Goal: Task Accomplishment & Management: Complete application form

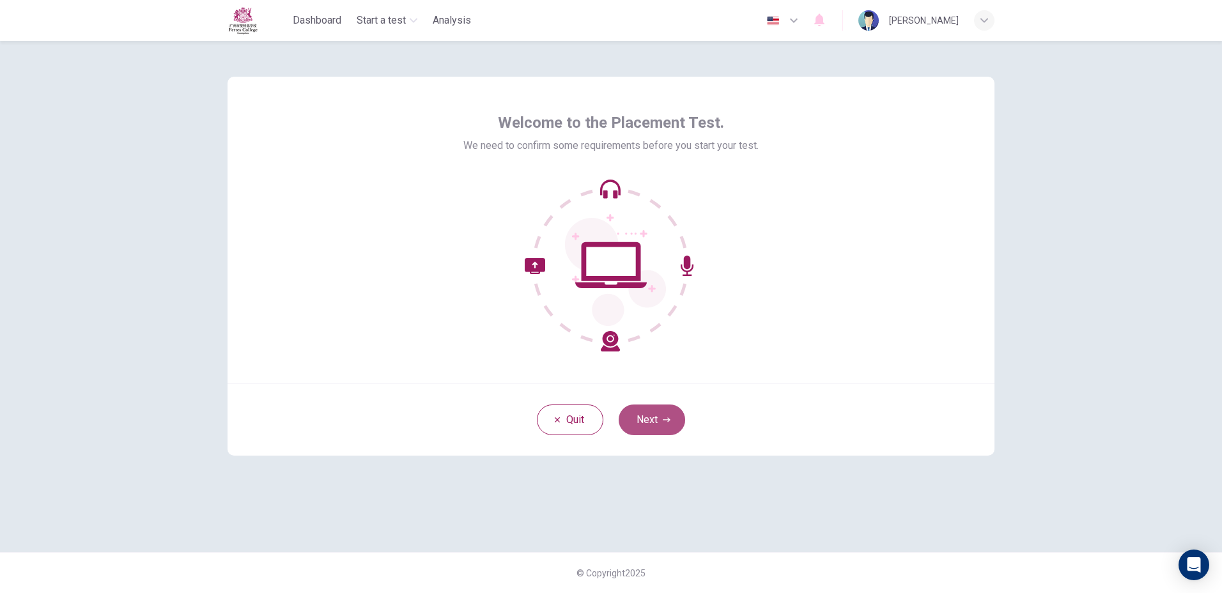
click at [652, 422] on button "Next" at bounding box center [652, 420] width 66 height 31
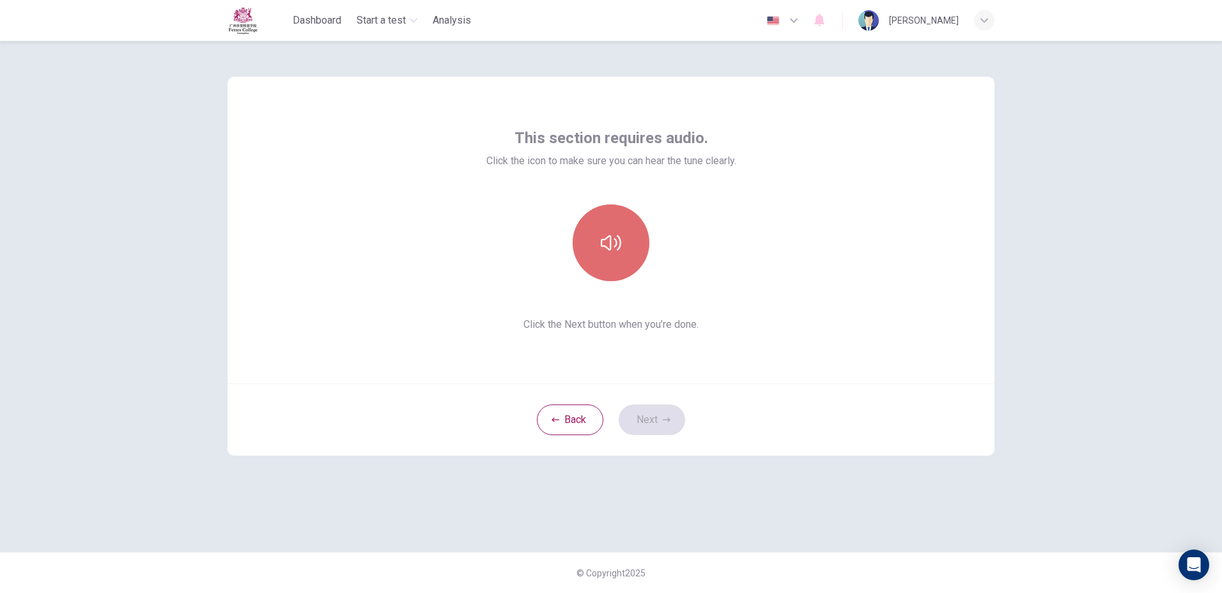
click at [584, 244] on button "button" at bounding box center [611, 243] width 77 height 77
click at [886, 417] on div "Back Next" at bounding box center [611, 419] width 767 height 72
click at [678, 425] on button "Next" at bounding box center [652, 420] width 66 height 31
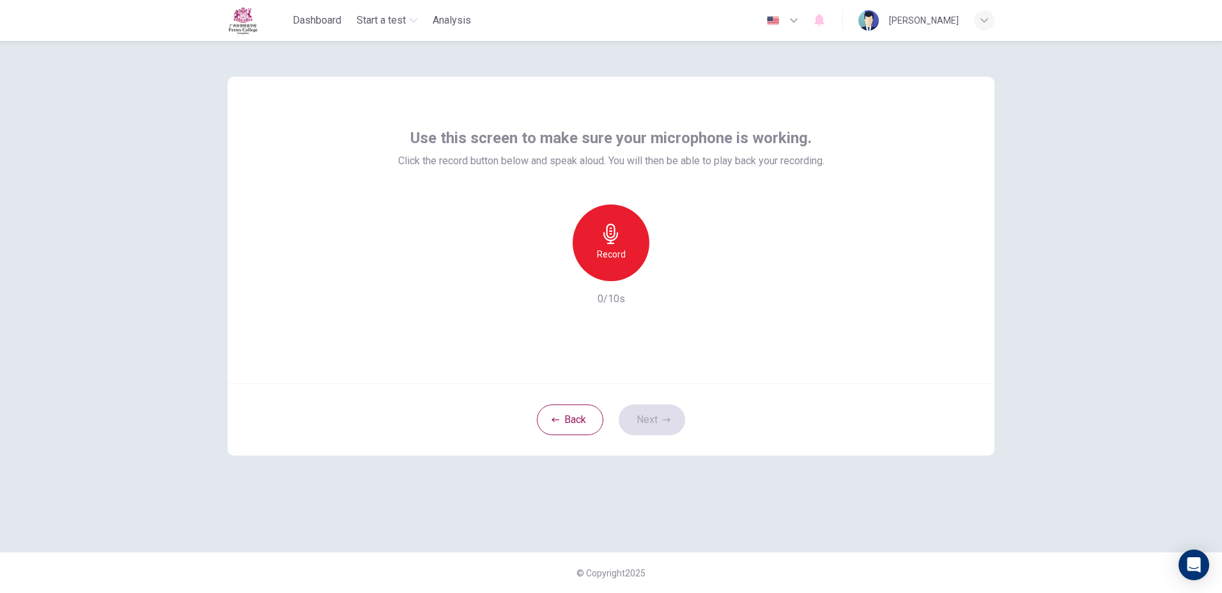
click at [610, 221] on div "Record" at bounding box center [611, 243] width 77 height 77
click at [622, 260] on div "Stop" at bounding box center [611, 243] width 77 height 77
click at [670, 423] on icon "button" at bounding box center [667, 420] width 8 height 8
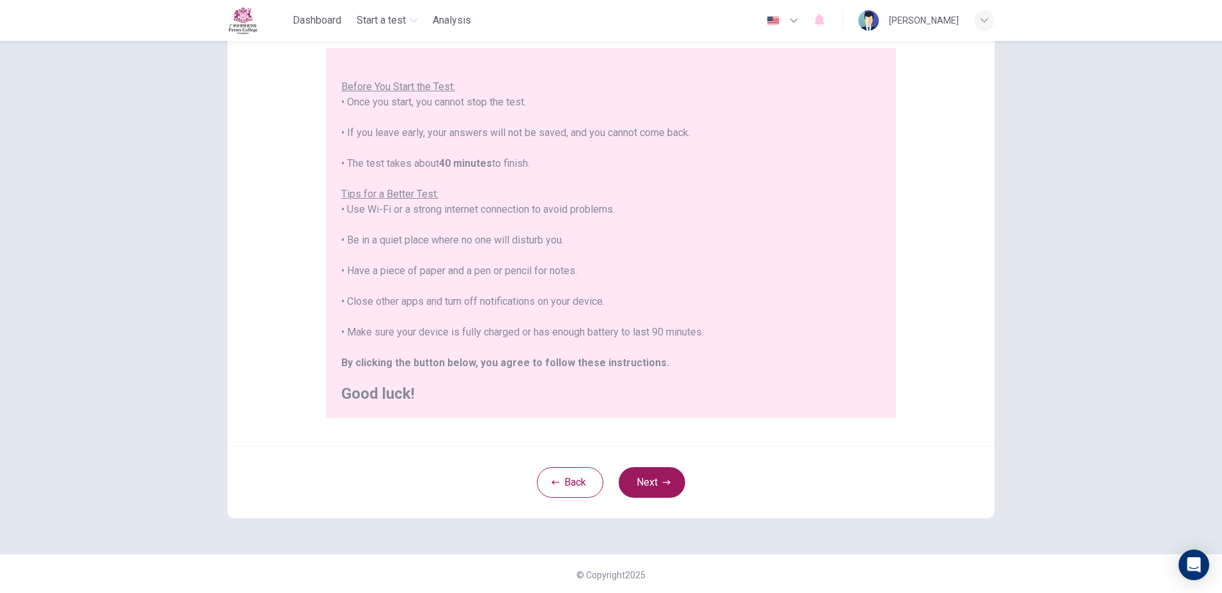
scroll to position [118, 0]
click at [664, 470] on button "Next" at bounding box center [652, 480] width 66 height 31
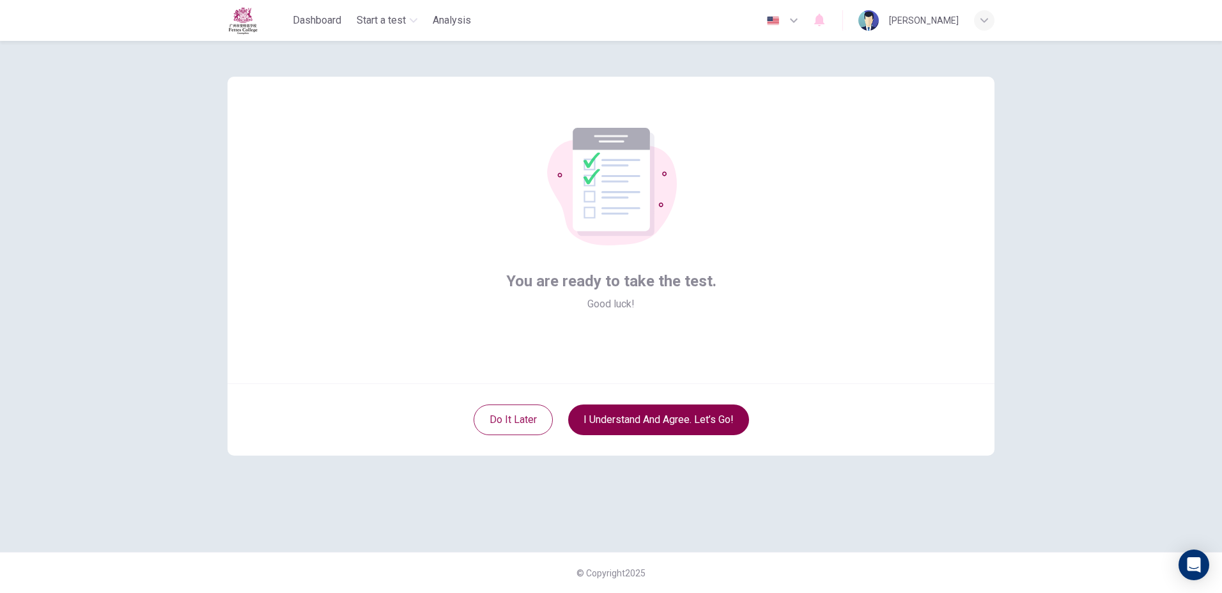
scroll to position [0, 0]
click at [679, 431] on button "I understand and agree. Let’s go!" at bounding box center [658, 420] width 181 height 31
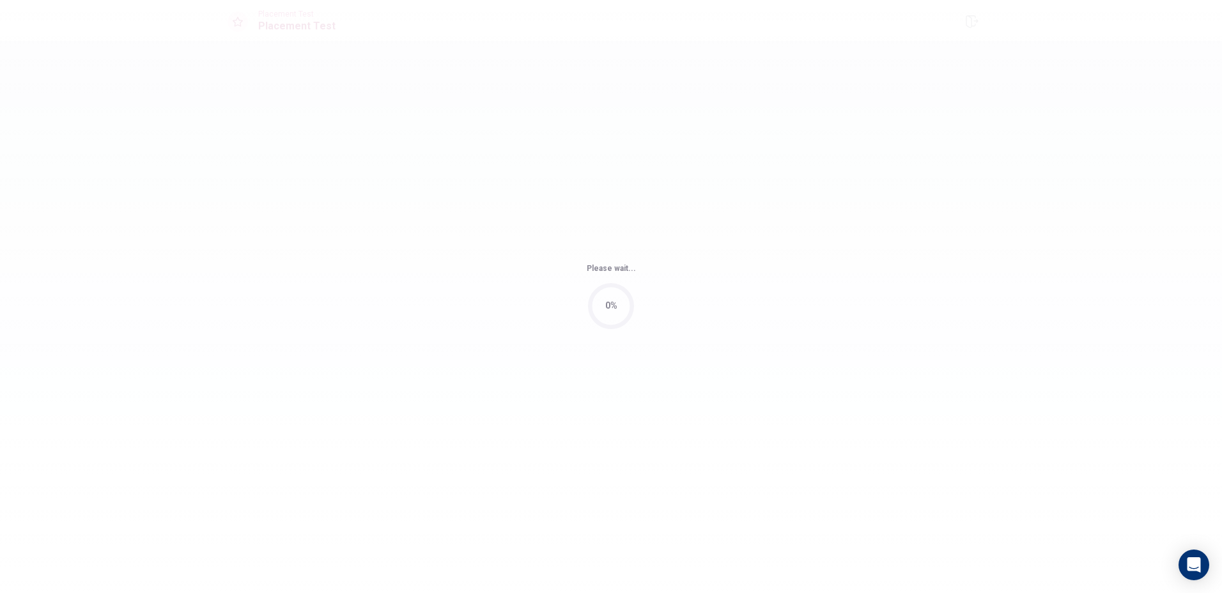
click at [681, 420] on div "Please wait... 0%" at bounding box center [611, 296] width 1222 height 593
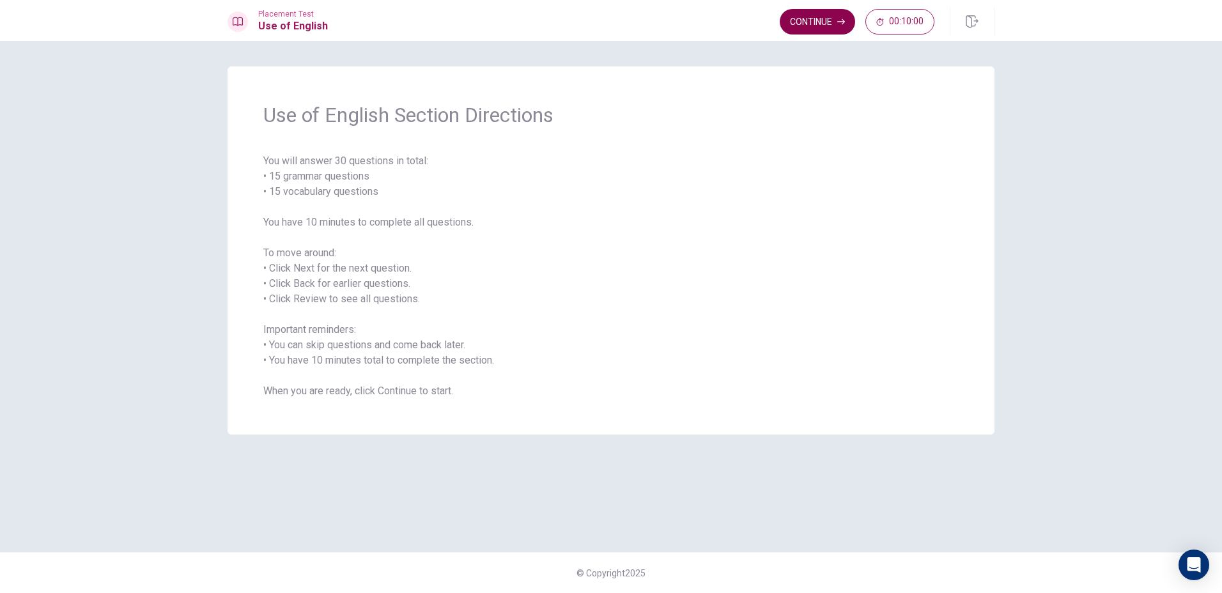
click at [825, 27] on button "Continue" at bounding box center [817, 22] width 75 height 26
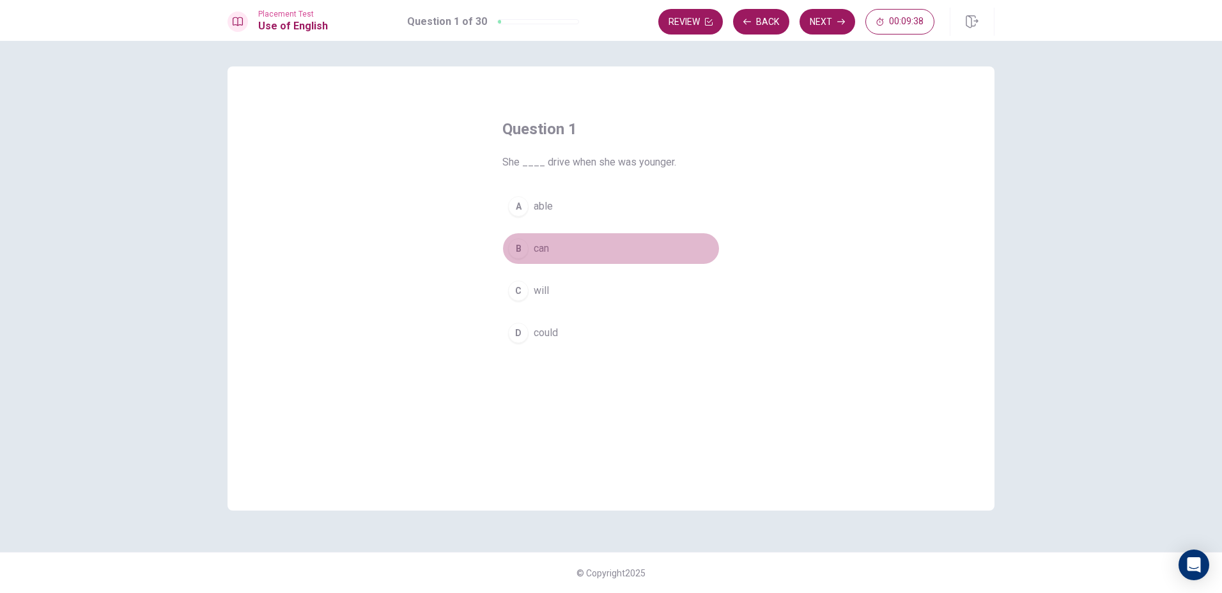
click at [516, 242] on div "B" at bounding box center [518, 248] width 20 height 20
click at [843, 13] on button "Next" at bounding box center [828, 22] width 56 height 26
click at [518, 244] on div "B" at bounding box center [518, 248] width 20 height 20
click at [830, 20] on button "Next" at bounding box center [828, 22] width 56 height 26
click at [516, 206] on div "A" at bounding box center [518, 206] width 20 height 20
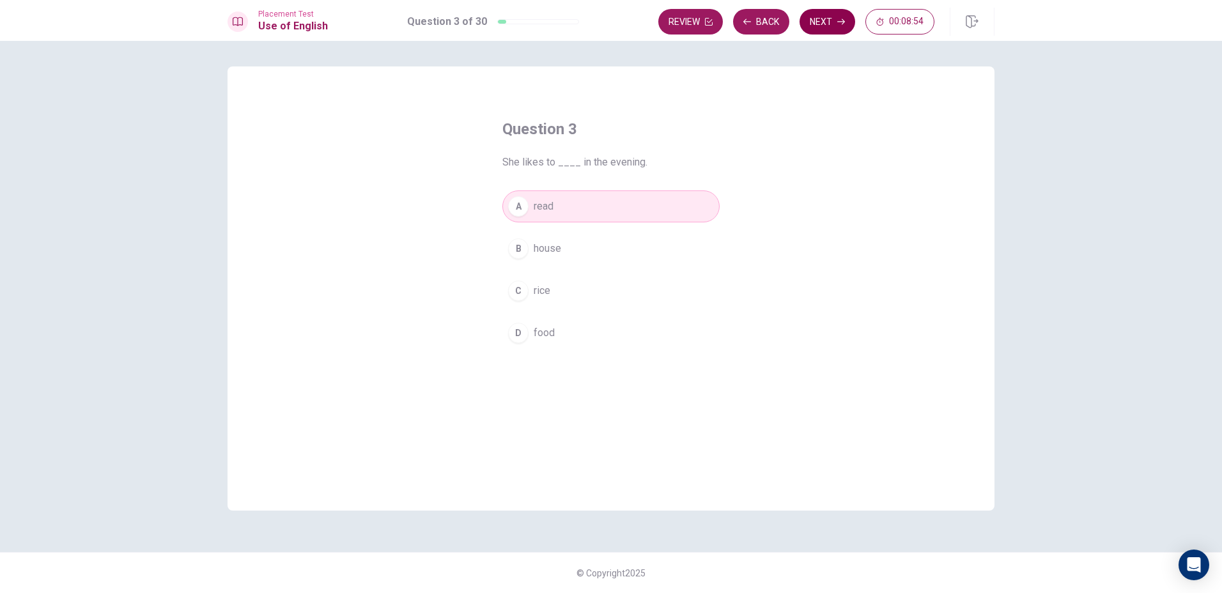
click at [837, 26] on button "Next" at bounding box center [828, 22] width 56 height 26
click at [522, 299] on div "C" at bounding box center [518, 291] width 20 height 20
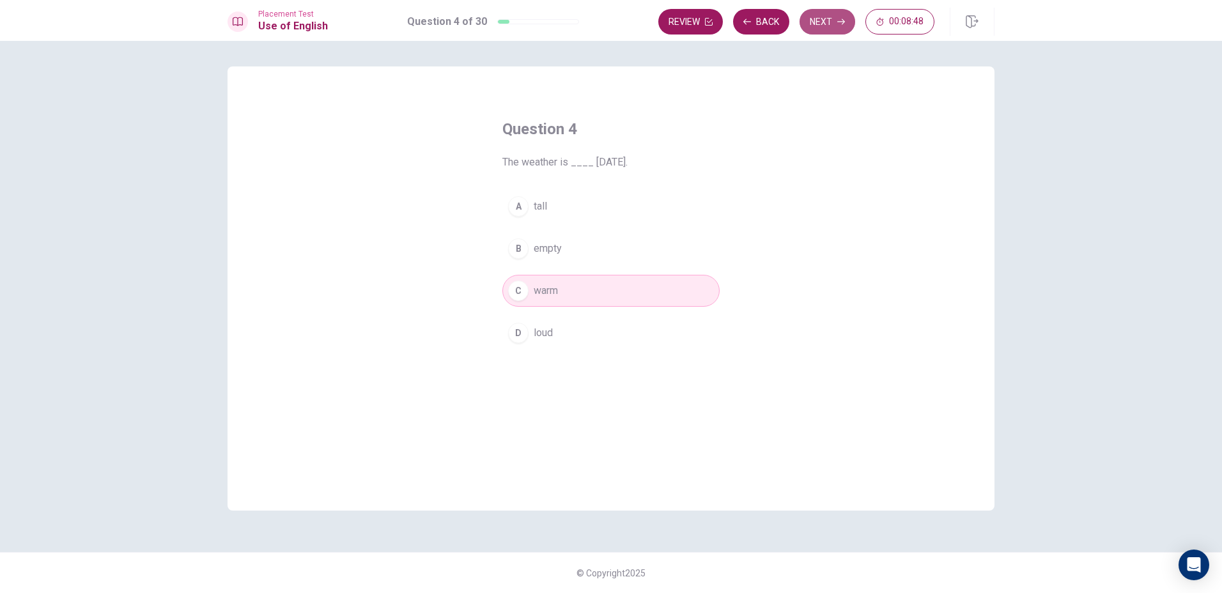
click at [821, 24] on button "Next" at bounding box center [828, 22] width 56 height 26
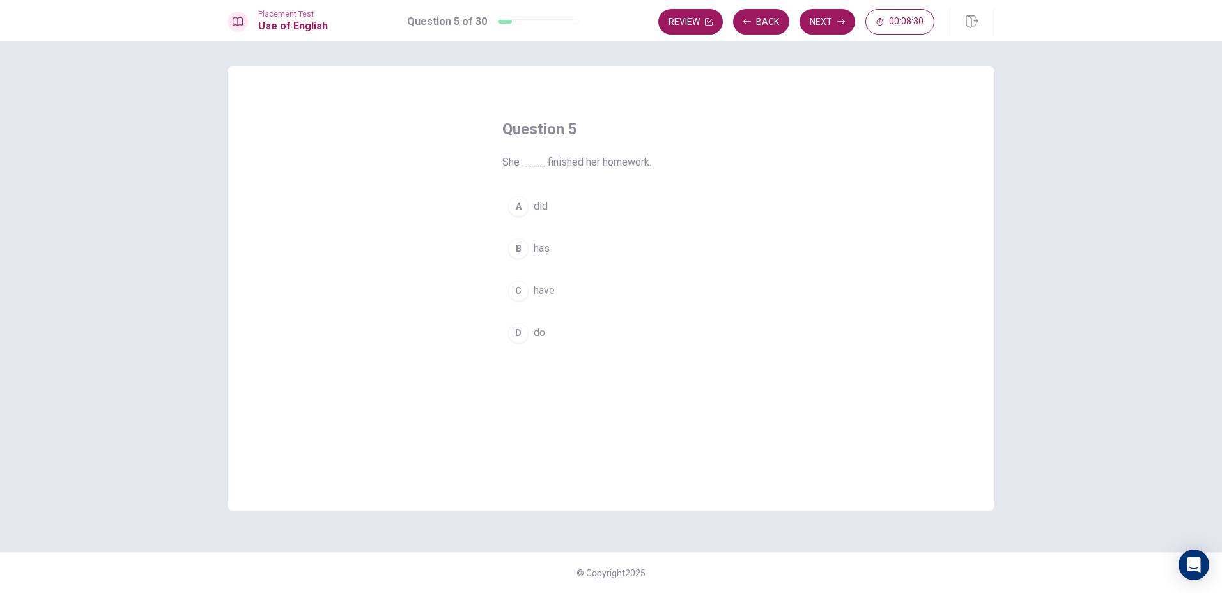
click at [523, 258] on div "B" at bounding box center [518, 248] width 20 height 20
click at [809, 10] on div "Review Back Next 00:08:28" at bounding box center [826, 22] width 336 height 28
click at [806, 24] on button "Next" at bounding box center [828, 22] width 56 height 26
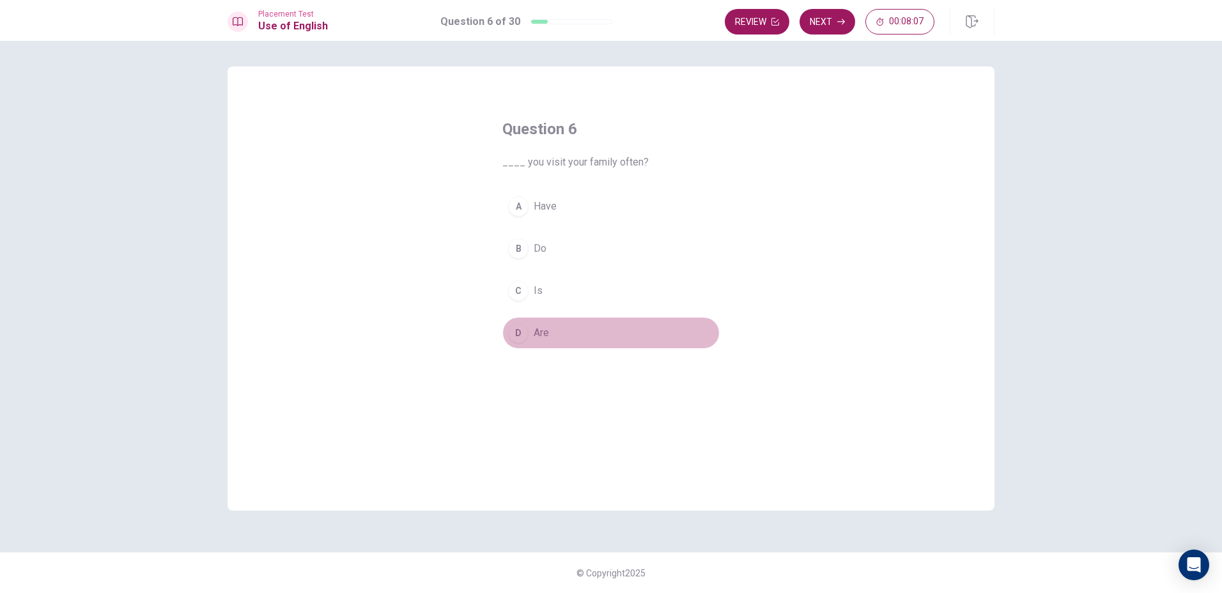
click at [522, 325] on div "D" at bounding box center [518, 333] width 20 height 20
click at [825, 31] on button "Next" at bounding box center [828, 22] width 56 height 26
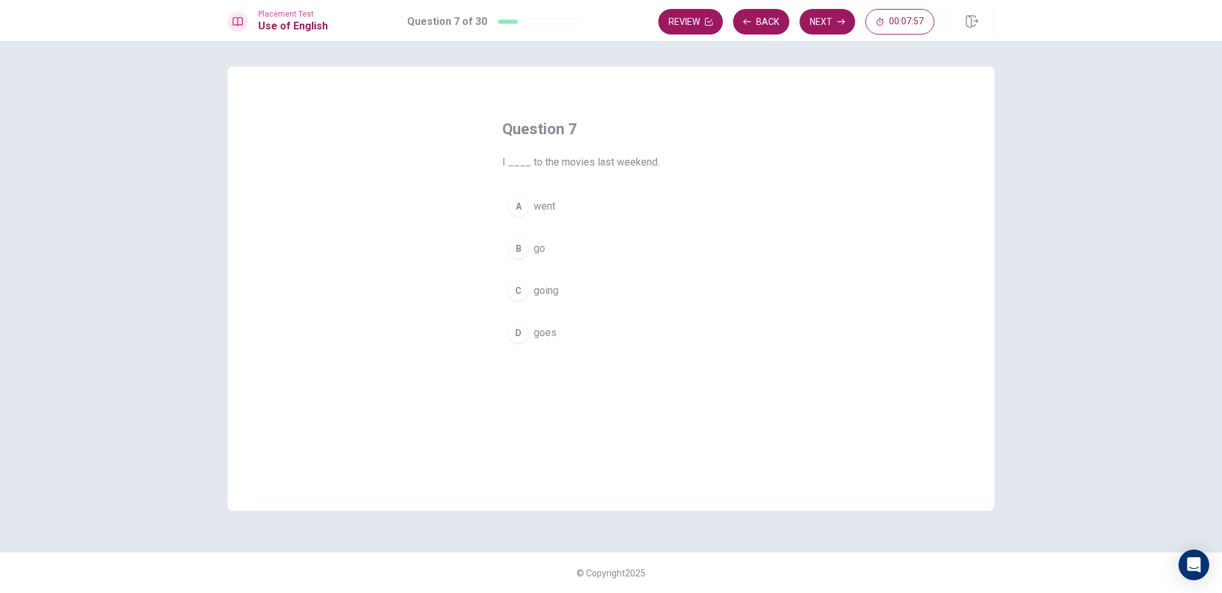
click at [513, 223] on div "A went B go C going D goes" at bounding box center [610, 269] width 217 height 159
click at [520, 215] on div "A" at bounding box center [518, 206] width 20 height 20
click at [821, 32] on button "Next" at bounding box center [828, 22] width 56 height 26
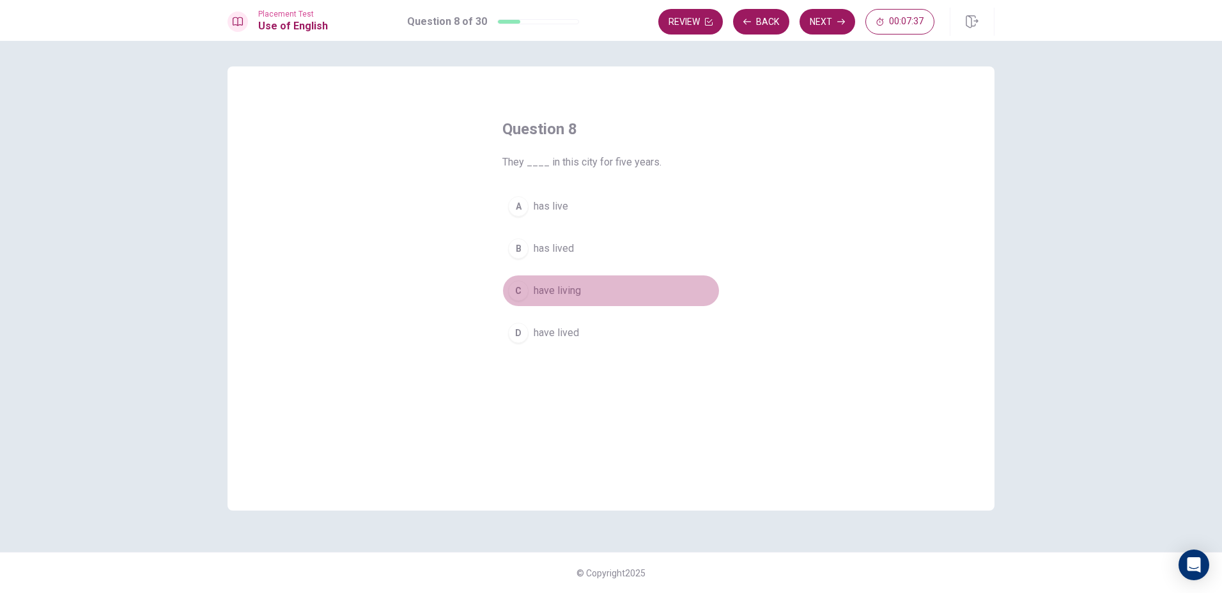
click at [513, 289] on div "C" at bounding box center [518, 291] width 20 height 20
click at [816, 22] on button "Next" at bounding box center [828, 22] width 56 height 26
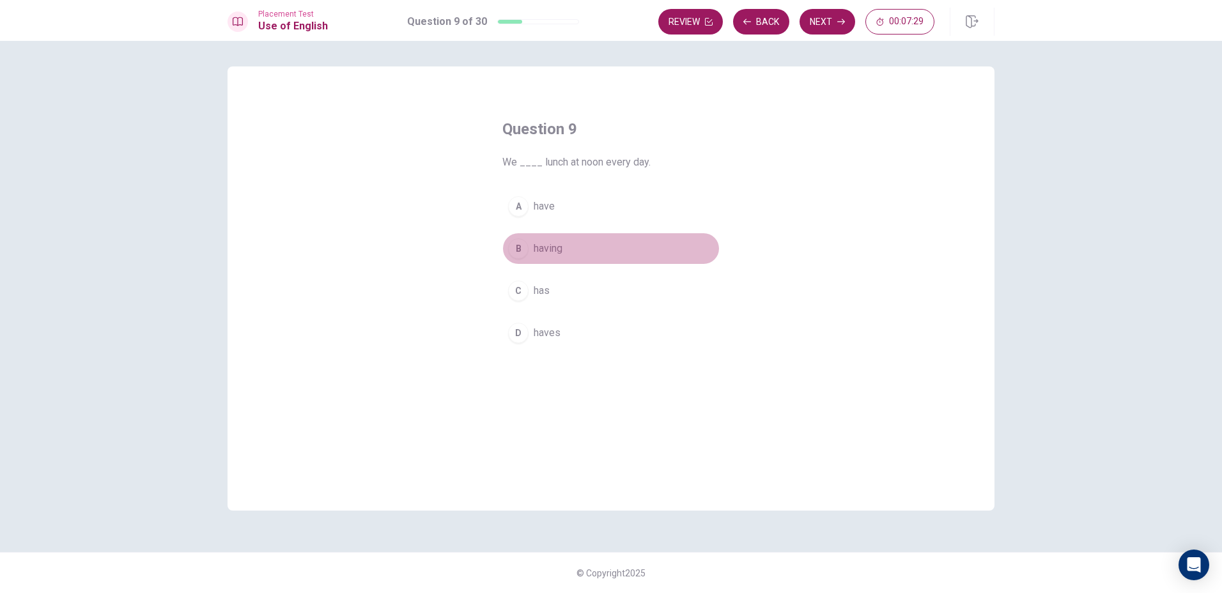
click at [521, 256] on div "B" at bounding box center [518, 248] width 20 height 20
click at [805, 18] on button "Next" at bounding box center [828, 22] width 56 height 26
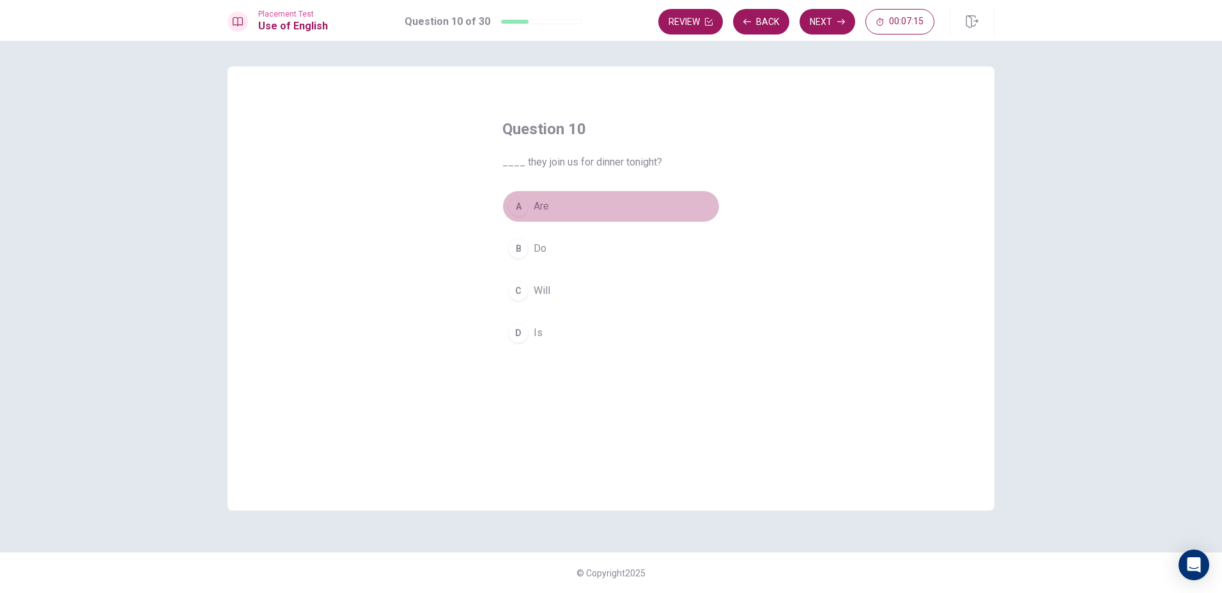
click at [525, 216] on button "A Are" at bounding box center [610, 206] width 217 height 32
click at [835, 27] on button "Next" at bounding box center [828, 22] width 56 height 26
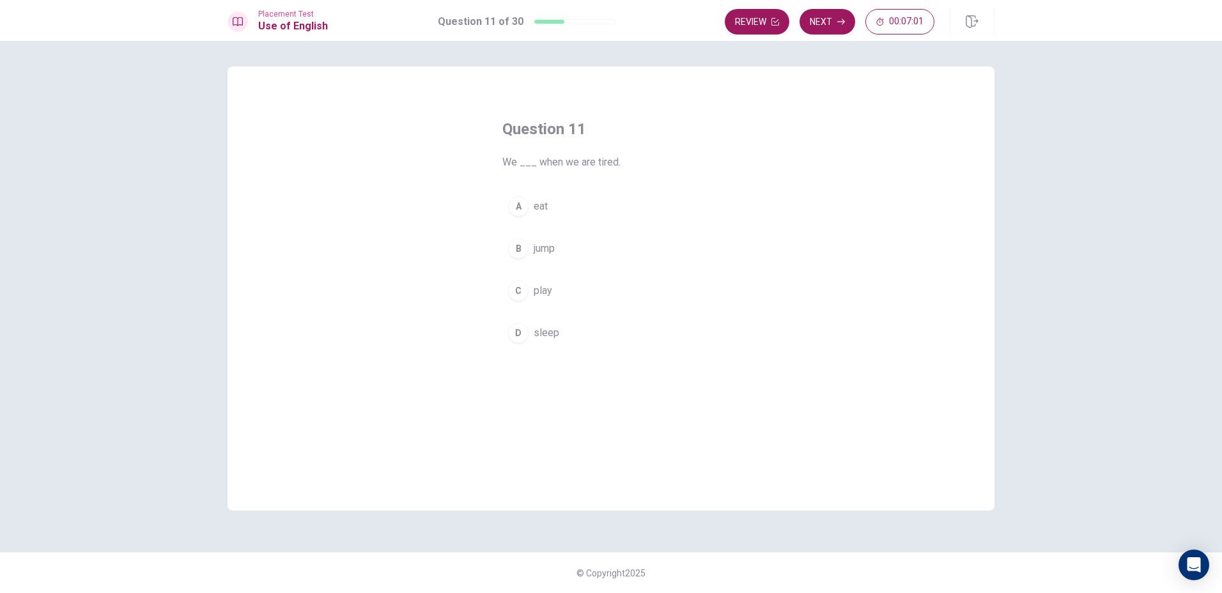
click at [515, 325] on div "D" at bounding box center [518, 333] width 20 height 20
click at [828, 17] on button "Next" at bounding box center [828, 22] width 56 height 26
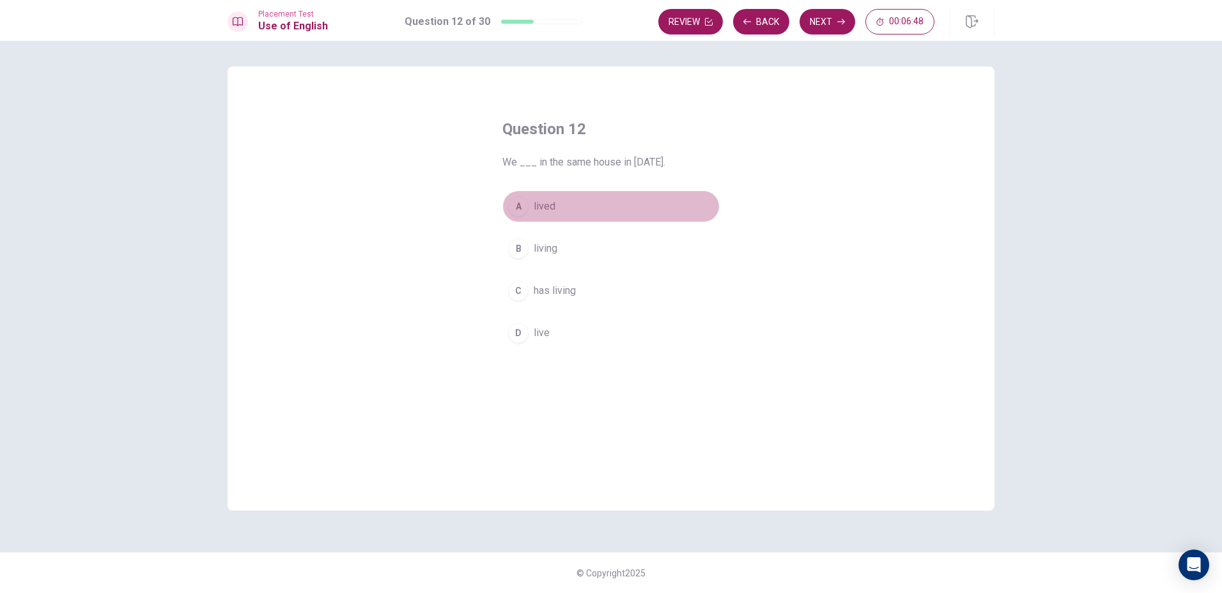
click at [509, 208] on div "A" at bounding box center [518, 206] width 20 height 20
click at [833, 29] on button "Next" at bounding box center [828, 22] width 56 height 26
click at [525, 300] on button "C will go" at bounding box center [610, 291] width 217 height 32
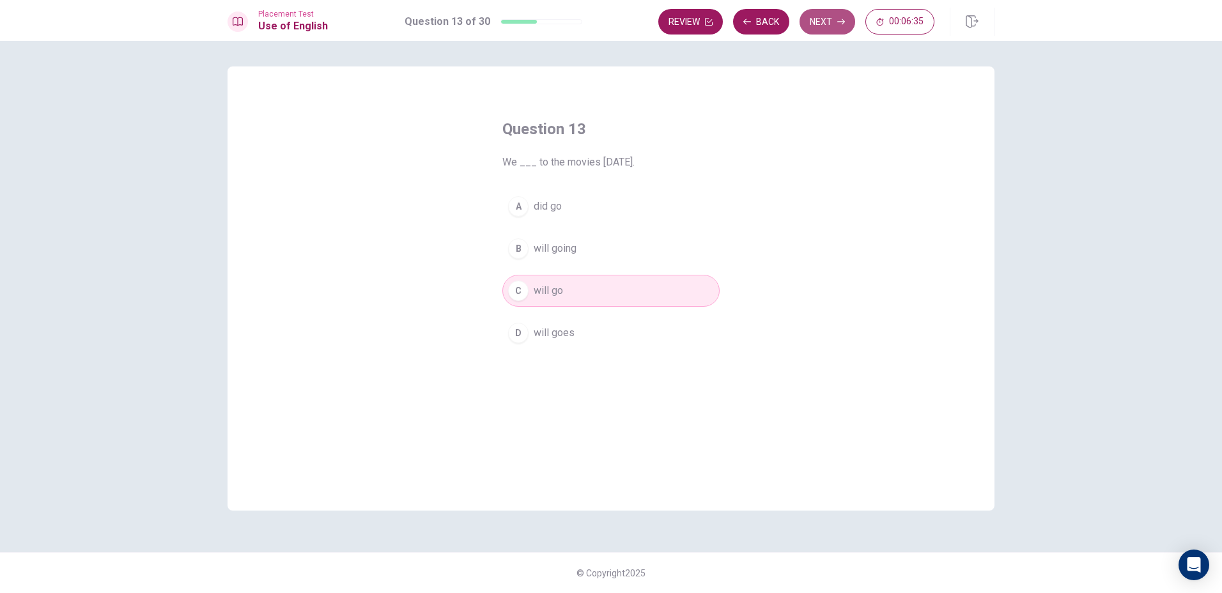
click at [834, 31] on button "Next" at bounding box center [828, 22] width 56 height 26
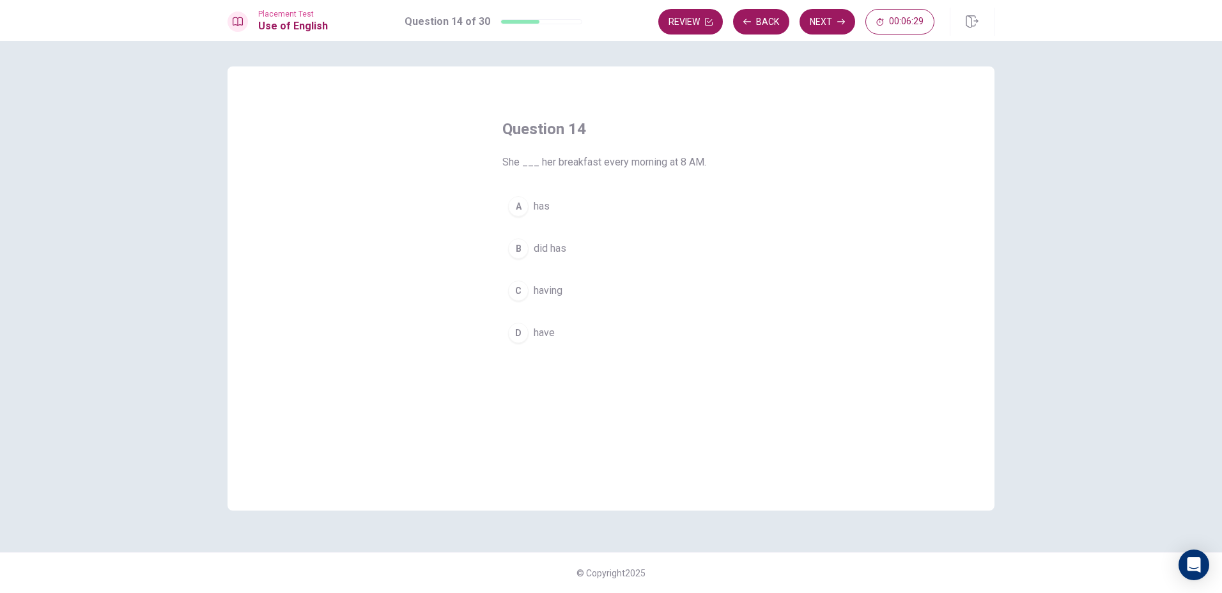
click at [525, 296] on div "C" at bounding box center [518, 291] width 20 height 20
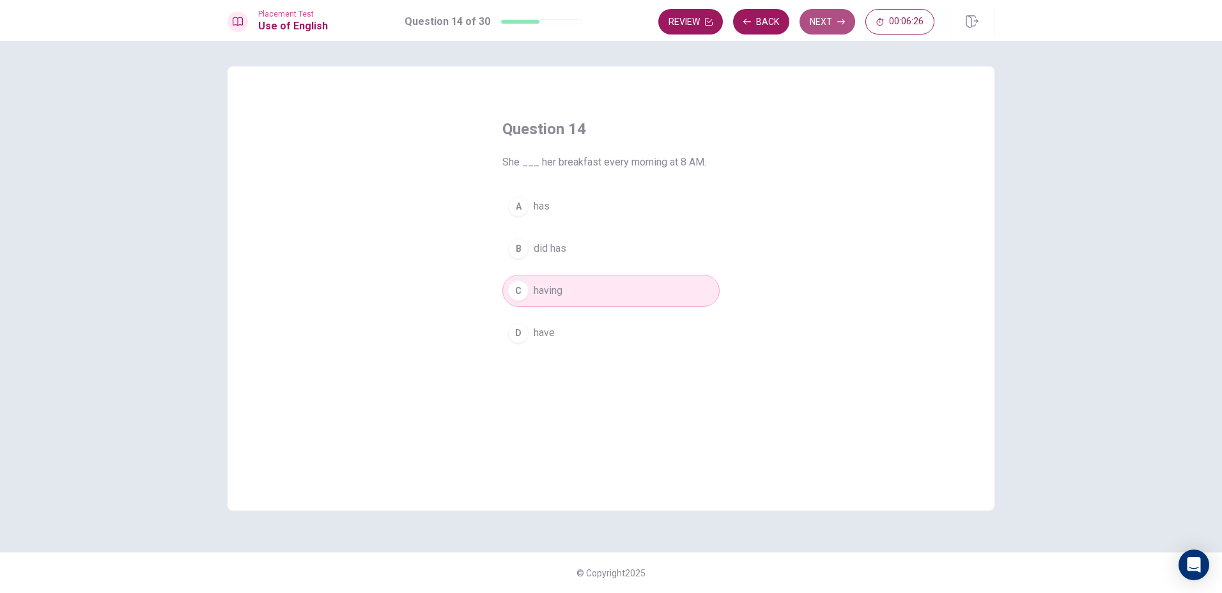
click at [814, 34] on button "Next" at bounding box center [828, 22] width 56 height 26
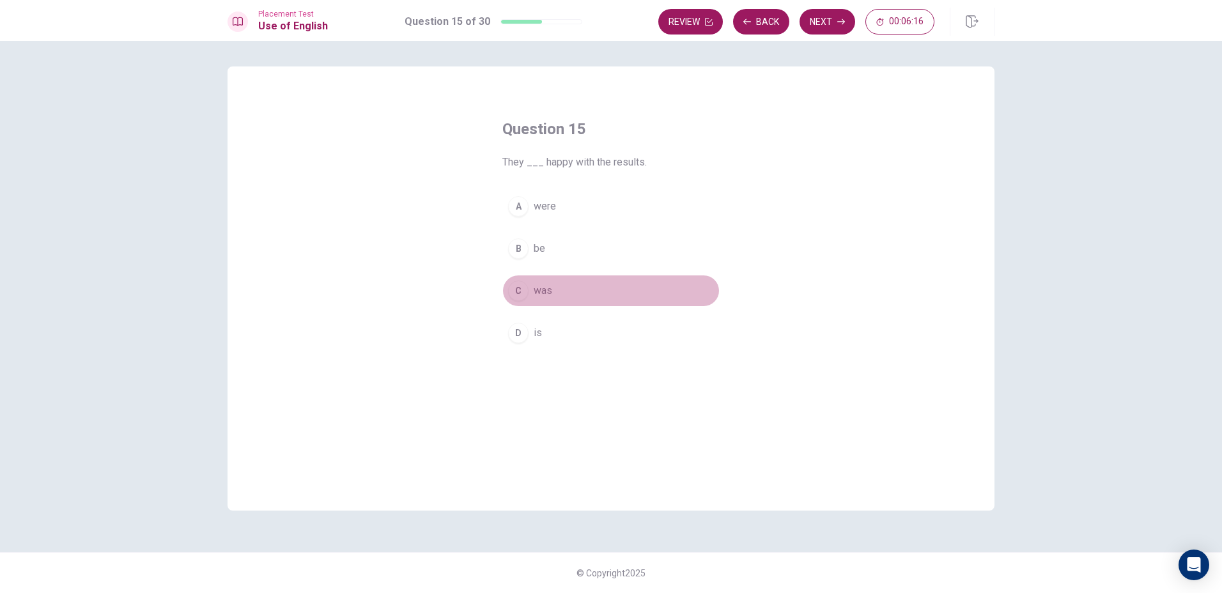
click at [522, 296] on div "C" at bounding box center [518, 291] width 20 height 20
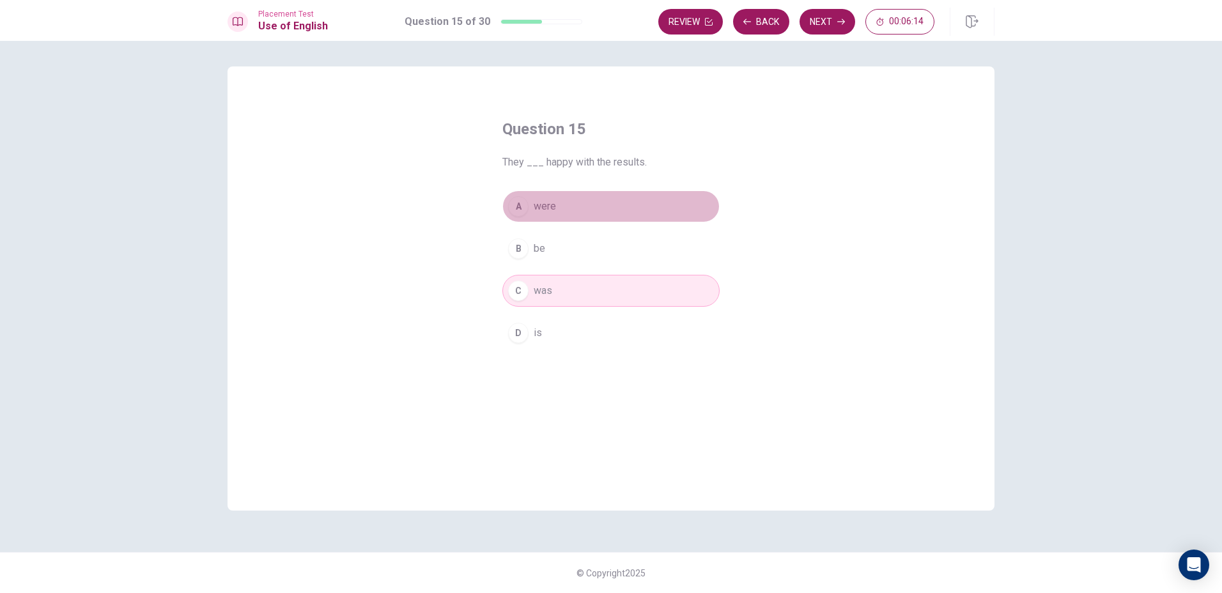
click at [519, 195] on button "A were" at bounding box center [610, 206] width 217 height 32
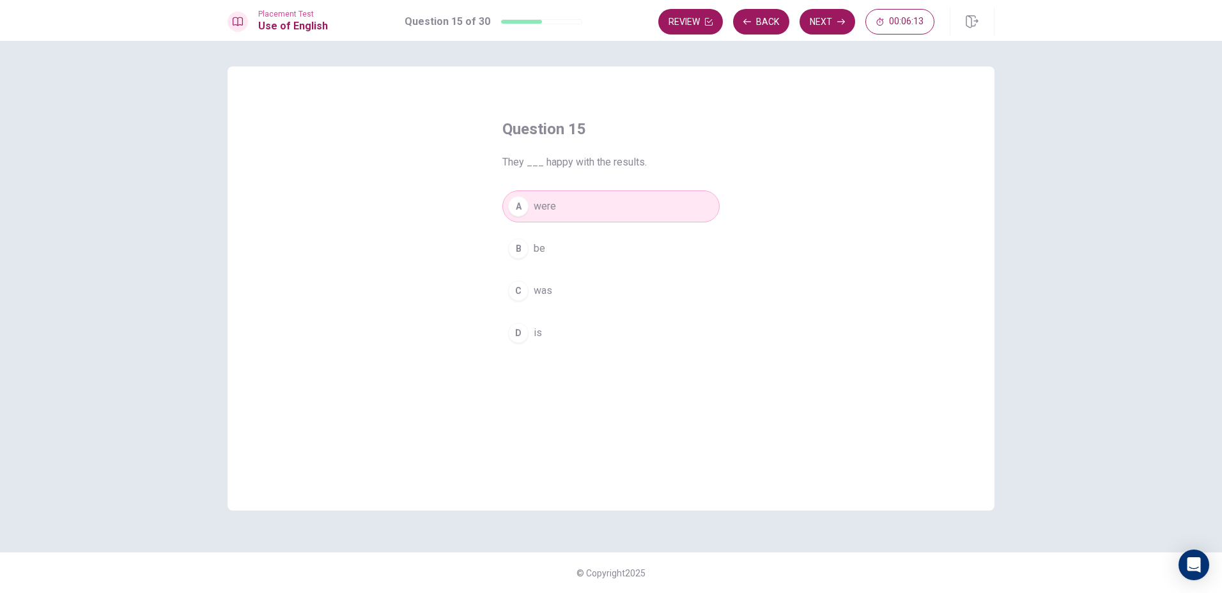
click at [540, 325] on button "D is" at bounding box center [610, 333] width 217 height 32
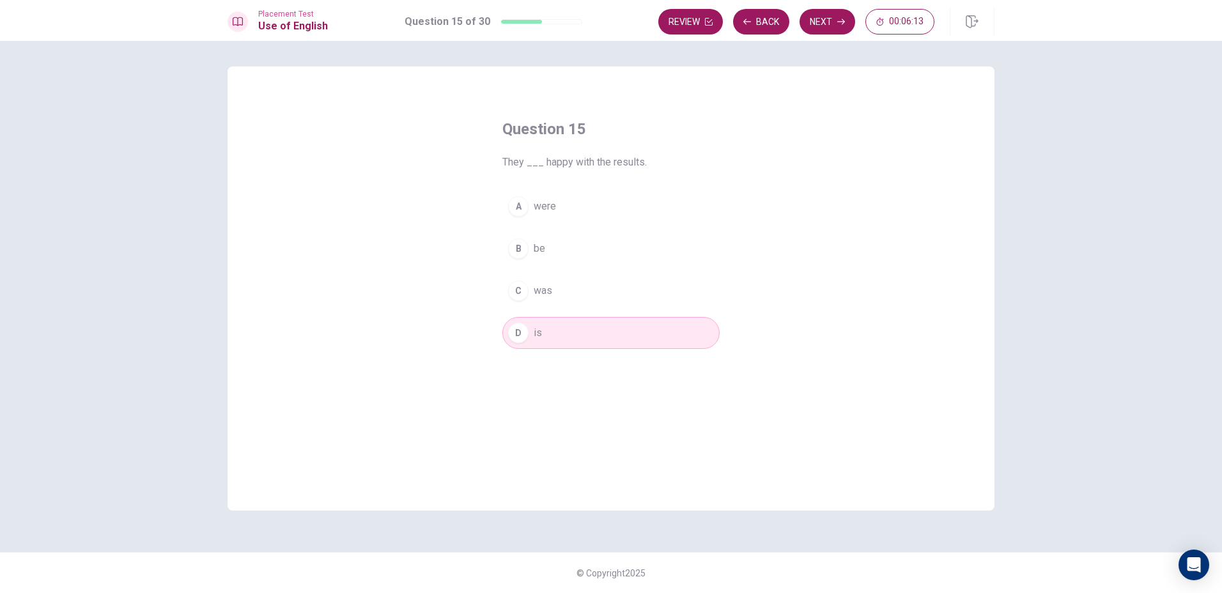
click at [547, 307] on div "A were B be C was D is" at bounding box center [610, 269] width 217 height 159
click at [557, 290] on button "C was" at bounding box center [610, 291] width 217 height 32
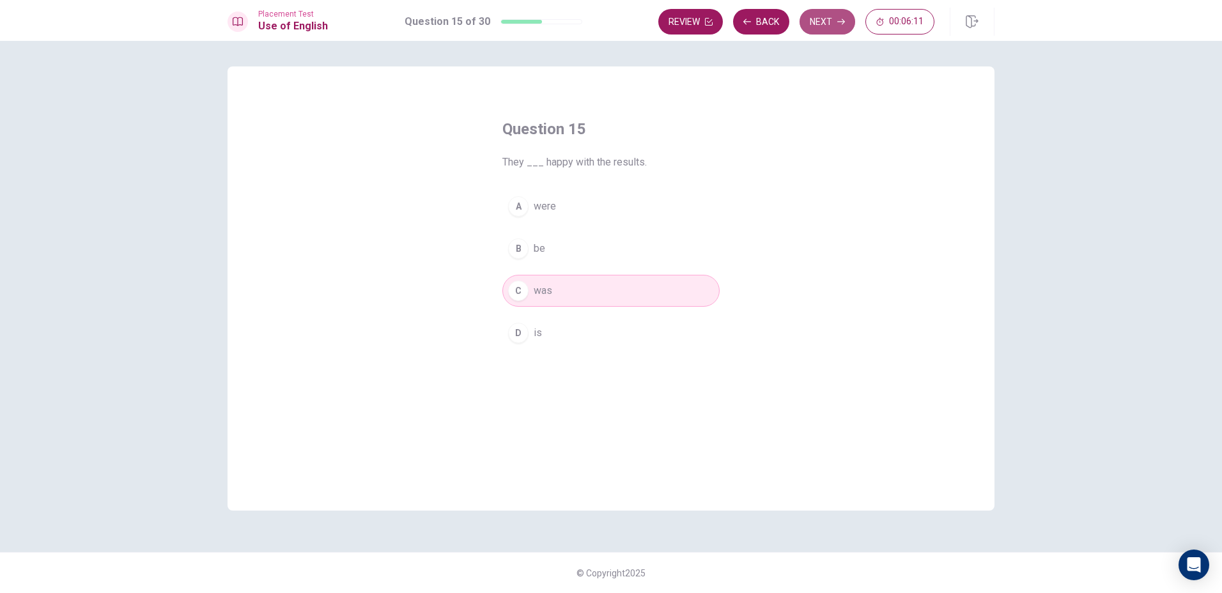
click at [845, 21] on button "Next" at bounding box center [828, 22] width 56 height 26
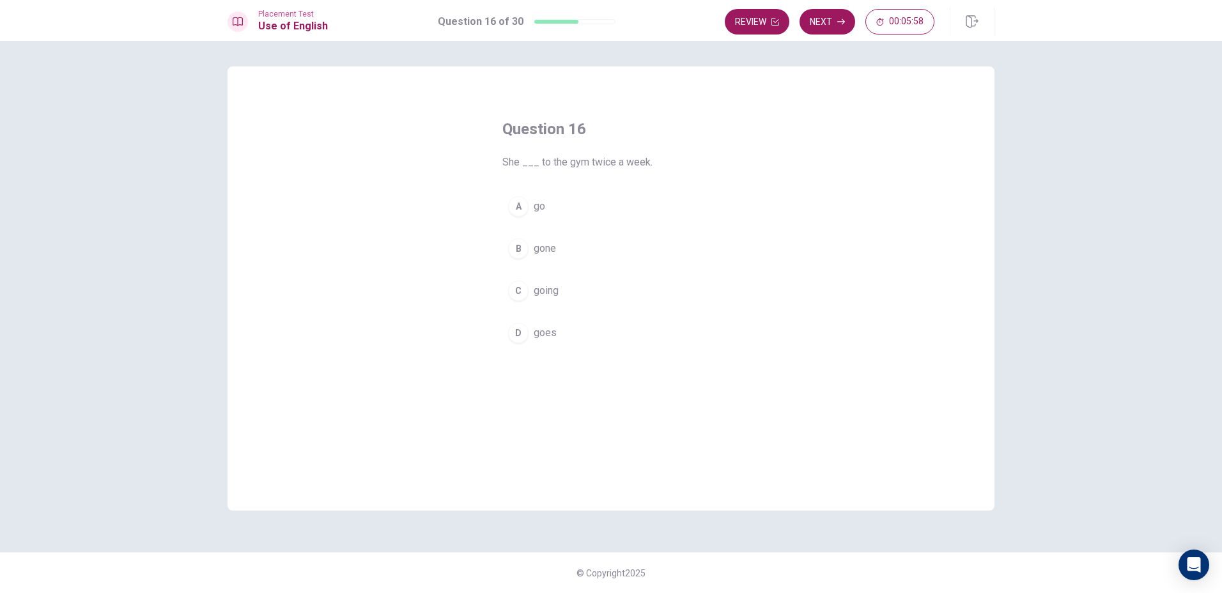
click at [518, 203] on div "A" at bounding box center [518, 206] width 20 height 20
click at [816, 39] on div "Placement Test Use of English Question 16 of 30 Review Next 00:05:56" at bounding box center [611, 20] width 1222 height 41
click at [817, 31] on button "Next" at bounding box center [828, 22] width 56 height 26
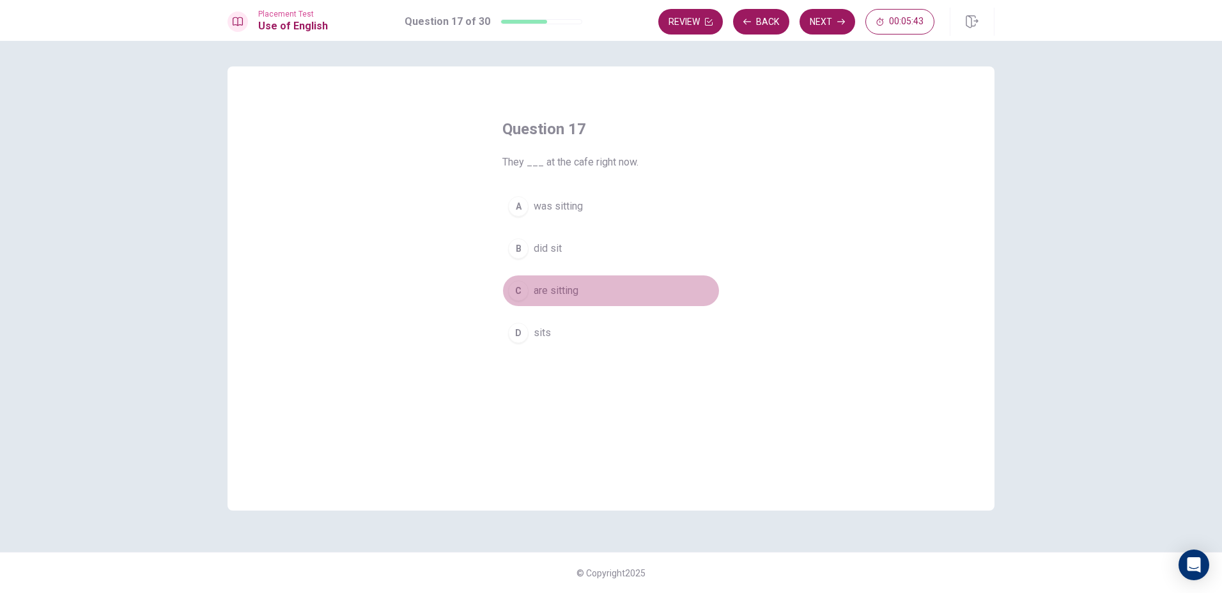
click at [515, 299] on div "C" at bounding box center [518, 291] width 20 height 20
click at [831, 25] on button "Next" at bounding box center [828, 22] width 56 height 26
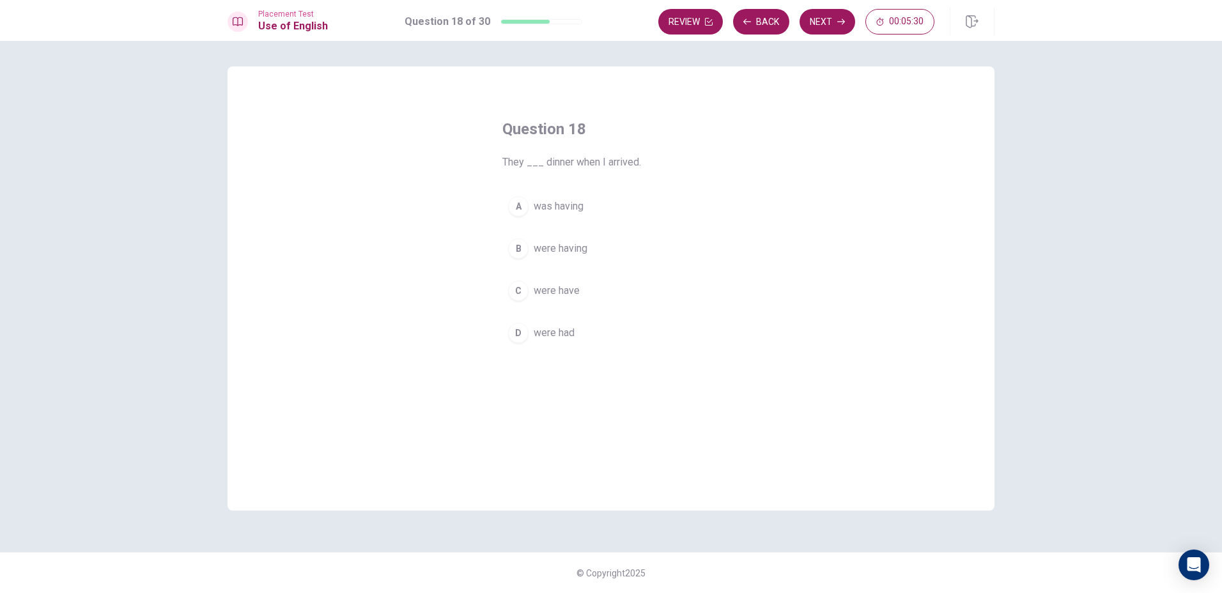
click at [507, 208] on button "A was having" at bounding box center [610, 206] width 217 height 32
click at [828, 19] on button "Next" at bounding box center [828, 22] width 56 height 26
click at [523, 295] on div "C" at bounding box center [518, 291] width 20 height 20
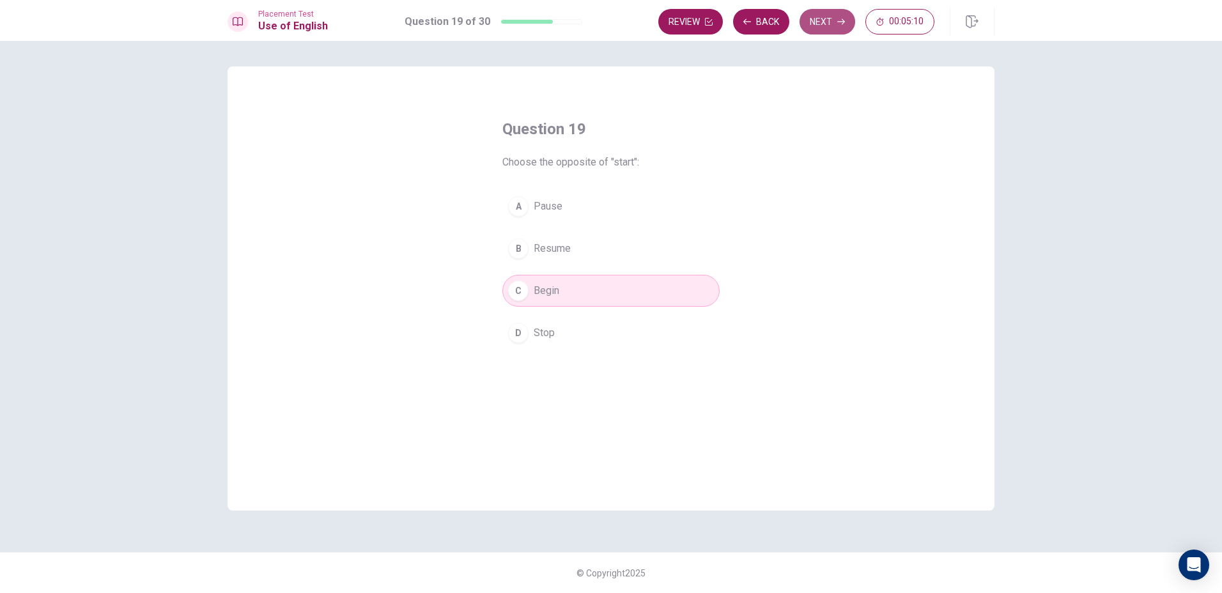
click at [825, 9] on button "Next" at bounding box center [828, 22] width 56 height 26
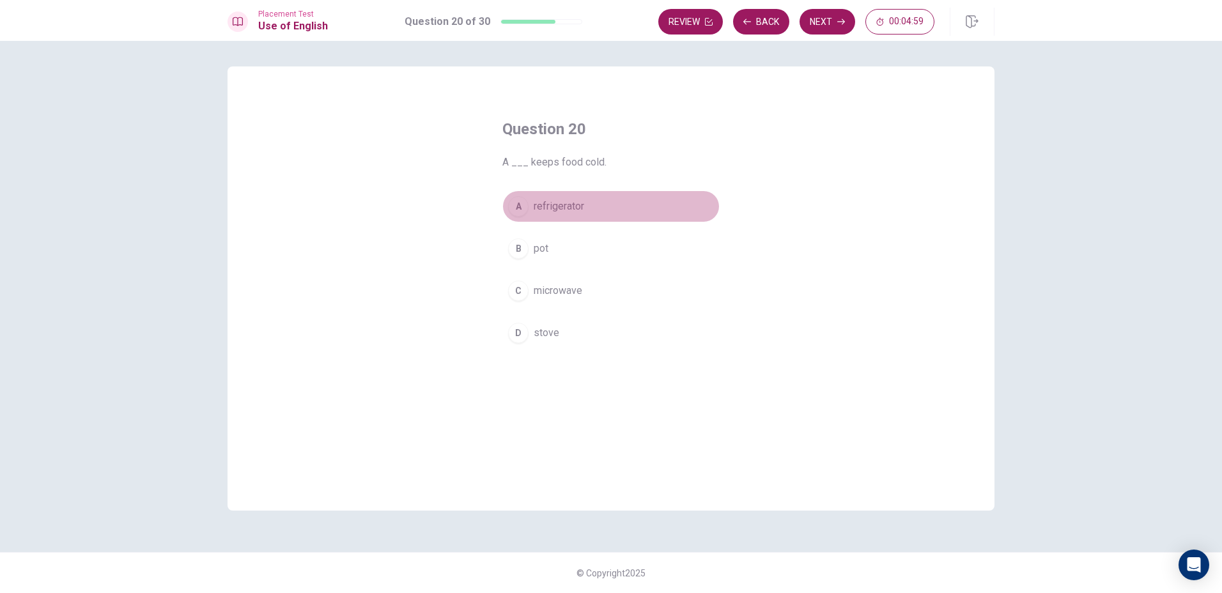
click at [532, 214] on button "A refrigerator" at bounding box center [610, 206] width 217 height 32
click at [839, 21] on icon "button" at bounding box center [841, 22] width 8 height 8
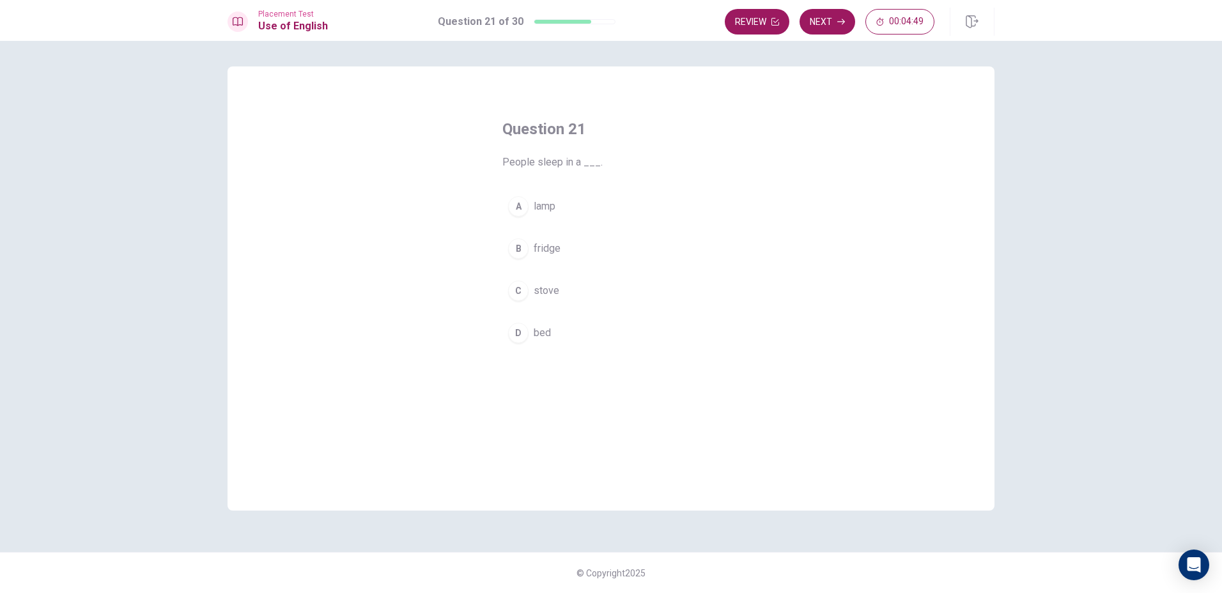
click at [524, 331] on div "D" at bounding box center [518, 333] width 20 height 20
click at [821, 31] on button "Next" at bounding box center [828, 22] width 56 height 26
click at [761, 32] on button "Back" at bounding box center [761, 22] width 56 height 26
click at [812, 15] on button "Next" at bounding box center [828, 22] width 56 height 26
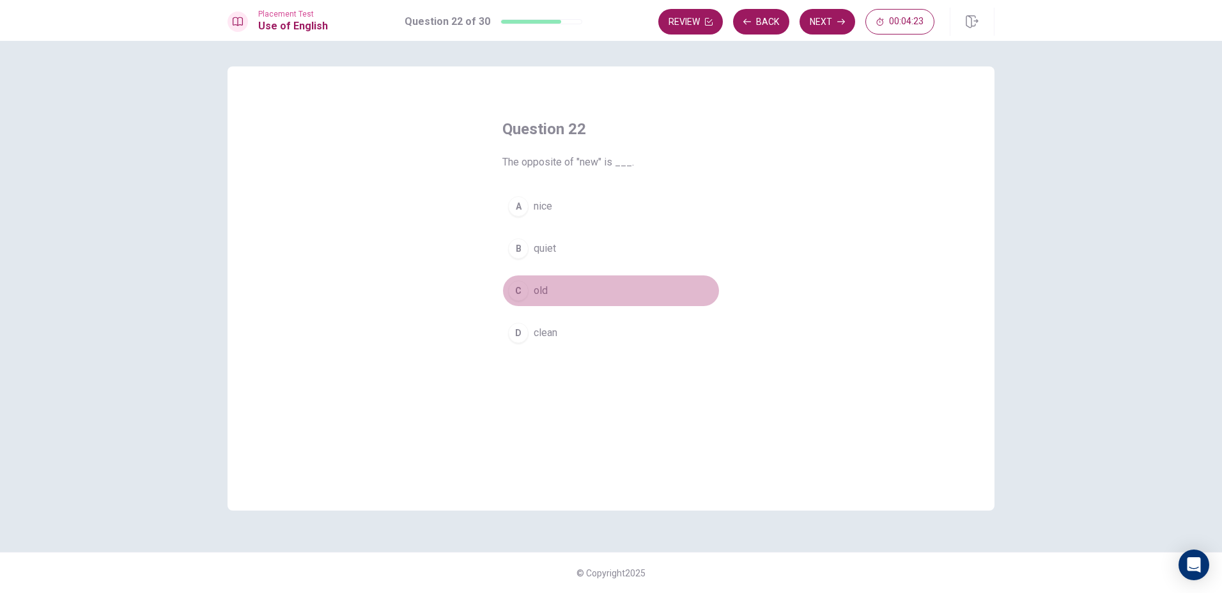
click at [549, 294] on button "C old" at bounding box center [610, 291] width 217 height 32
click at [834, 17] on button "Next" at bounding box center [828, 22] width 56 height 26
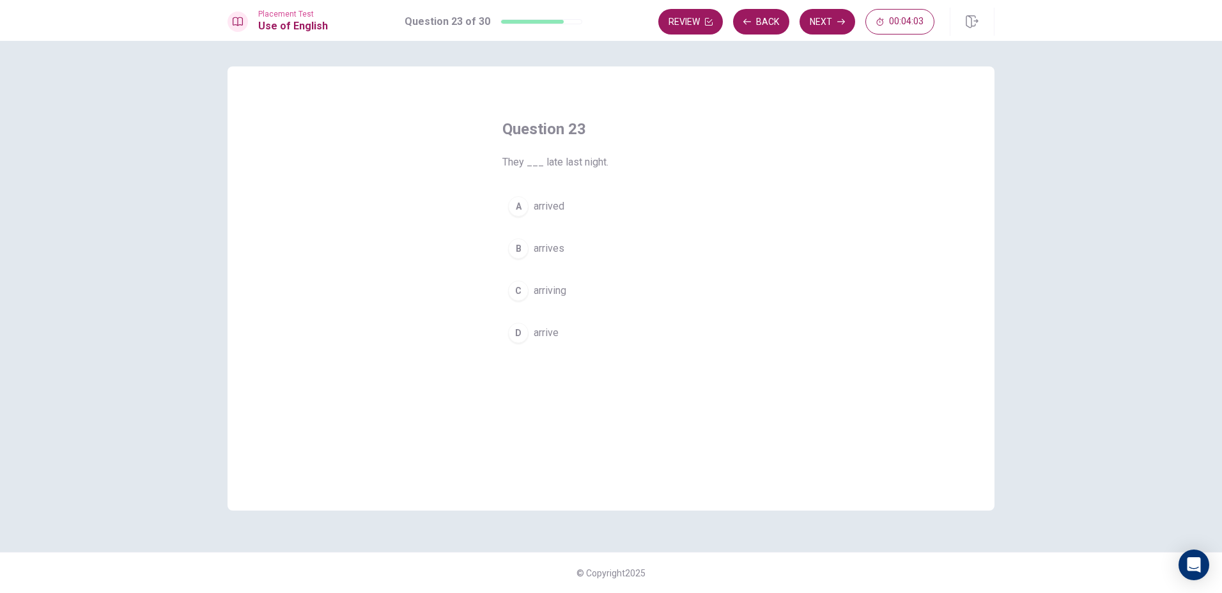
click at [509, 248] on div "B" at bounding box center [518, 248] width 20 height 20
click at [830, 15] on button "Next" at bounding box center [828, 22] width 56 height 26
click at [519, 297] on div "C" at bounding box center [518, 291] width 20 height 20
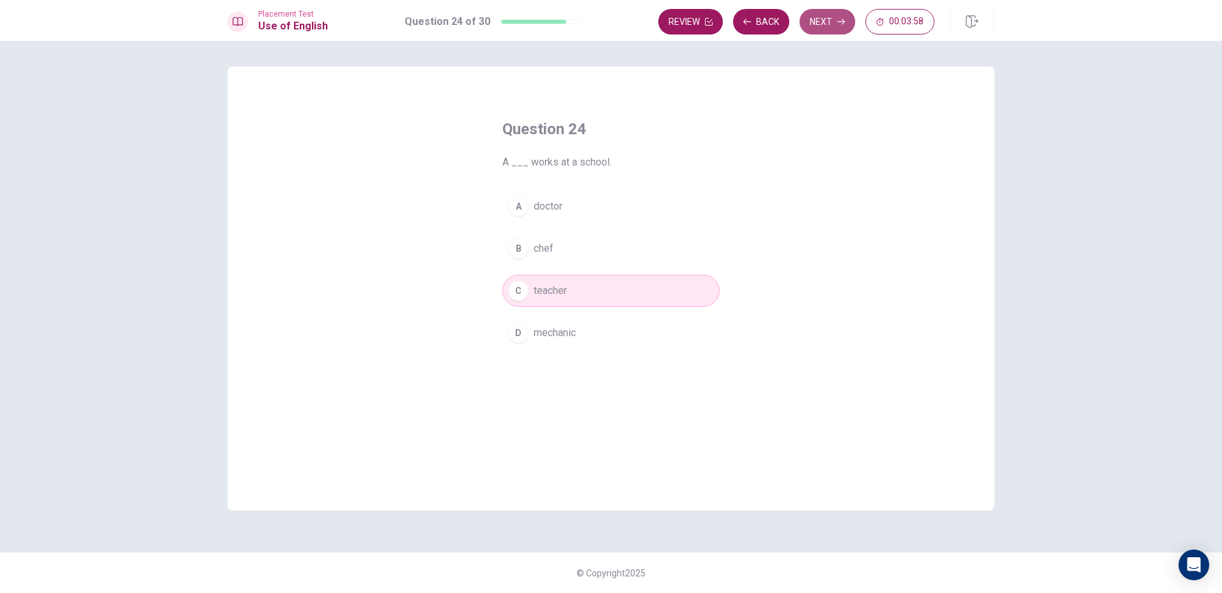
click at [824, 9] on button "Next" at bounding box center [828, 22] width 56 height 26
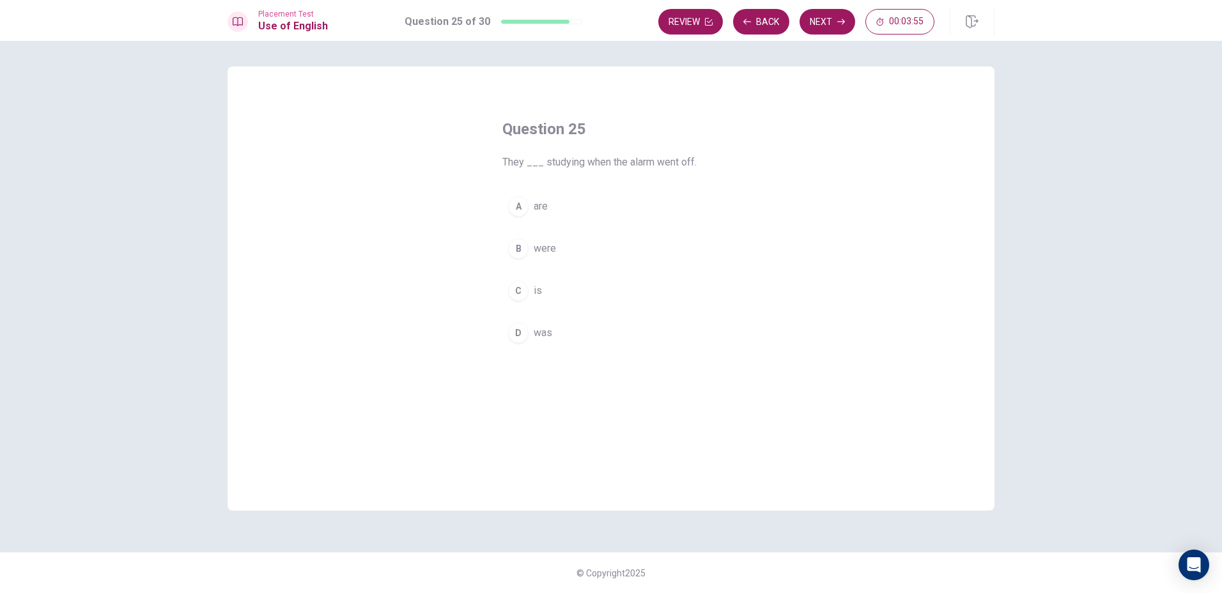
click at [502, 210] on button "A are" at bounding box center [610, 206] width 217 height 32
click at [819, 32] on button "Next" at bounding box center [828, 22] width 56 height 26
click at [496, 250] on div "Question 26 ___ is a place to borrow books. A The bakery B The library C The ho…" at bounding box center [611, 233] width 268 height 271
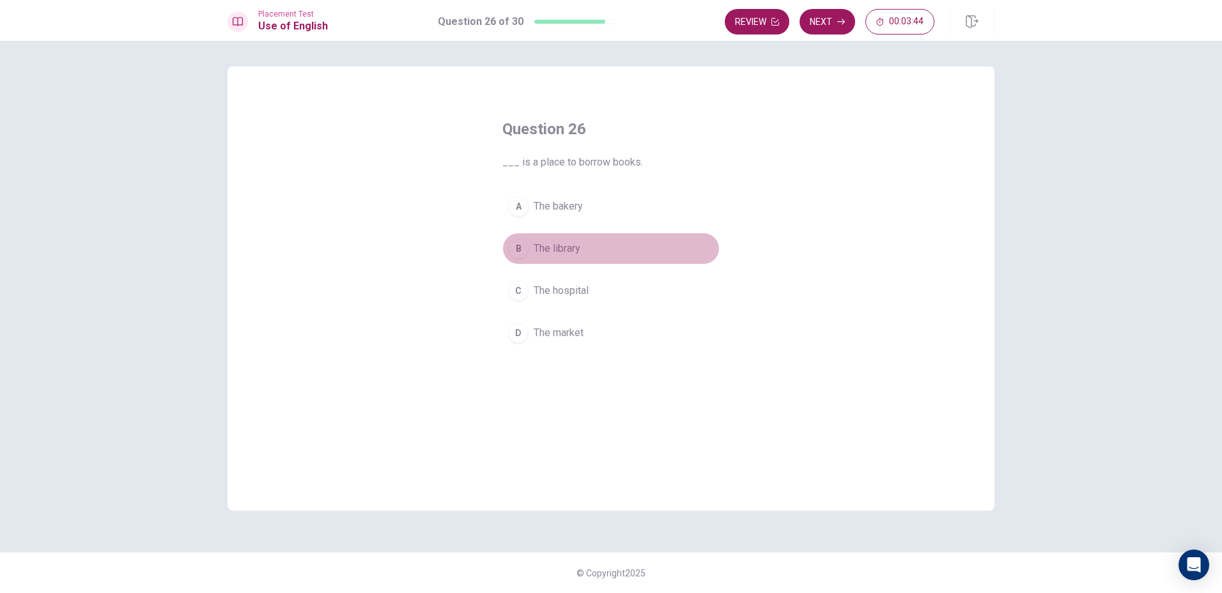
drag, startPoint x: 513, startPoint y: 242, endPoint x: 521, endPoint y: 249, distance: 10.4
click at [521, 249] on div "B" at bounding box center [518, 248] width 20 height 20
click at [840, 34] on button "Next" at bounding box center [828, 22] width 56 height 26
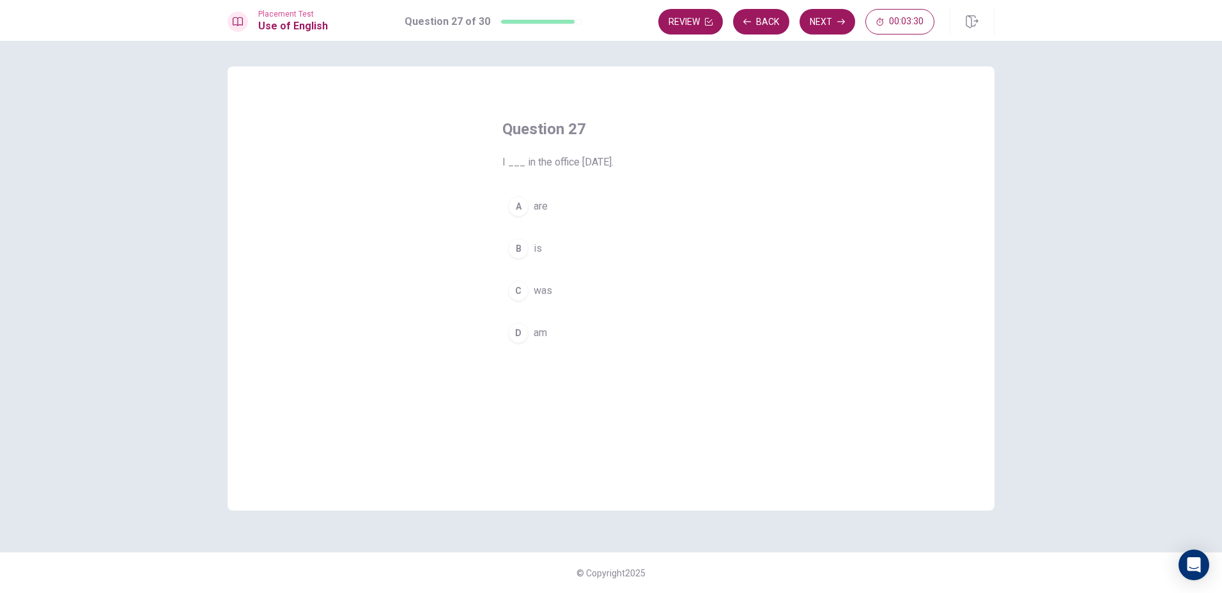
click at [519, 290] on div "C" at bounding box center [518, 291] width 20 height 20
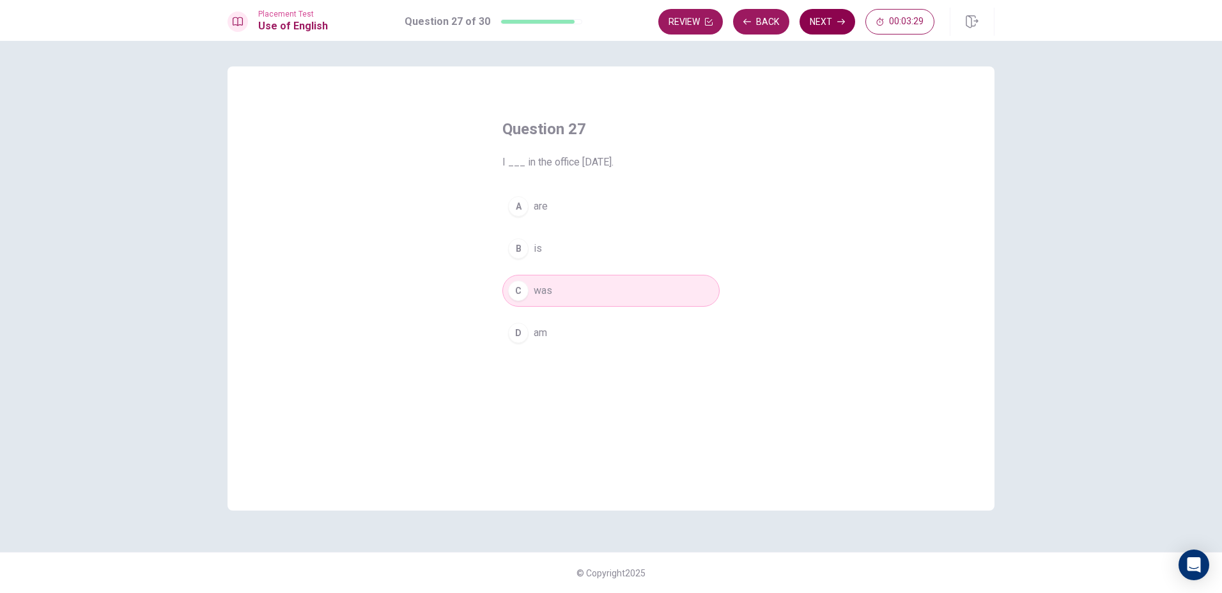
click at [821, 32] on button "Next" at bounding box center [828, 22] width 56 height 26
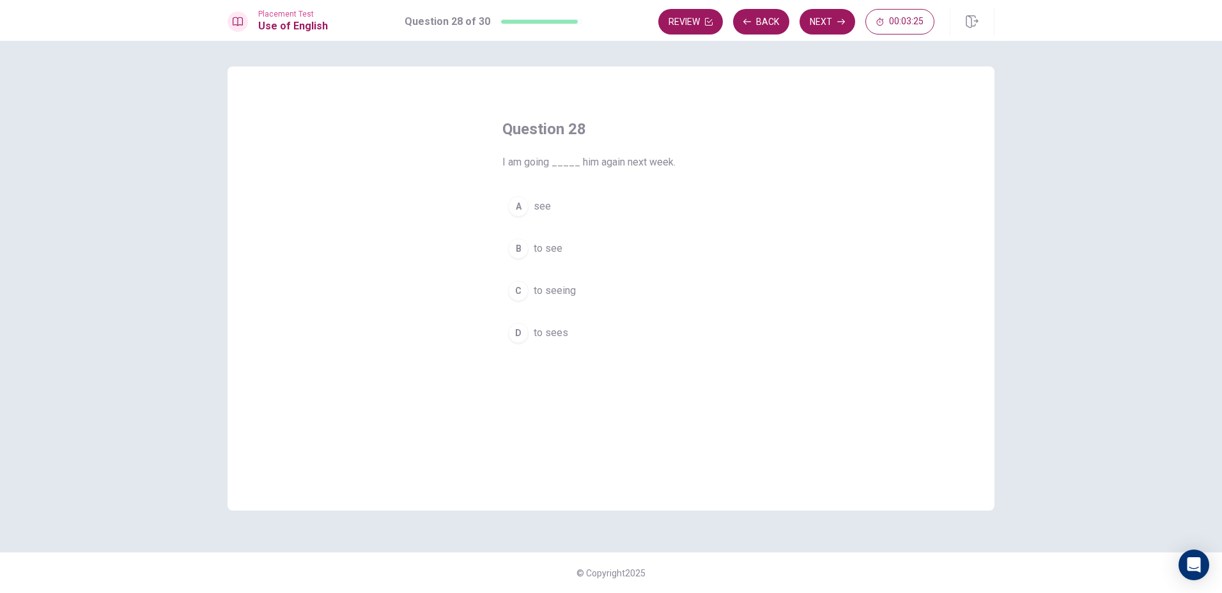
click at [522, 251] on div "B" at bounding box center [518, 248] width 20 height 20
click at [832, 32] on button "Next" at bounding box center [828, 22] width 56 height 26
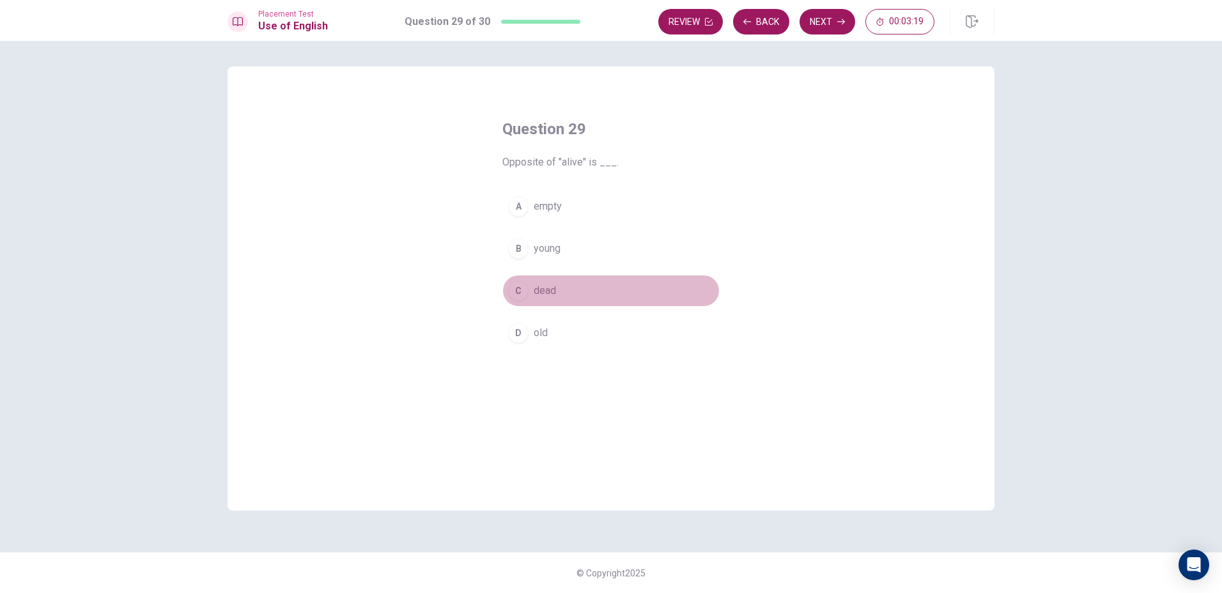
click at [520, 287] on div "C" at bounding box center [518, 291] width 20 height 20
click at [806, 22] on button "Next" at bounding box center [828, 22] width 56 height 26
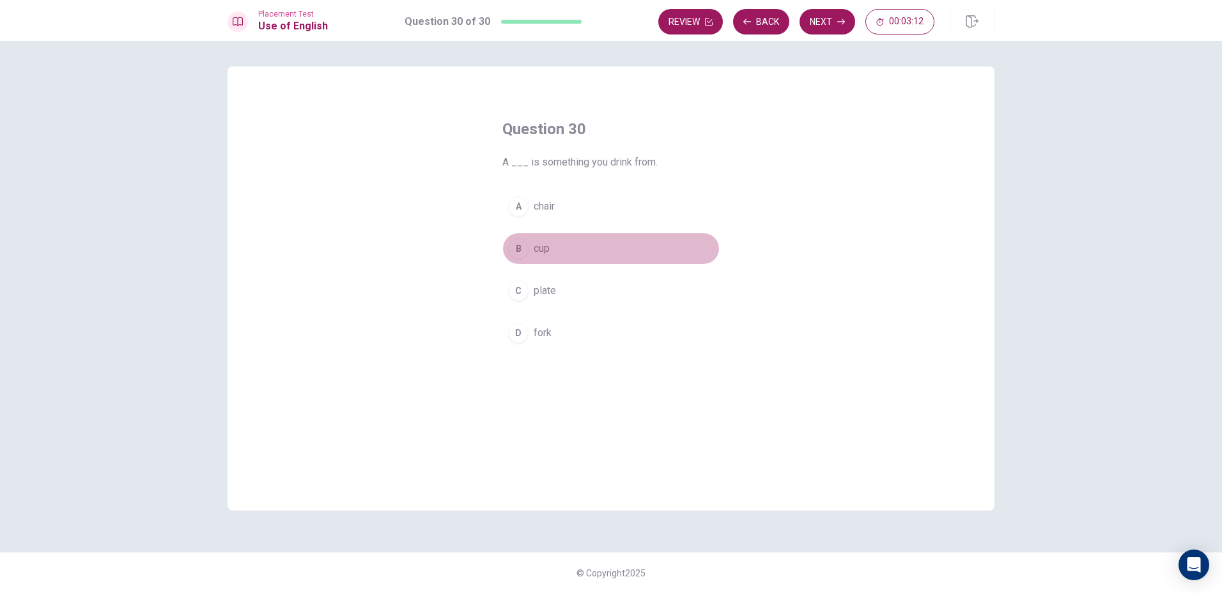
drag, startPoint x: 520, startPoint y: 263, endPoint x: 529, endPoint y: 258, distance: 11.2
click at [520, 263] on button "B cup" at bounding box center [610, 249] width 217 height 32
click at [842, 29] on button "Next" at bounding box center [828, 22] width 56 height 26
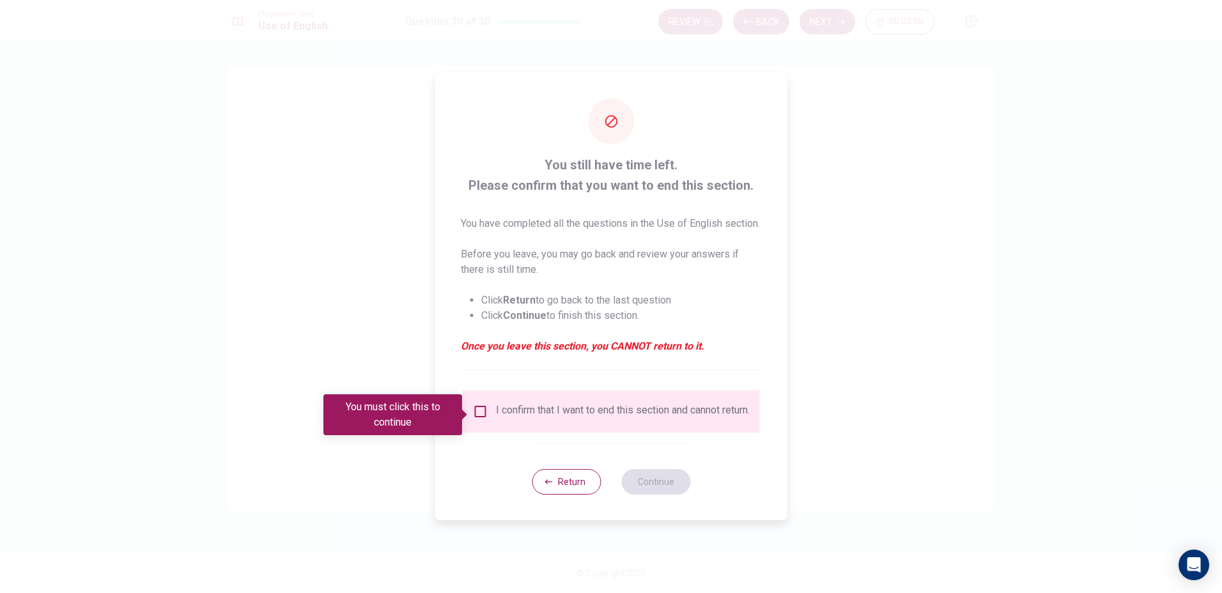
click at [481, 415] on input "You must click this to continue" at bounding box center [480, 411] width 15 height 15
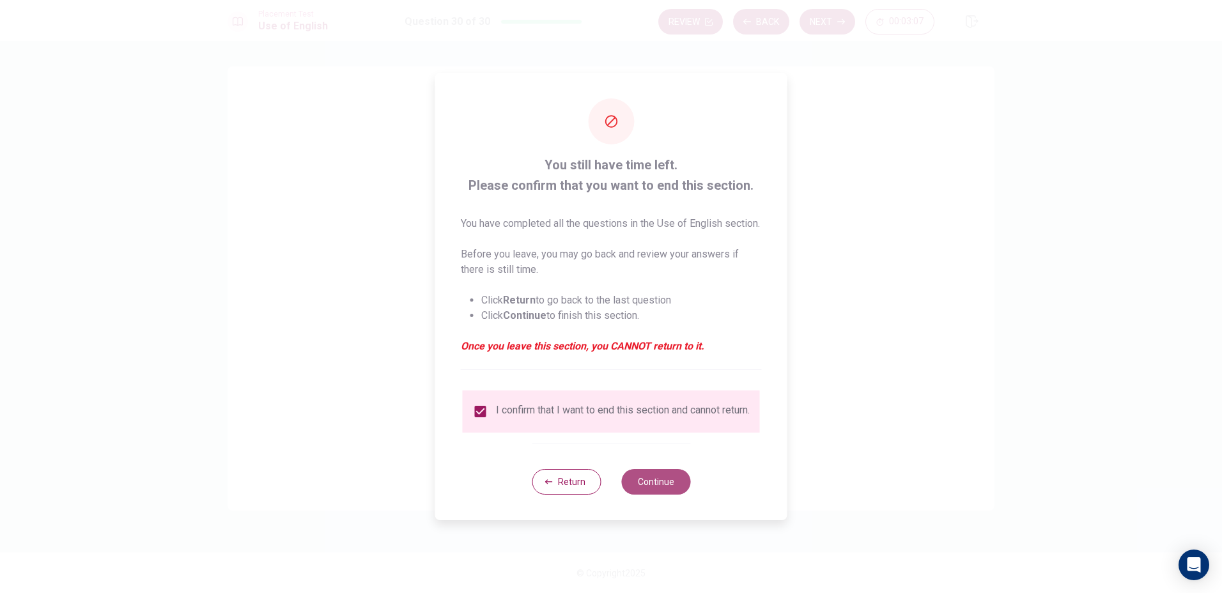
click at [637, 489] on button "Continue" at bounding box center [655, 482] width 69 height 26
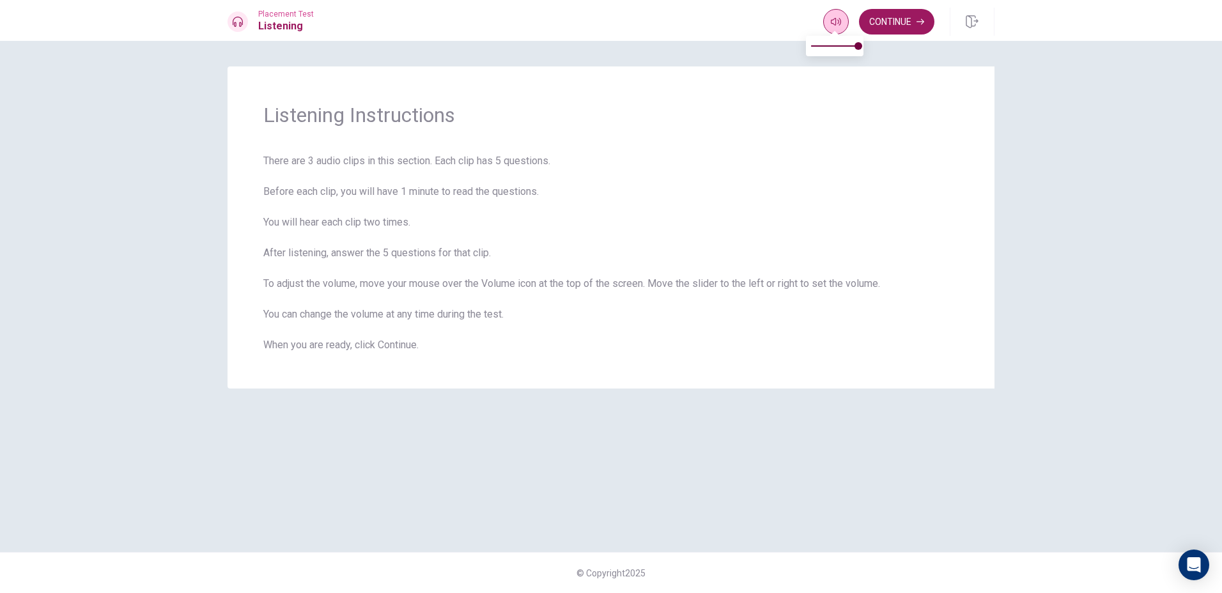
click at [824, 26] on button "button" at bounding box center [836, 22] width 26 height 26
click at [832, 29] on span at bounding box center [835, 32] width 10 height 7
click at [824, 24] on button "button" at bounding box center [836, 22] width 26 height 26
type input "0.7"
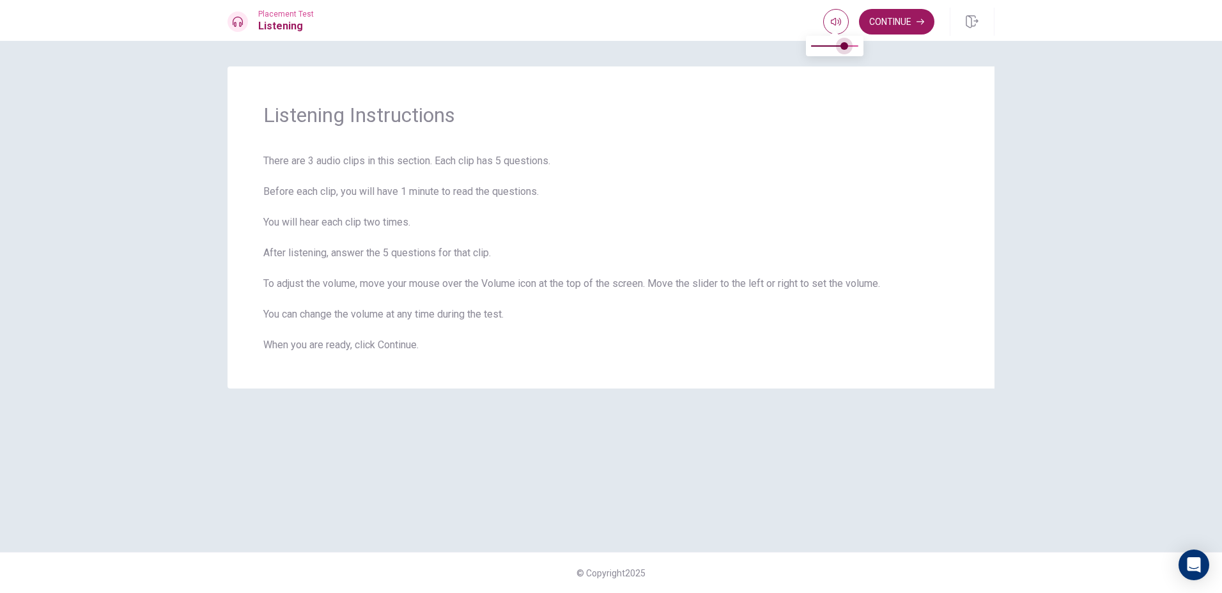
click at [846, 47] on span at bounding box center [834, 46] width 47 height 18
click at [752, 183] on span "There are 3 audio clips in this section. Each clip has 5 questions. Before each…" at bounding box center [610, 252] width 695 height 199
click at [667, 335] on span "There are 3 audio clips in this section. Each clip has 5 questions. Before each…" at bounding box center [610, 252] width 695 height 199
click at [908, 24] on button "Continue" at bounding box center [896, 22] width 75 height 26
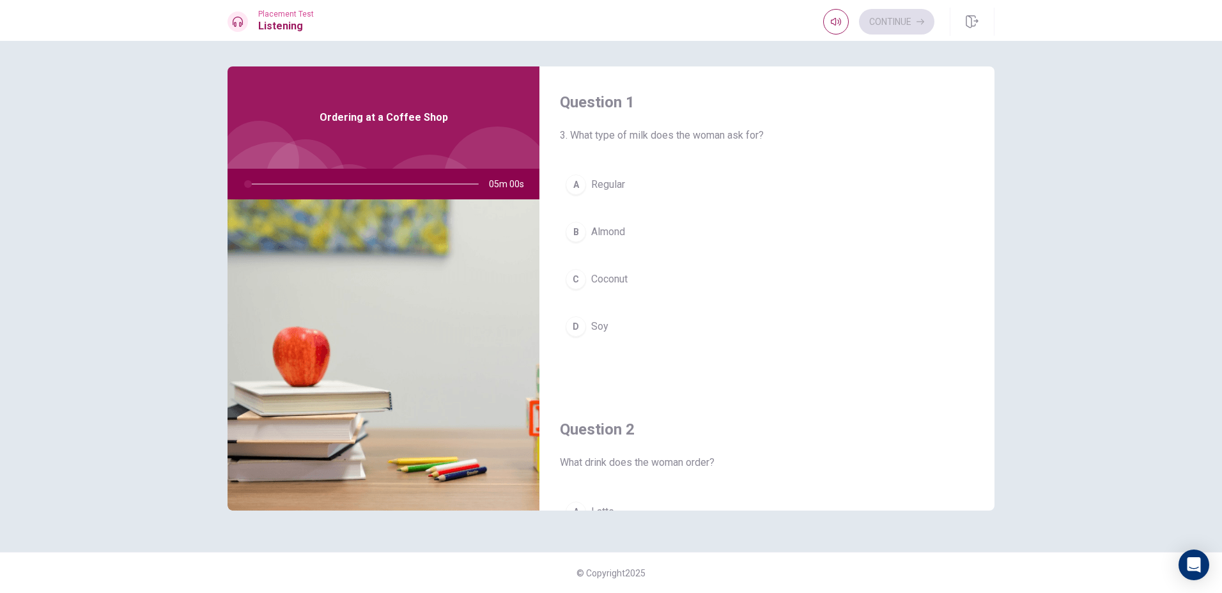
click at [520, 166] on div at bounding box center [498, 181] width 108 height 108
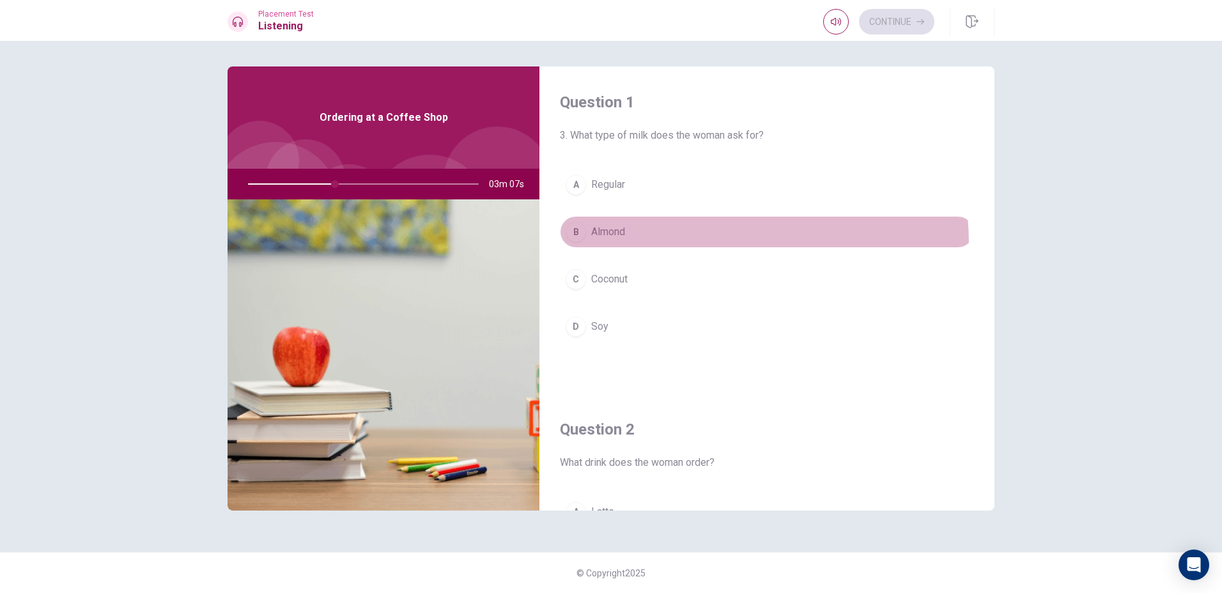
click at [666, 245] on button "B Almond" at bounding box center [767, 232] width 414 height 32
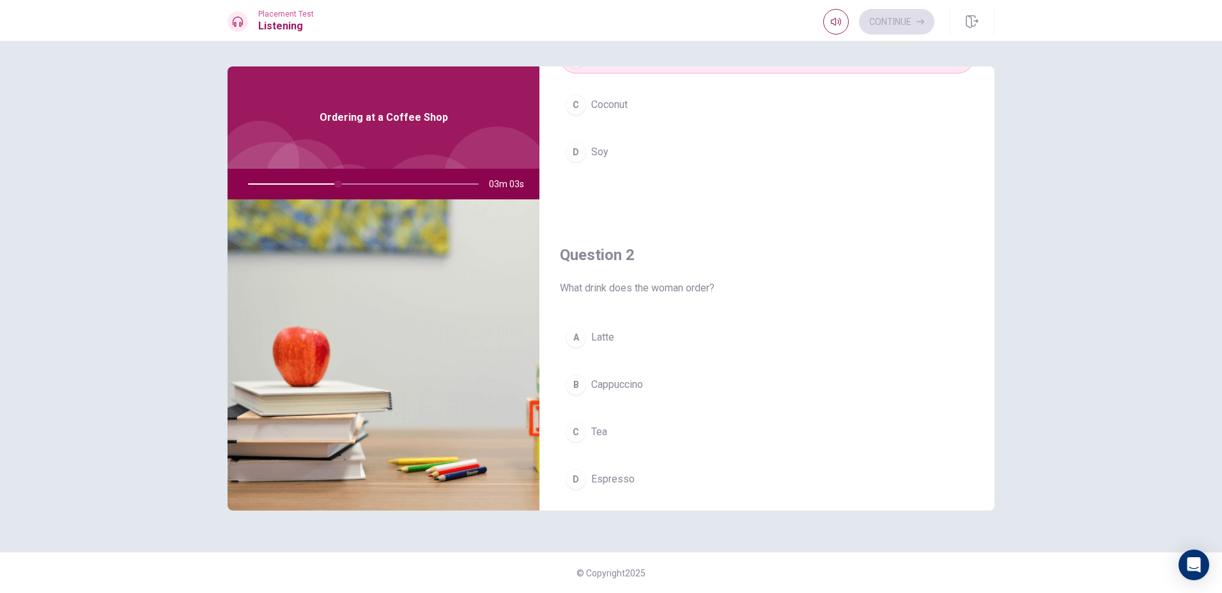
scroll to position [192, 0]
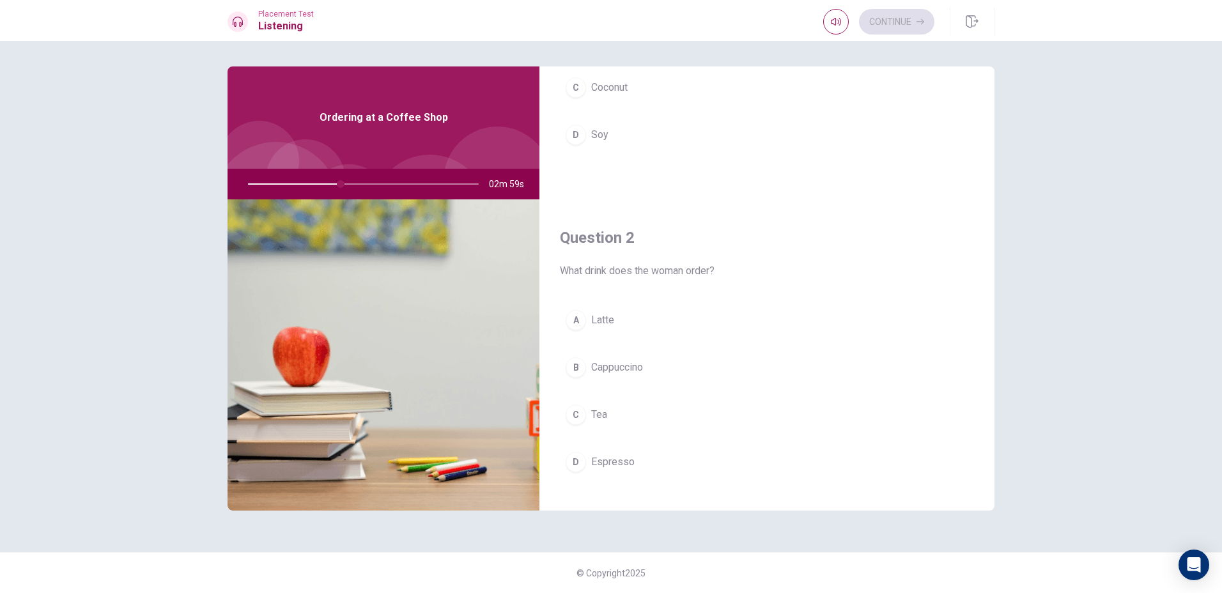
click at [670, 373] on button "B Cappuccino" at bounding box center [767, 368] width 414 height 32
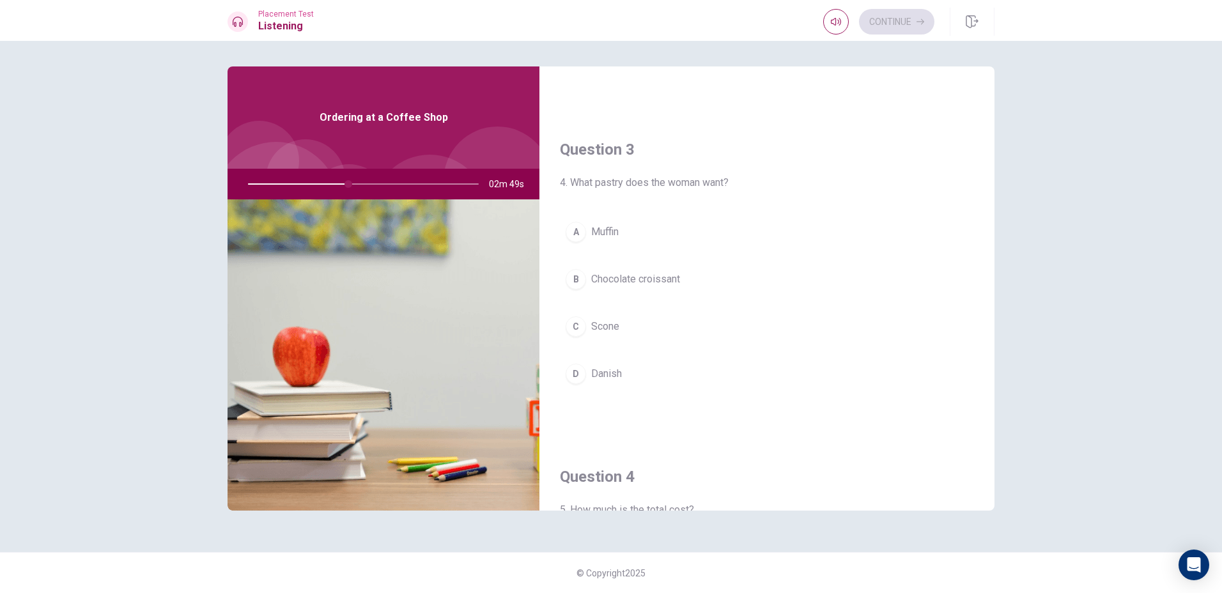
scroll to position [639, 0]
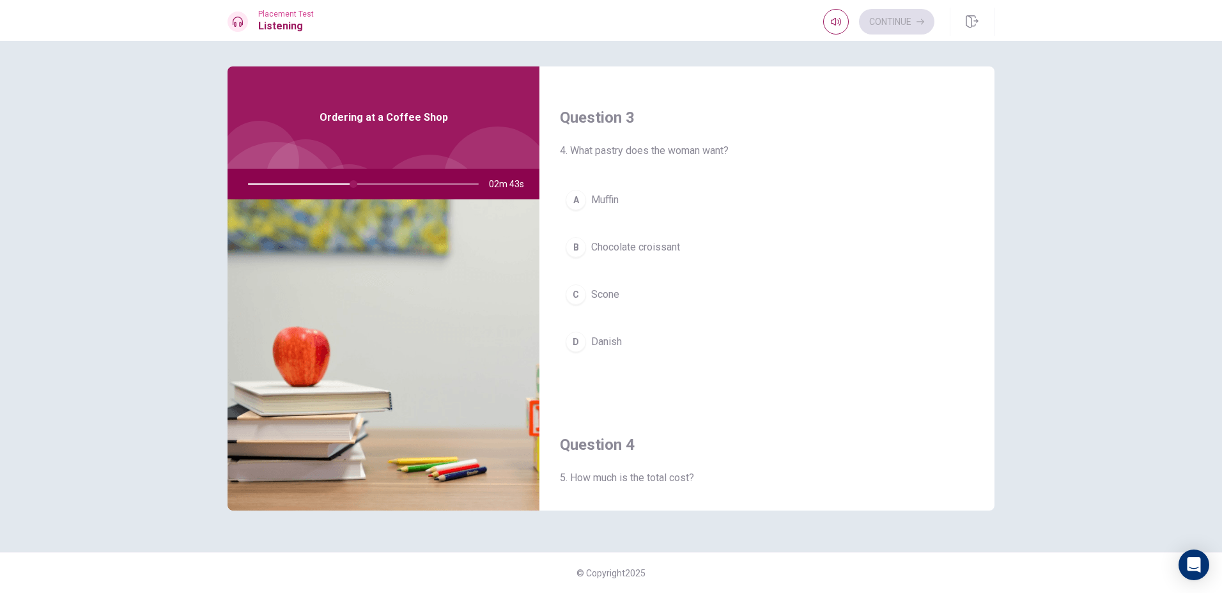
click at [720, 254] on button "B Chocolate croissant" at bounding box center [767, 247] width 414 height 32
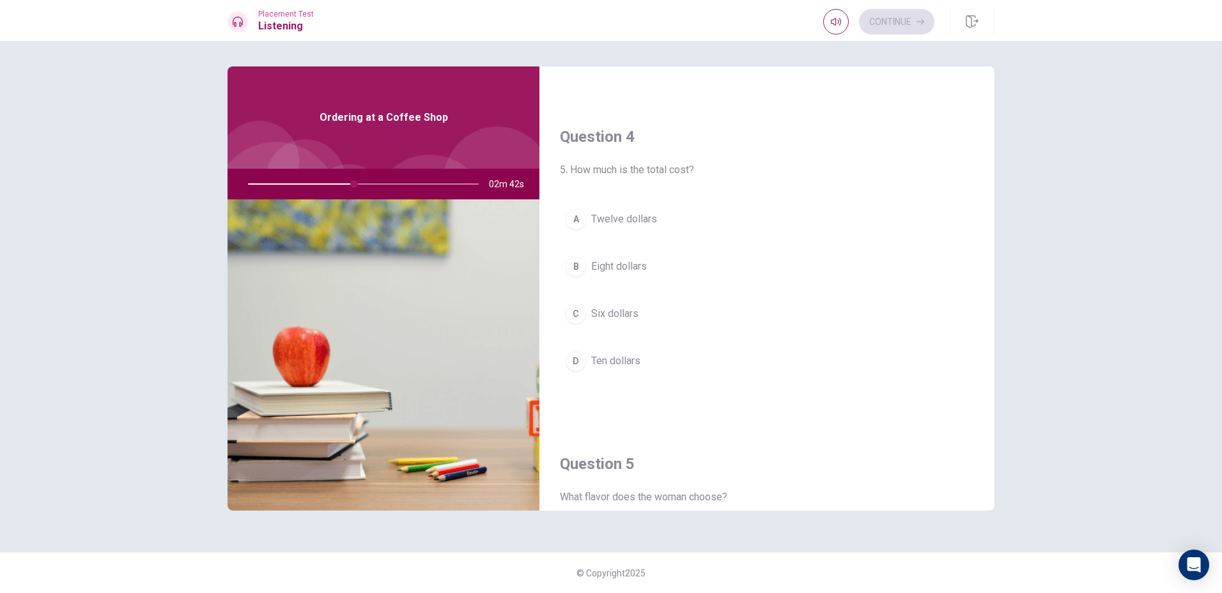
scroll to position [959, 0]
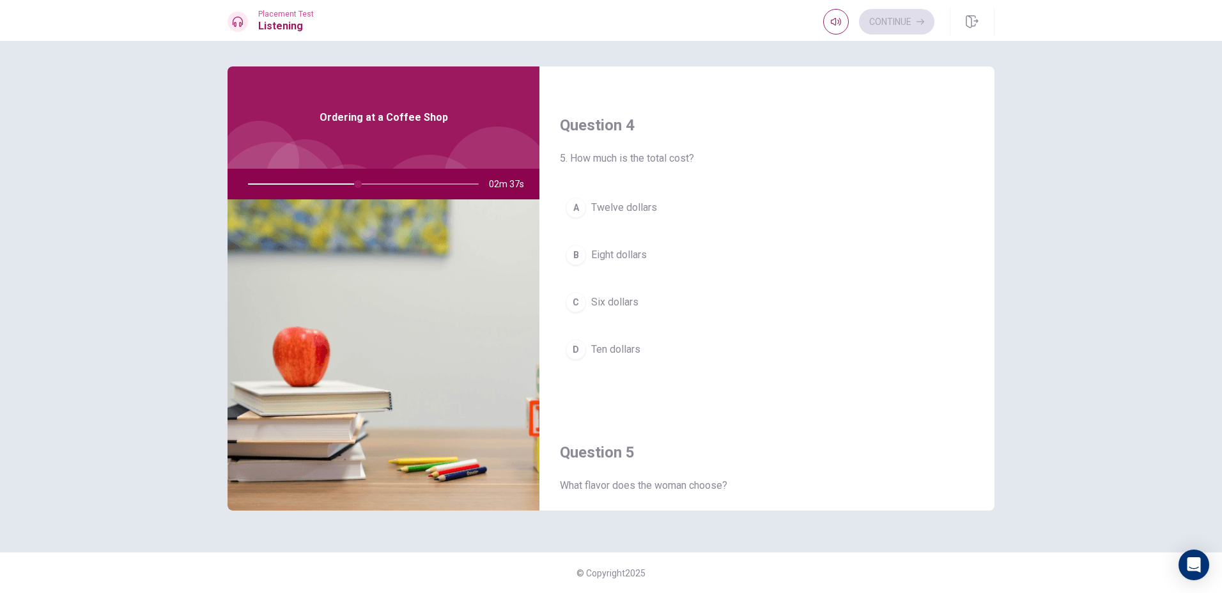
click at [679, 260] on button "B Eight dollars" at bounding box center [767, 255] width 414 height 32
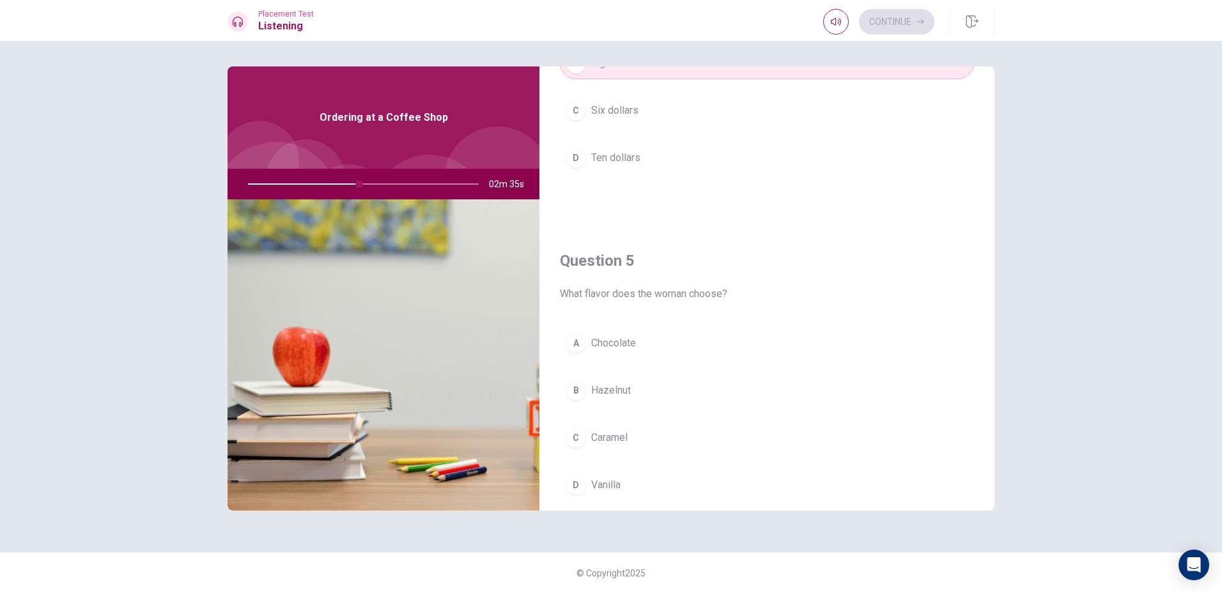
scroll to position [1192, 0]
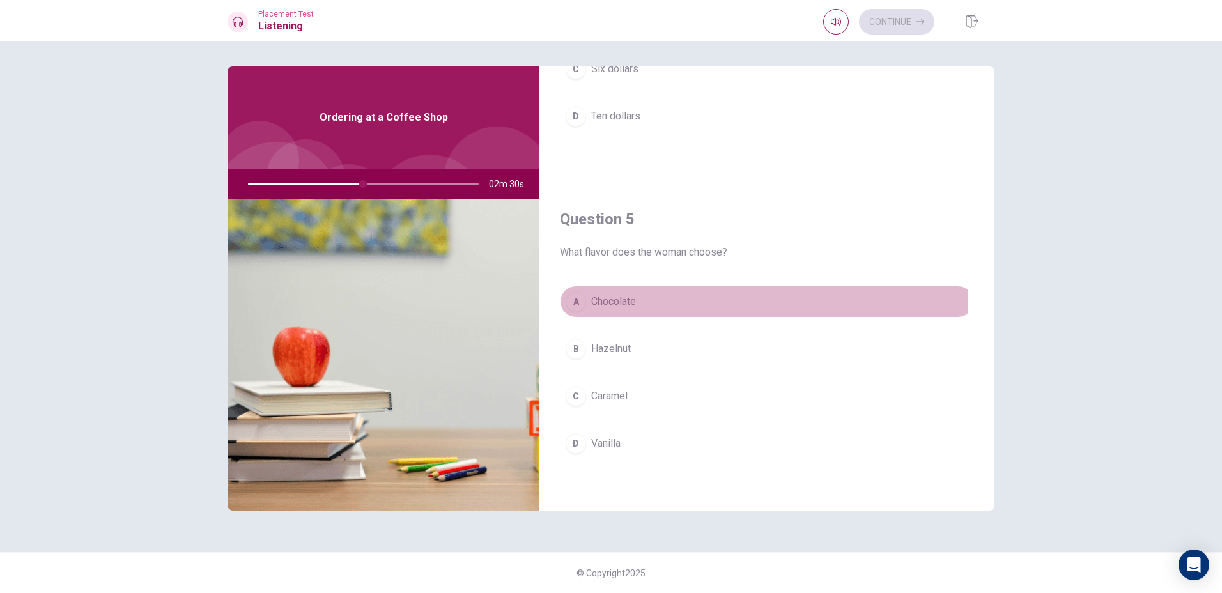
click at [670, 295] on button "A Chocolate" at bounding box center [767, 302] width 414 height 32
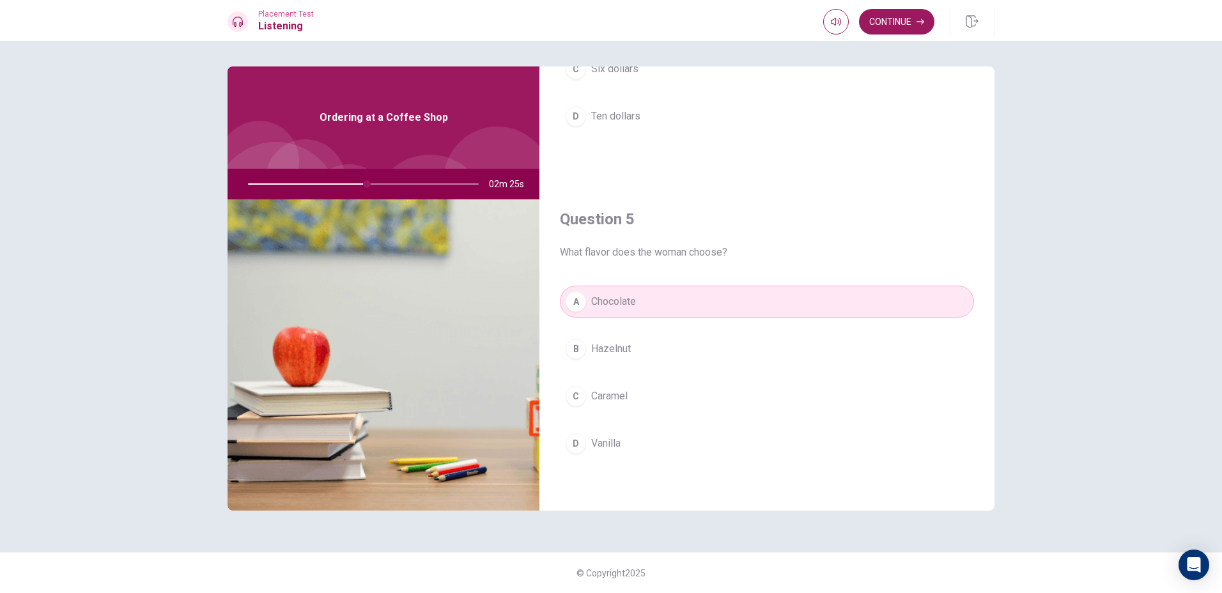
drag, startPoint x: 362, startPoint y: 186, endPoint x: 329, endPoint y: 190, distance: 34.2
click at [329, 190] on div at bounding box center [361, 184] width 256 height 31
click at [323, 181] on div at bounding box center [361, 184] width 256 height 31
click at [387, 180] on div at bounding box center [361, 184] width 256 height 31
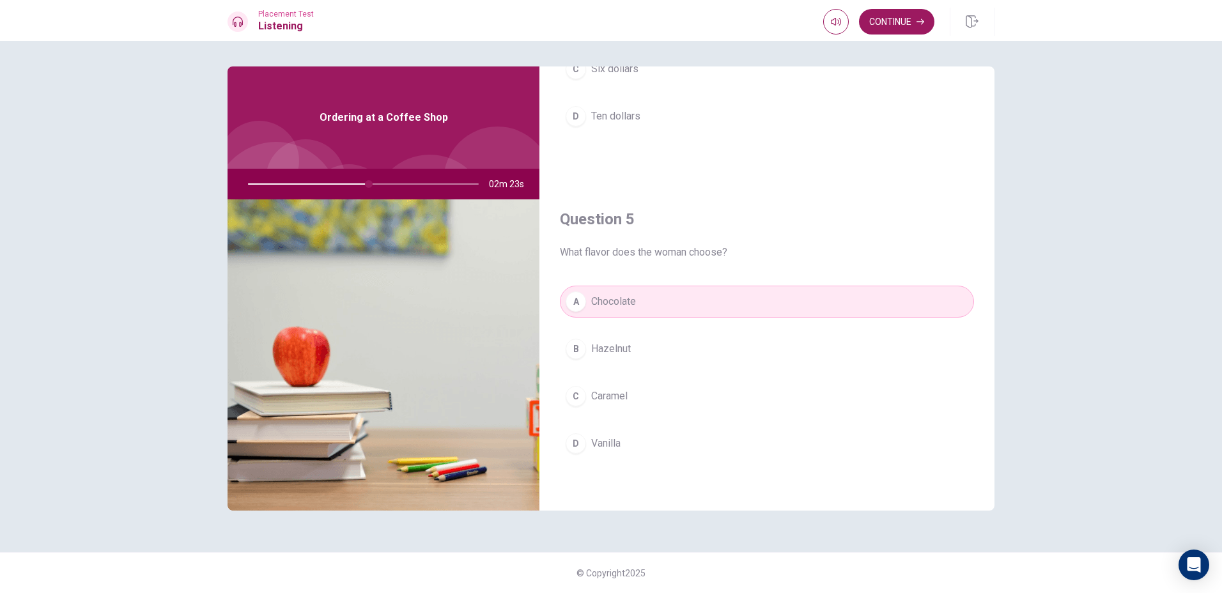
click at [387, 180] on div at bounding box center [361, 184] width 256 height 31
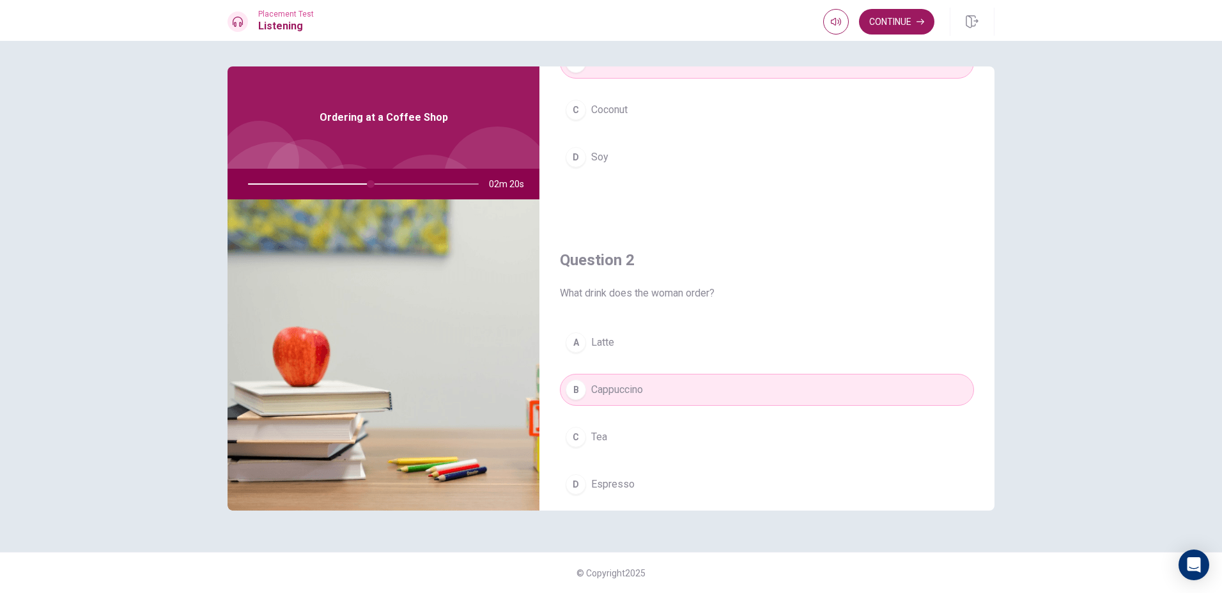
scroll to position [0, 0]
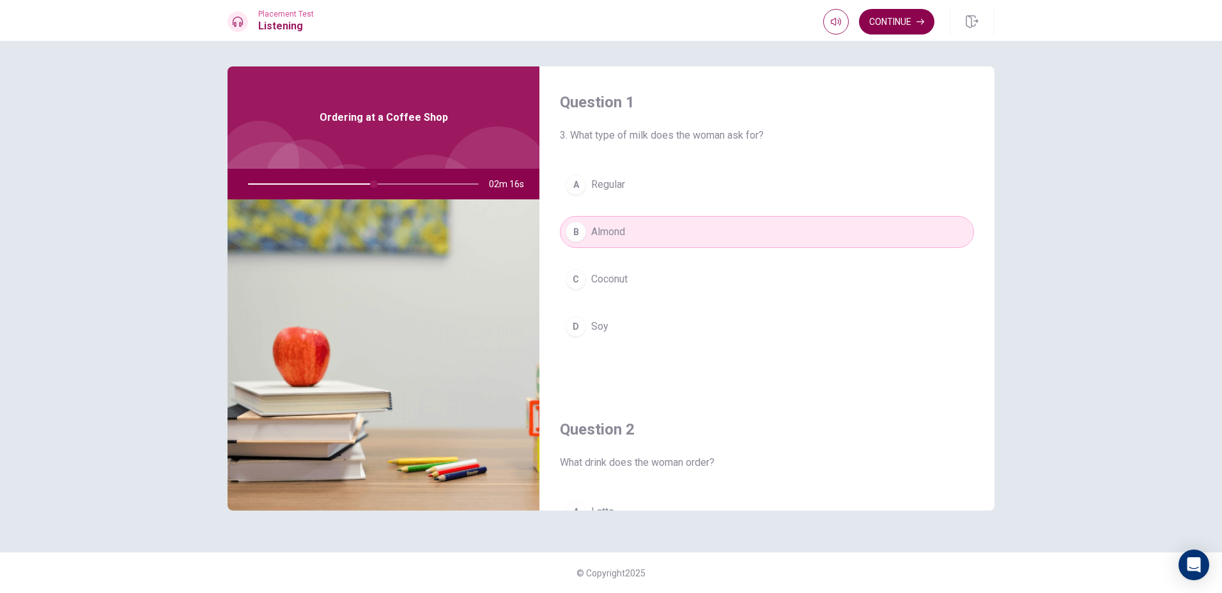
click at [922, 27] on button "Continue" at bounding box center [896, 22] width 75 height 26
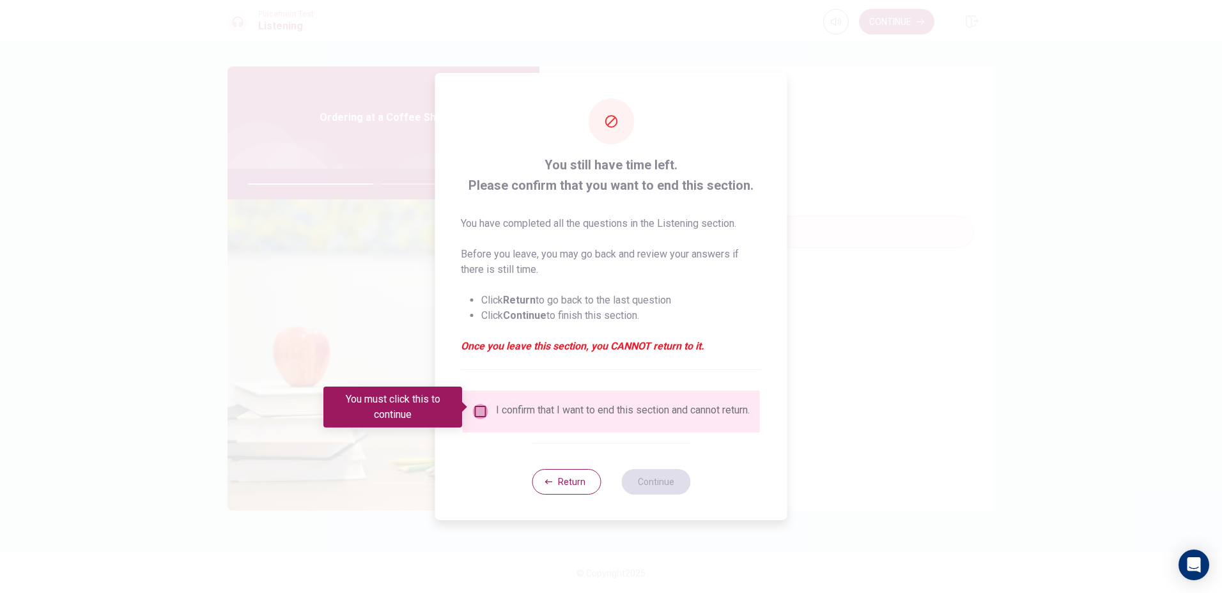
click at [476, 410] on input "You must click this to continue" at bounding box center [480, 411] width 15 height 15
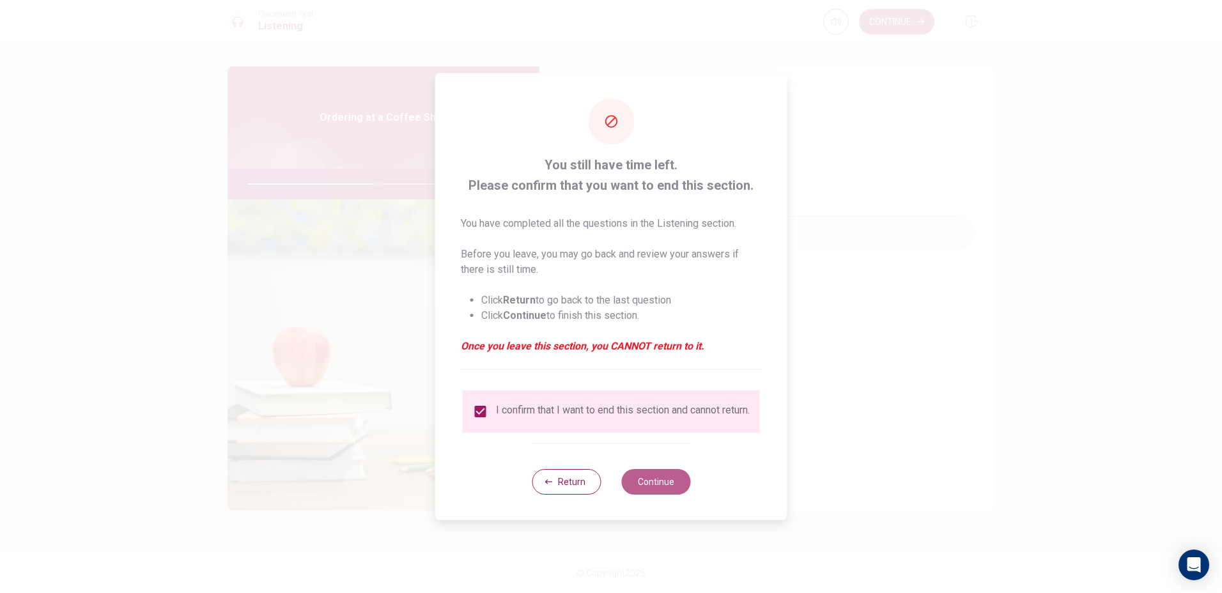
drag, startPoint x: 646, startPoint y: 490, endPoint x: 647, endPoint y: 456, distance: 33.9
click at [640, 484] on button "Continue" at bounding box center [655, 482] width 69 height 26
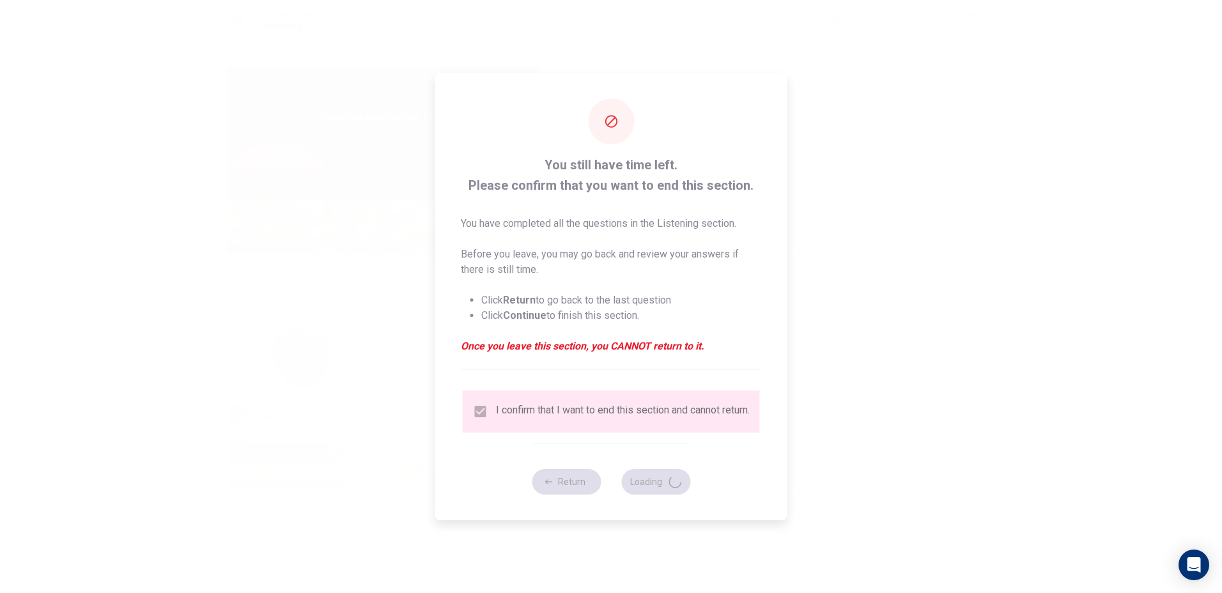
type input "57"
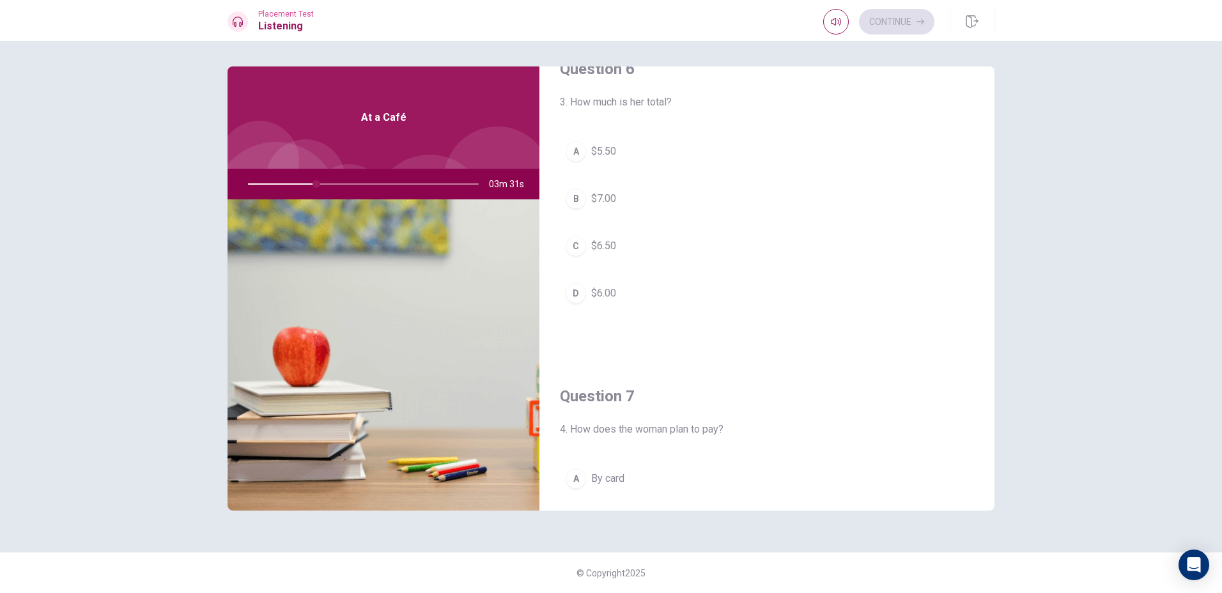
scroll to position [64, 0]
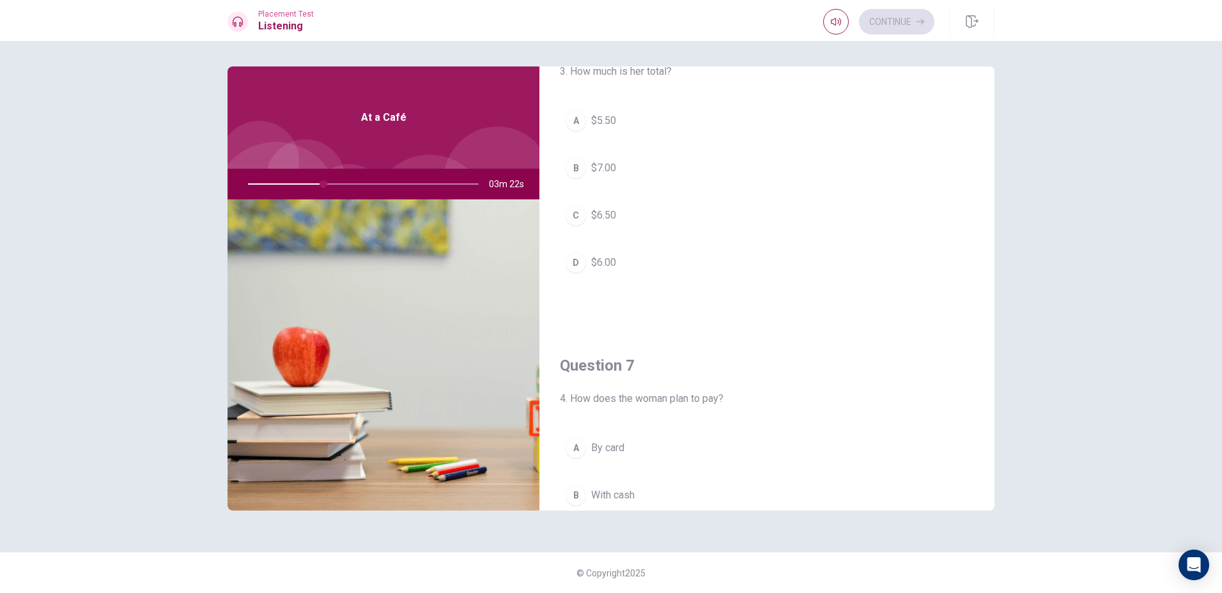
click at [653, 206] on button "C $6.50" at bounding box center [767, 215] width 414 height 32
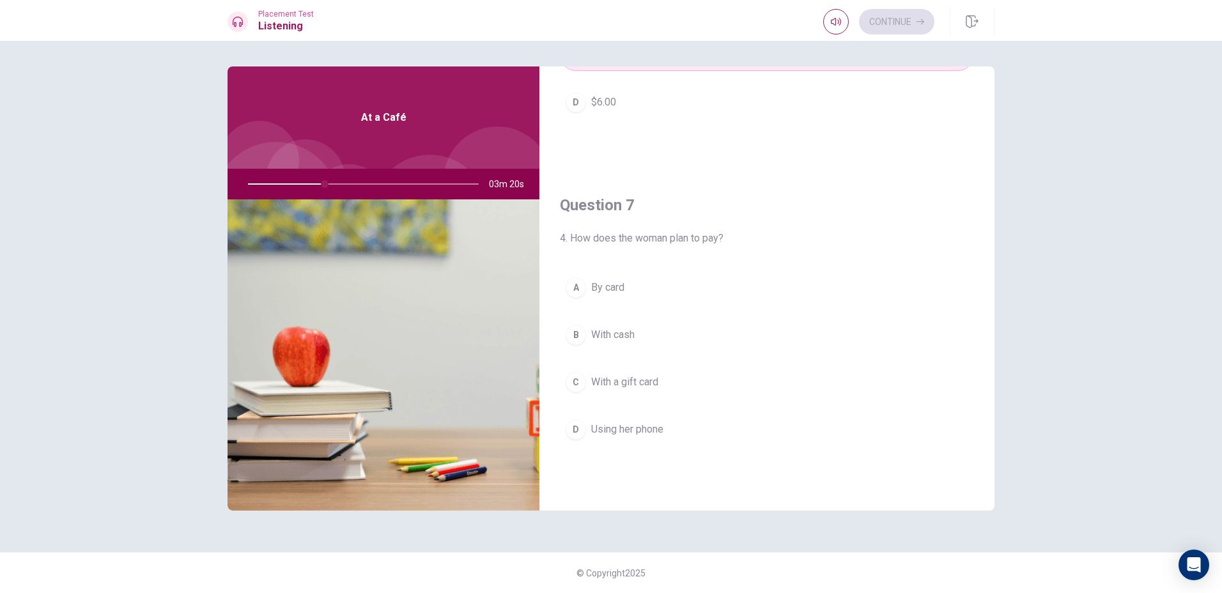
scroll to position [256, 0]
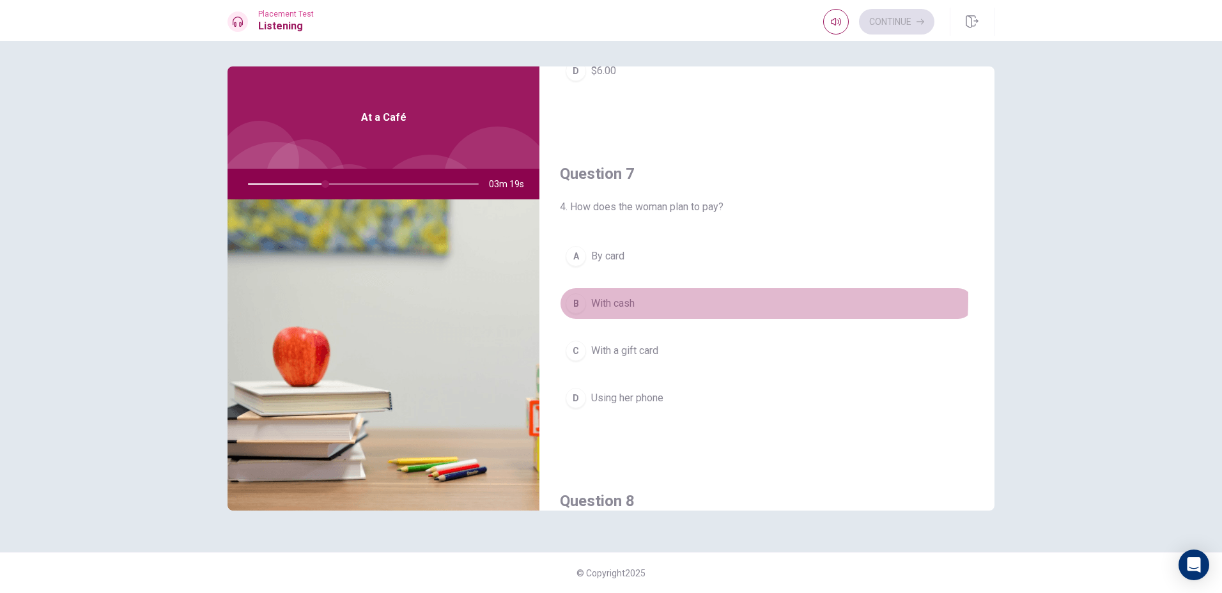
click at [638, 298] on button "B With cash" at bounding box center [767, 304] width 414 height 32
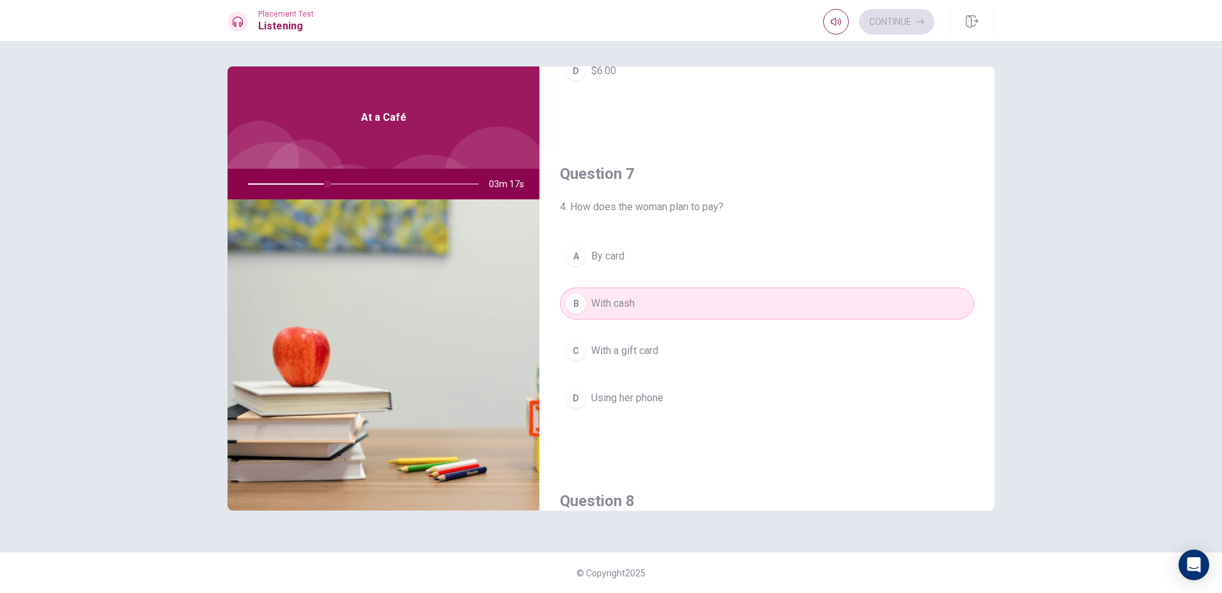
click at [642, 271] on button "A By card" at bounding box center [767, 256] width 414 height 32
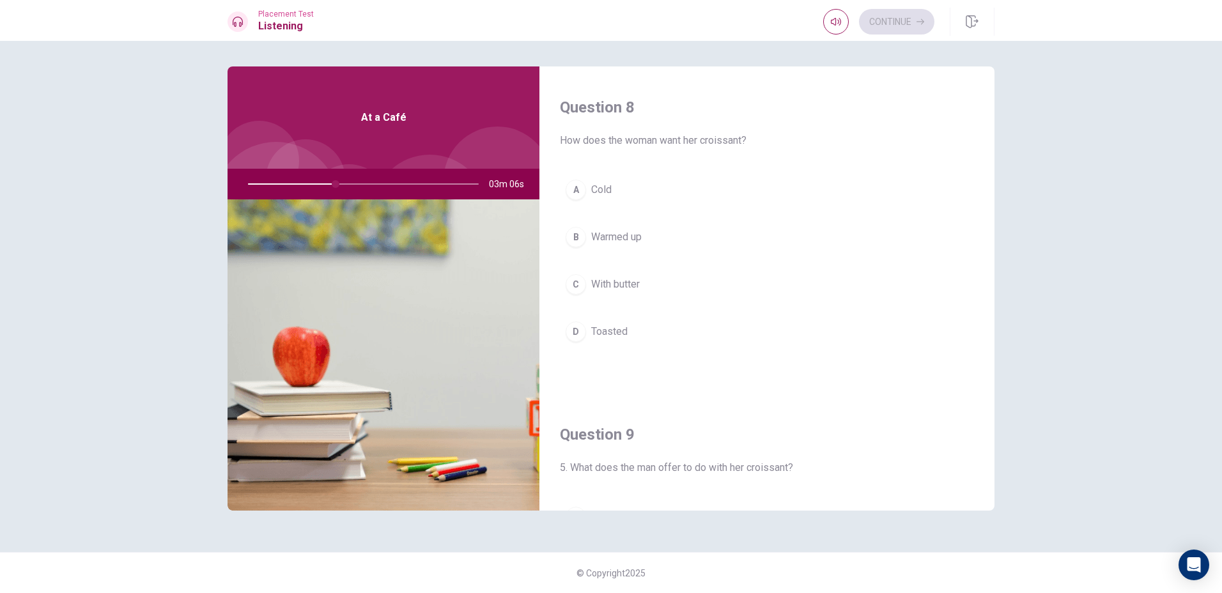
scroll to position [639, 0]
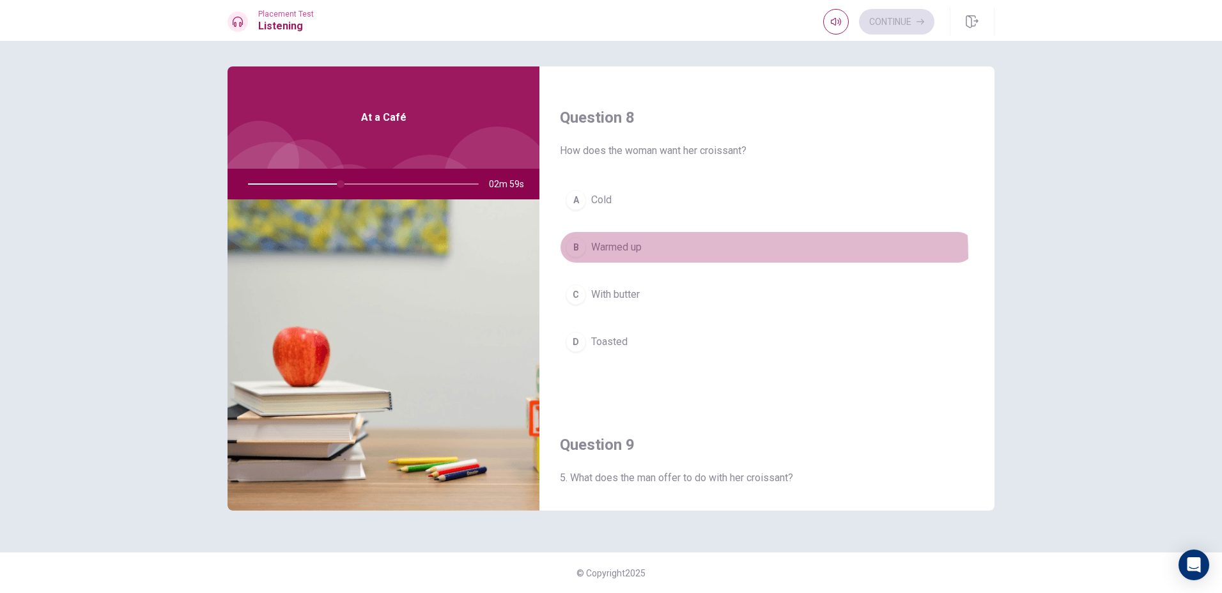
click at [656, 256] on button "B Warmed up" at bounding box center [767, 247] width 414 height 32
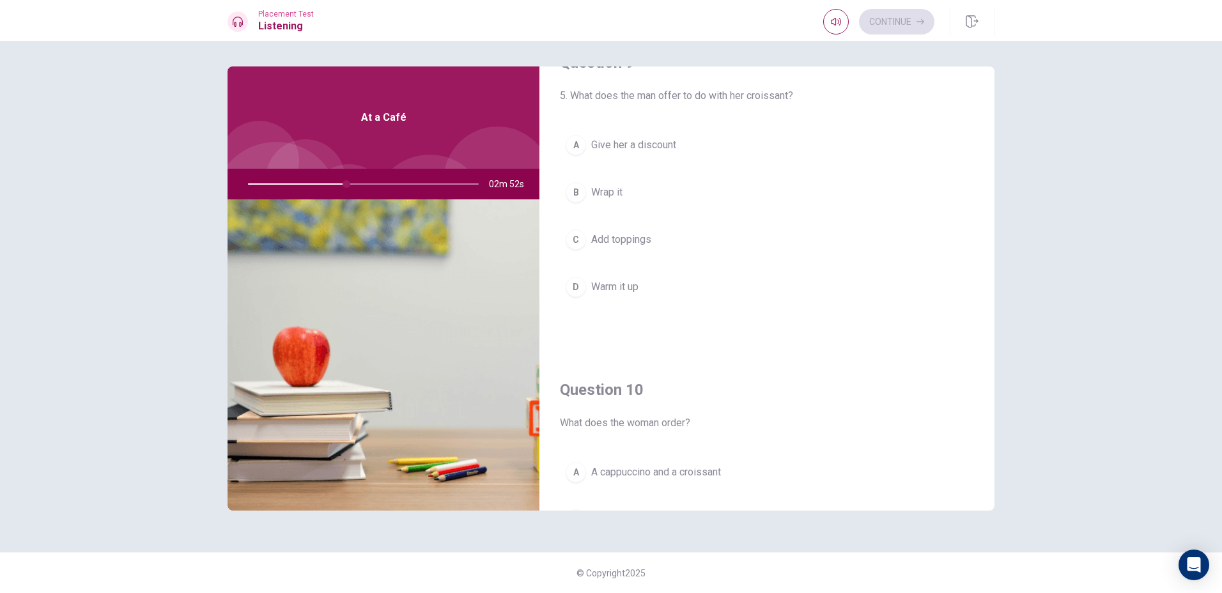
scroll to position [1023, 0]
click at [650, 298] on button "D Warm it up" at bounding box center [767, 286] width 414 height 32
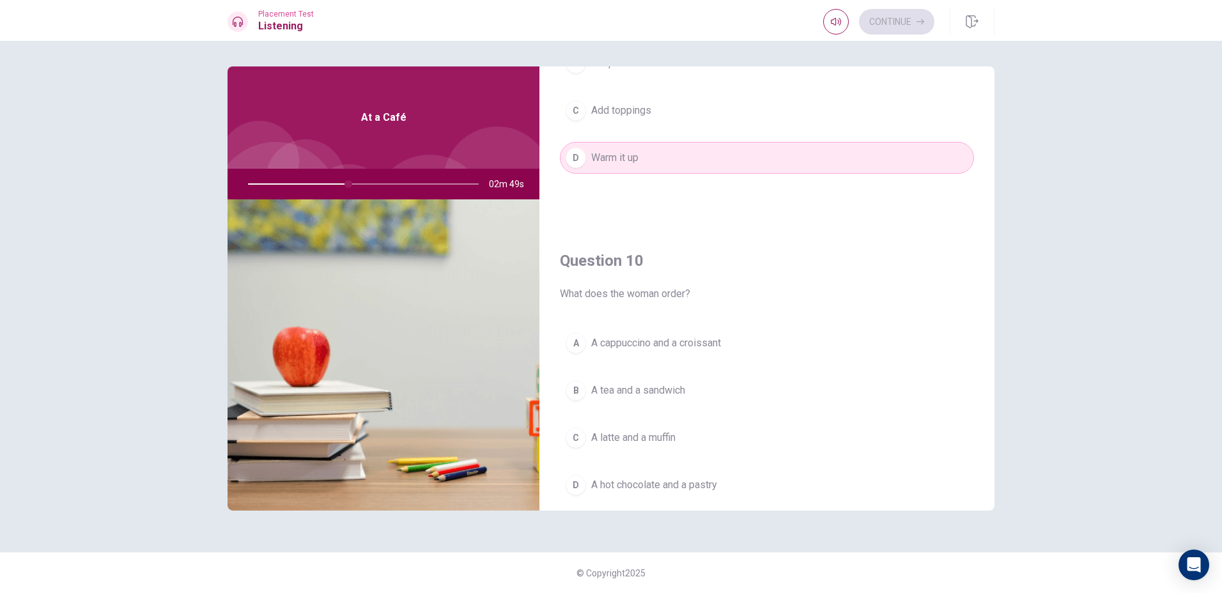
scroll to position [1192, 0]
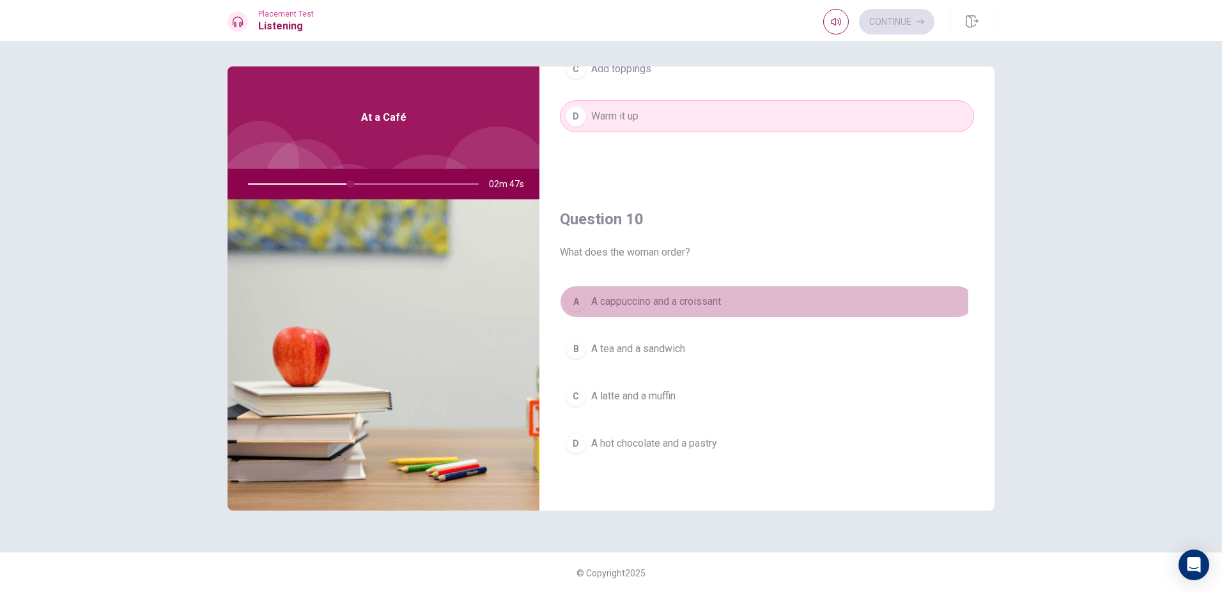
click at [650, 303] on span "A cappuccino and a croissant" at bounding box center [656, 301] width 130 height 15
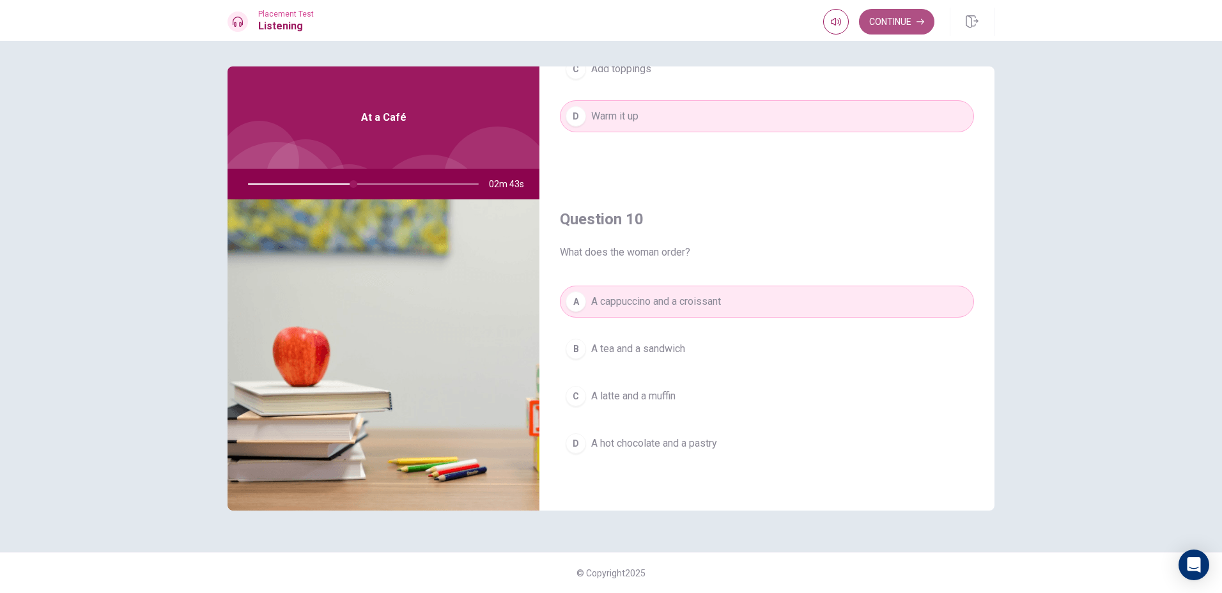
click at [913, 19] on button "Continue" at bounding box center [896, 22] width 75 height 26
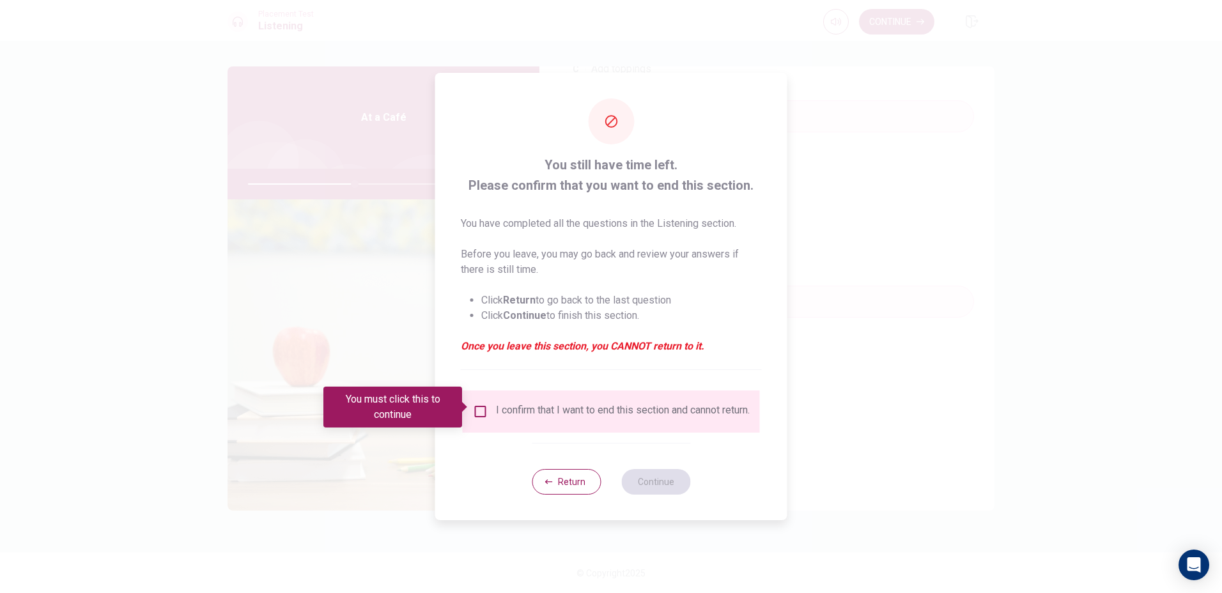
click at [485, 415] on div "I confirm that I want to end this section and cannot return." at bounding box center [611, 411] width 277 height 15
click at [474, 408] on input "You must click this to continue" at bounding box center [480, 411] width 15 height 15
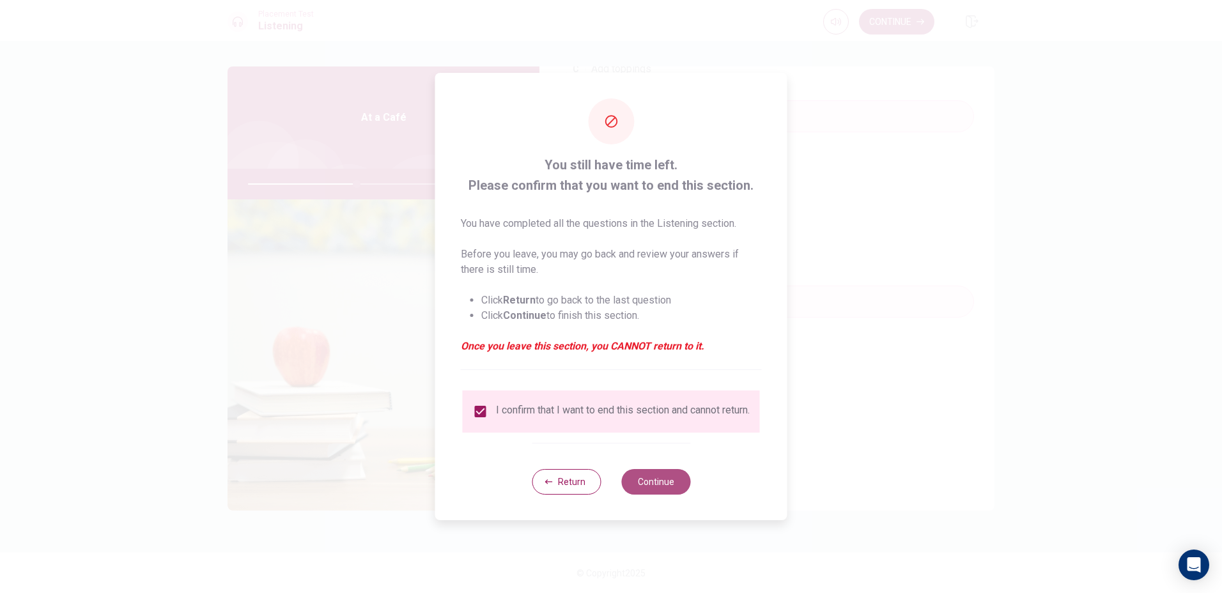
click at [671, 491] on button "Continue" at bounding box center [655, 482] width 69 height 26
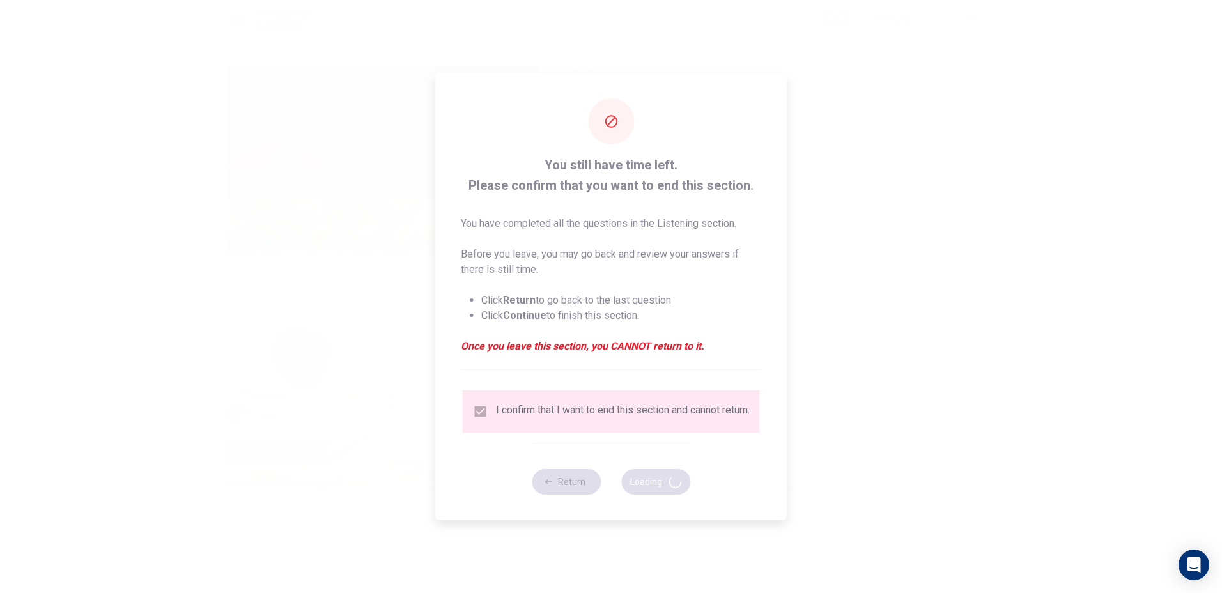
type input "48"
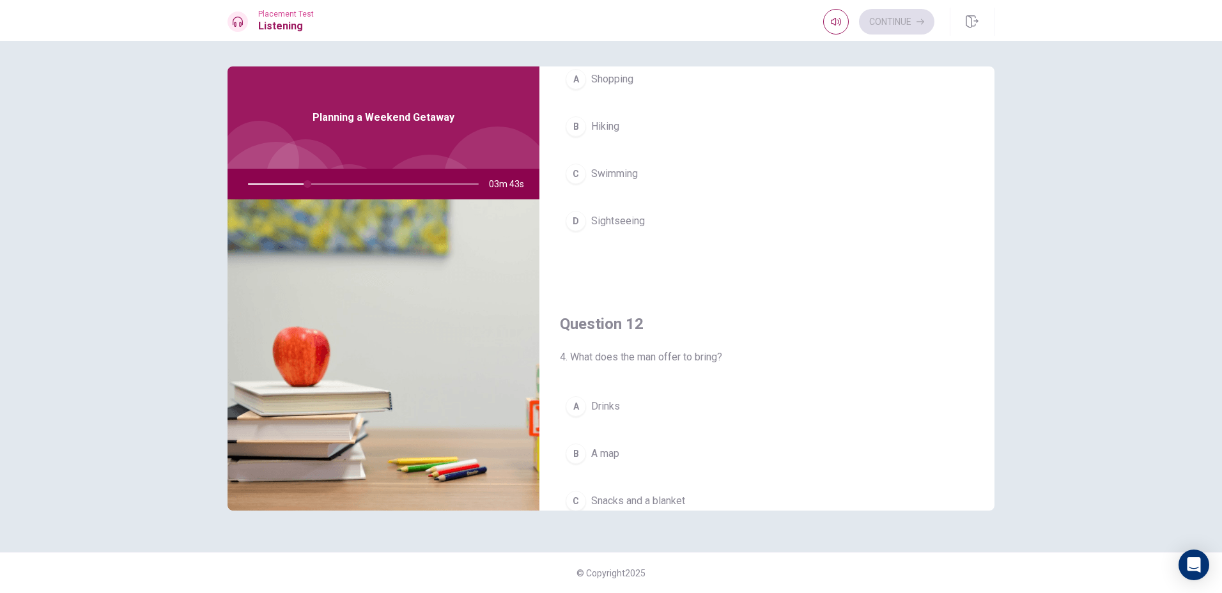
scroll to position [0, 0]
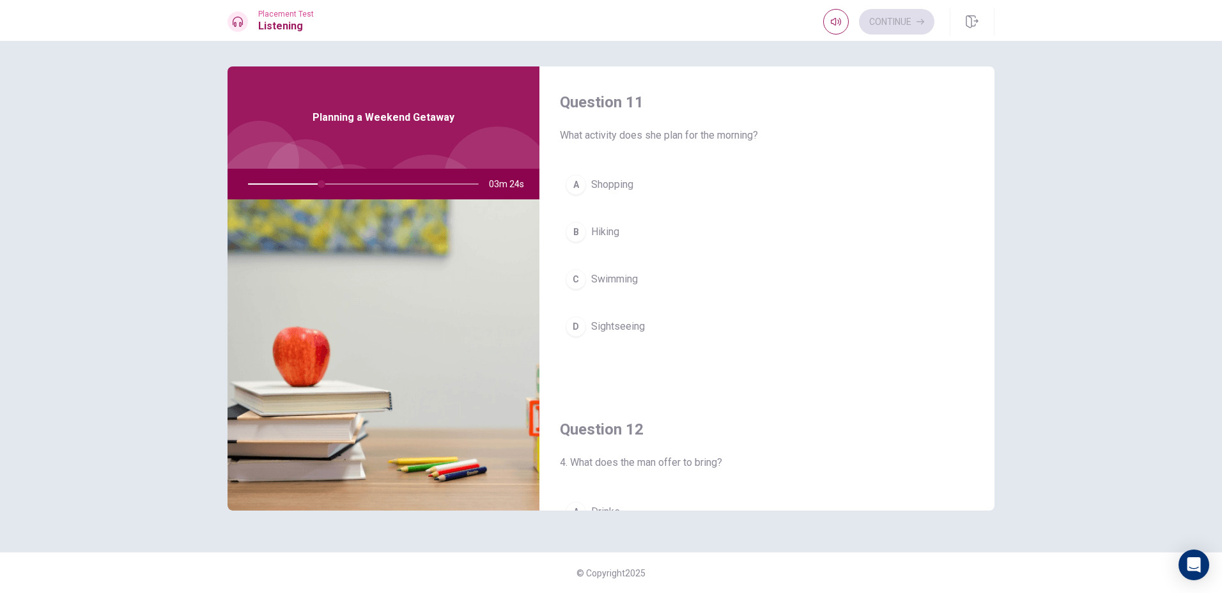
click at [675, 245] on button "B Hiking" at bounding box center [767, 232] width 414 height 32
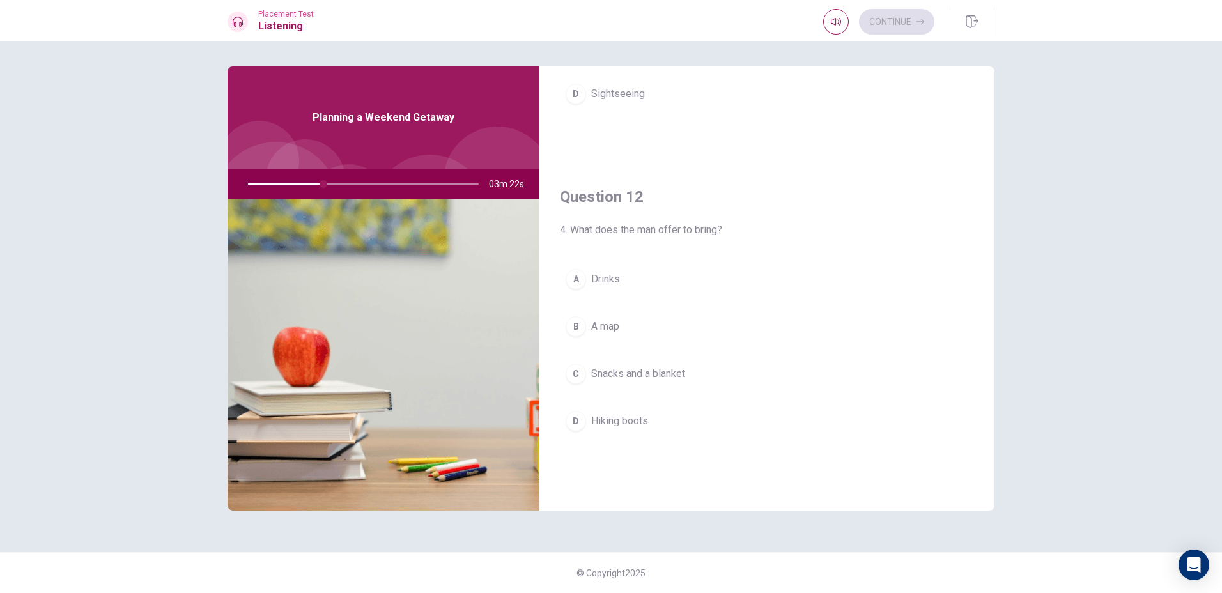
scroll to position [256, 0]
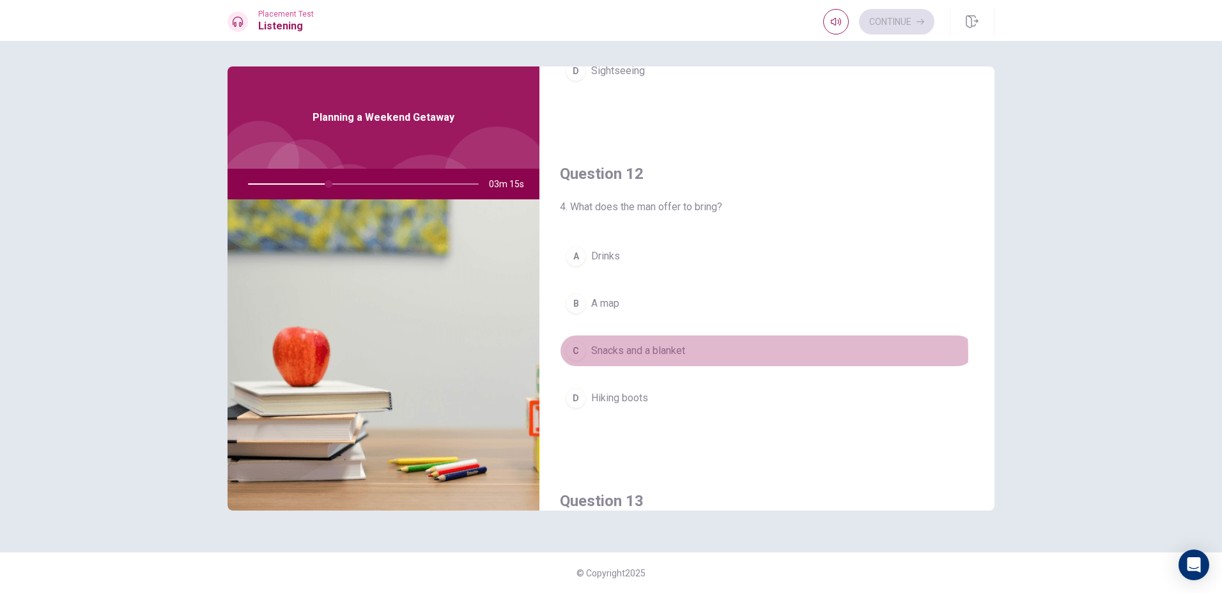
click at [720, 353] on button "C Snacks and a blanket" at bounding box center [767, 351] width 414 height 32
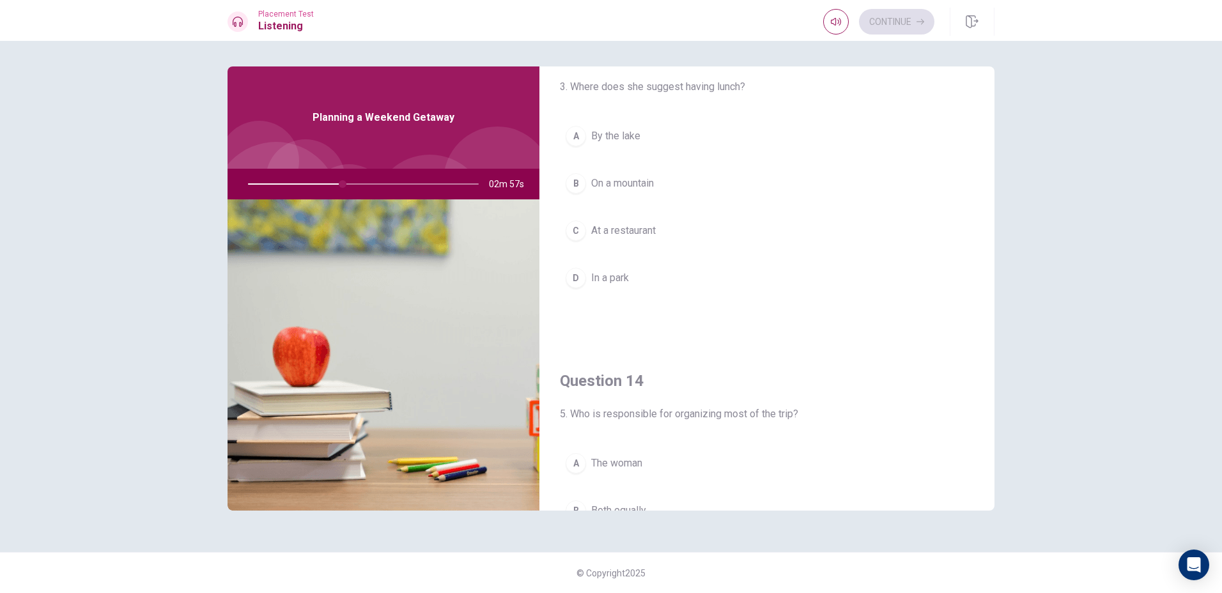
scroll to position [639, 0]
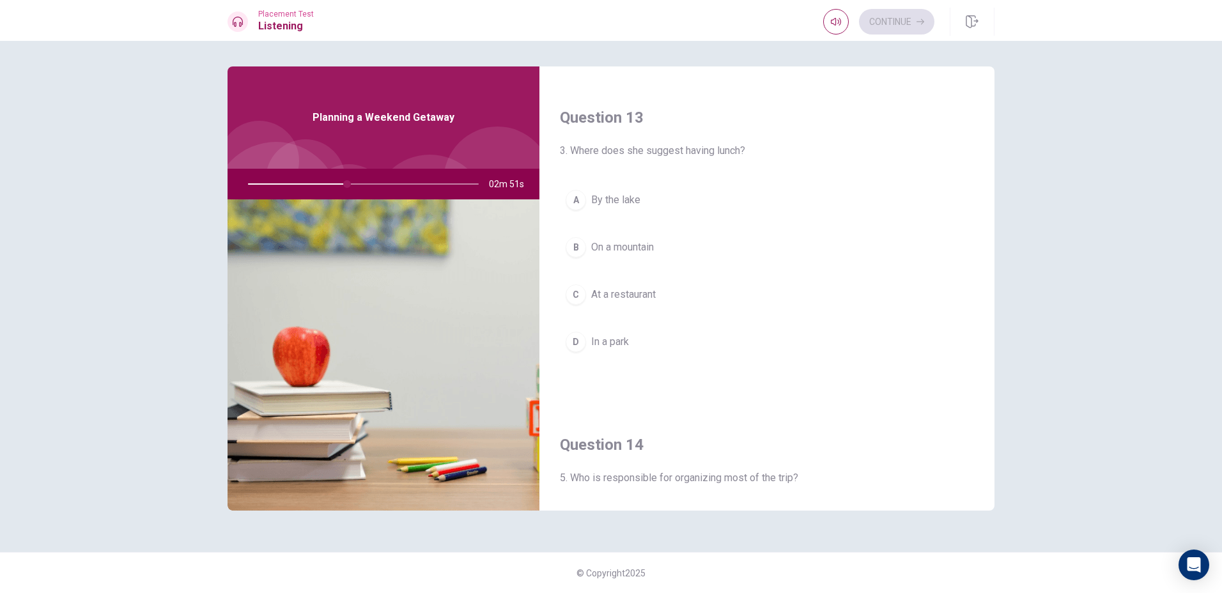
click at [724, 219] on div "A By the lake B On a mountain C At a restaurant D In a park" at bounding box center [767, 283] width 414 height 199
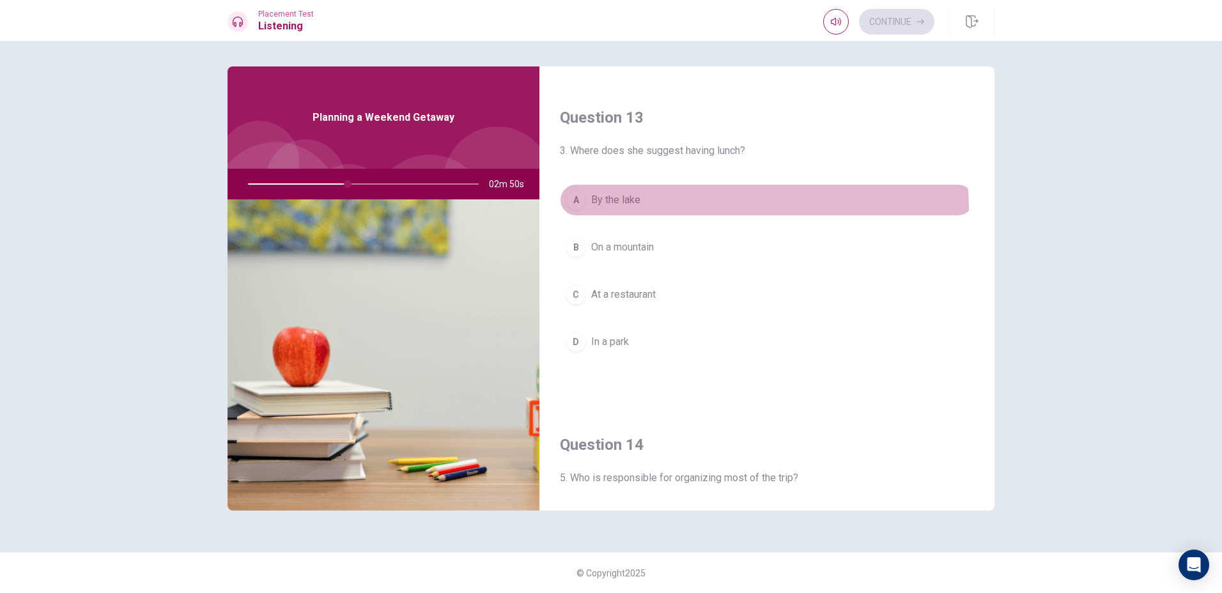
click at [727, 208] on button "A By the lake" at bounding box center [767, 200] width 414 height 32
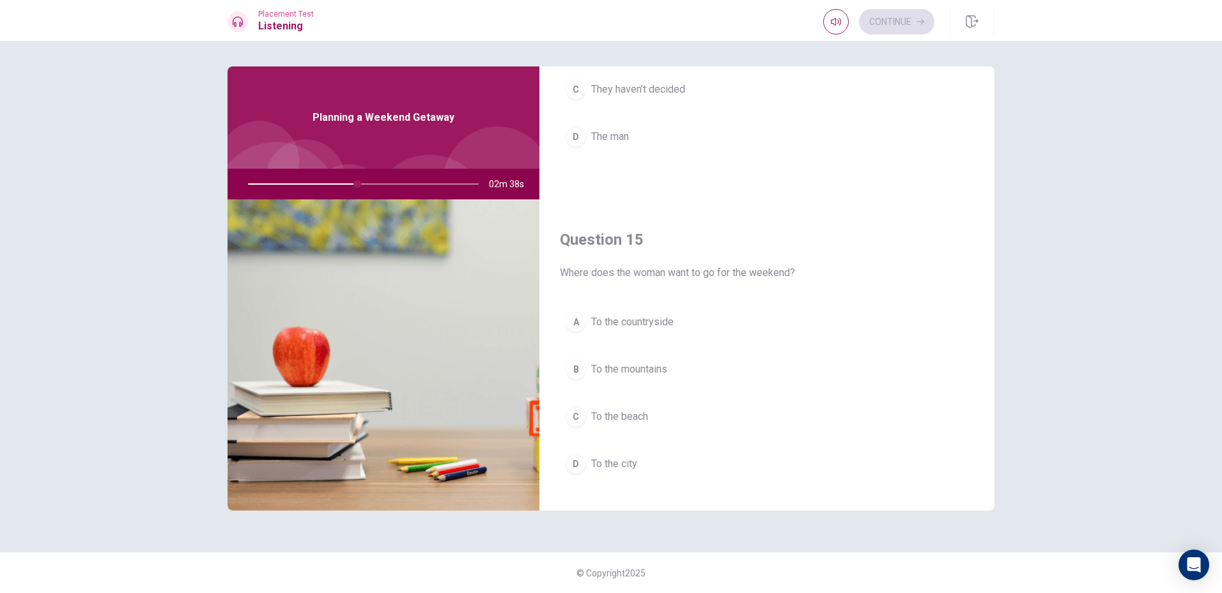
scroll to position [1192, 0]
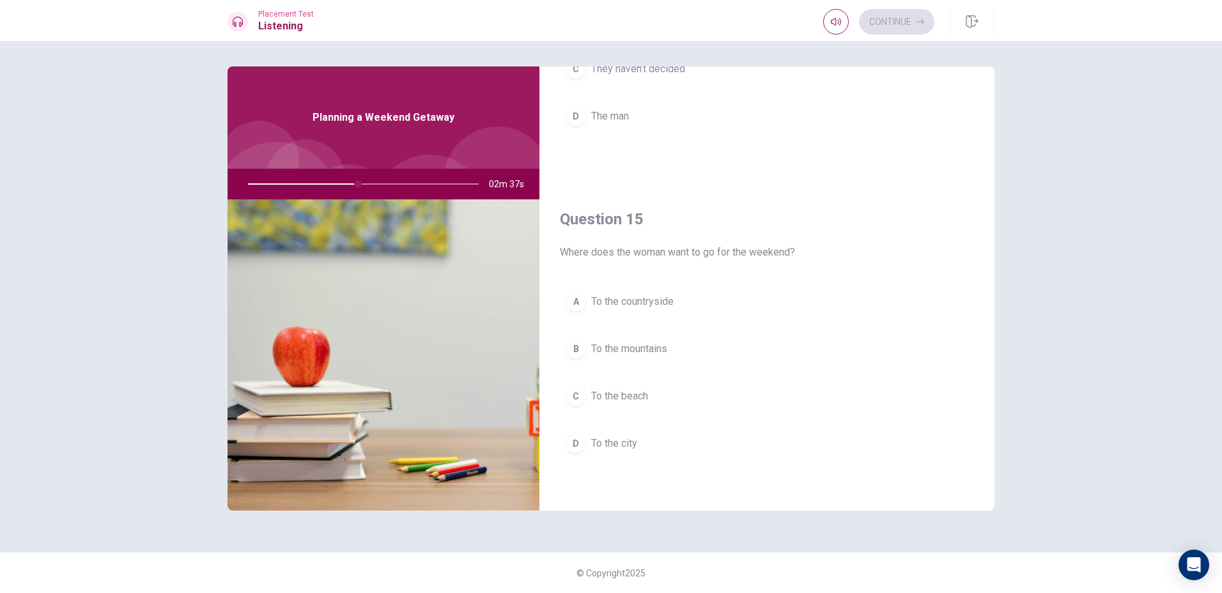
click at [731, 311] on button "A To the countryside" at bounding box center [767, 302] width 414 height 32
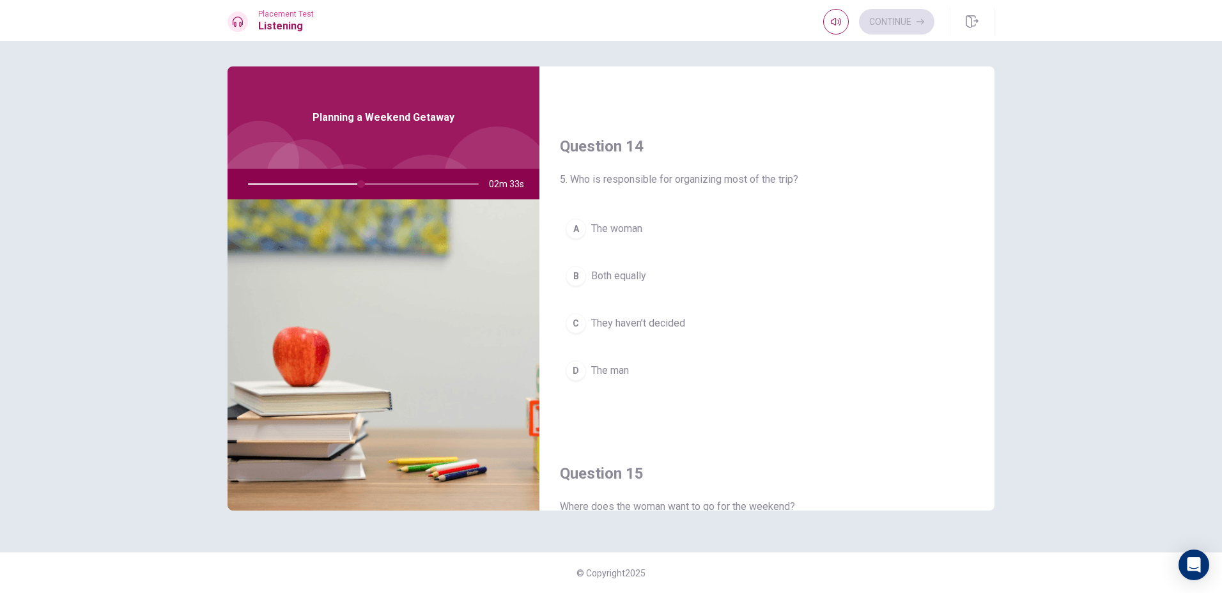
scroll to position [936, 0]
click at [695, 293] on div "A The woman B Both equally C They haven’t decided D The man" at bounding box center [767, 313] width 414 height 199
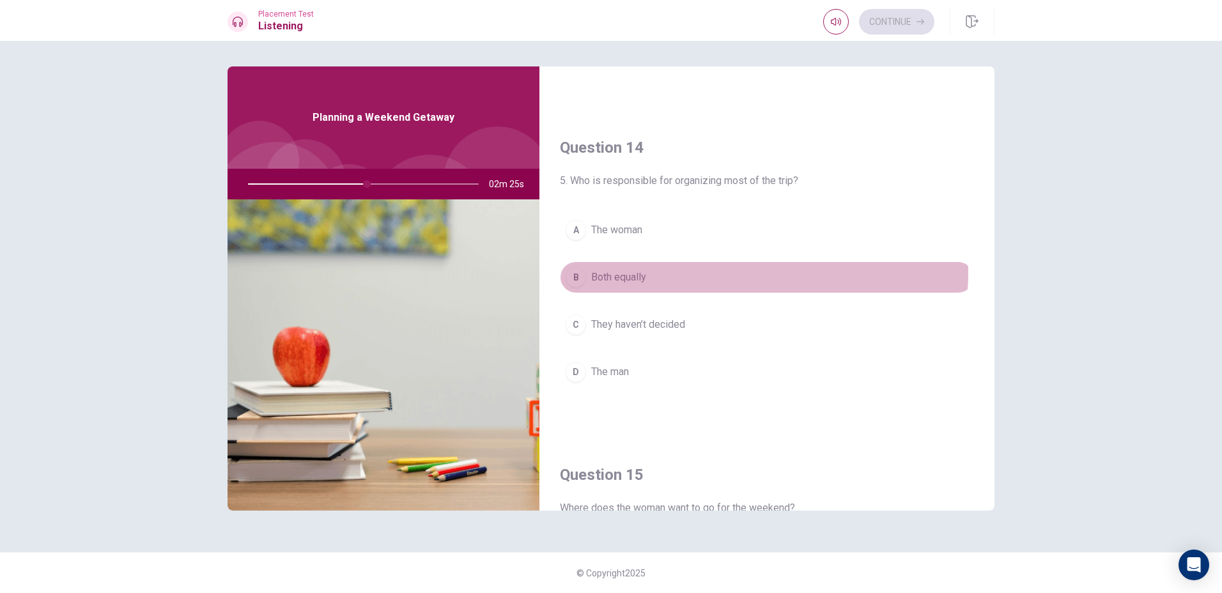
click at [715, 273] on button "B Both equally" at bounding box center [767, 277] width 414 height 32
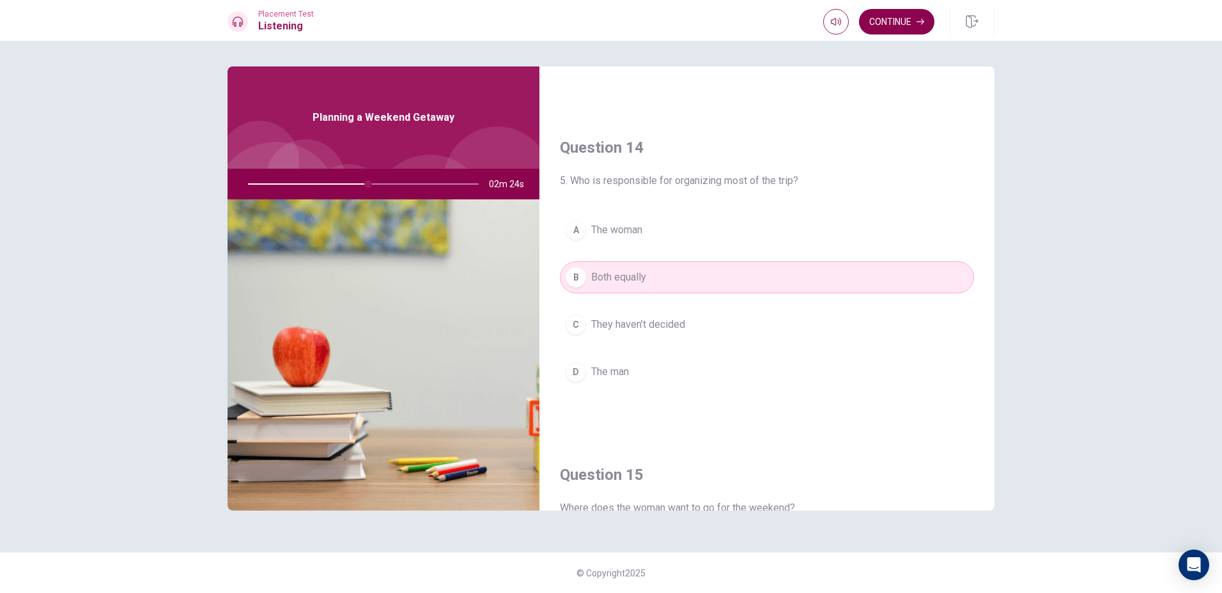
click at [925, 23] on button "Continue" at bounding box center [896, 22] width 75 height 26
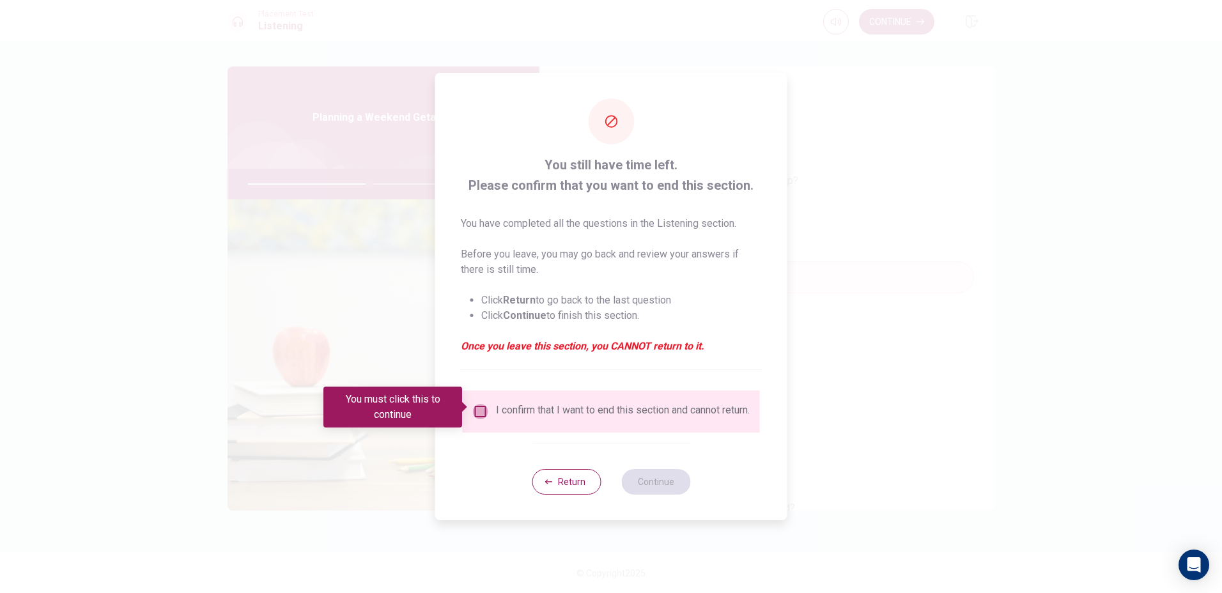
click at [483, 404] on input "You must click this to continue" at bounding box center [480, 411] width 15 height 15
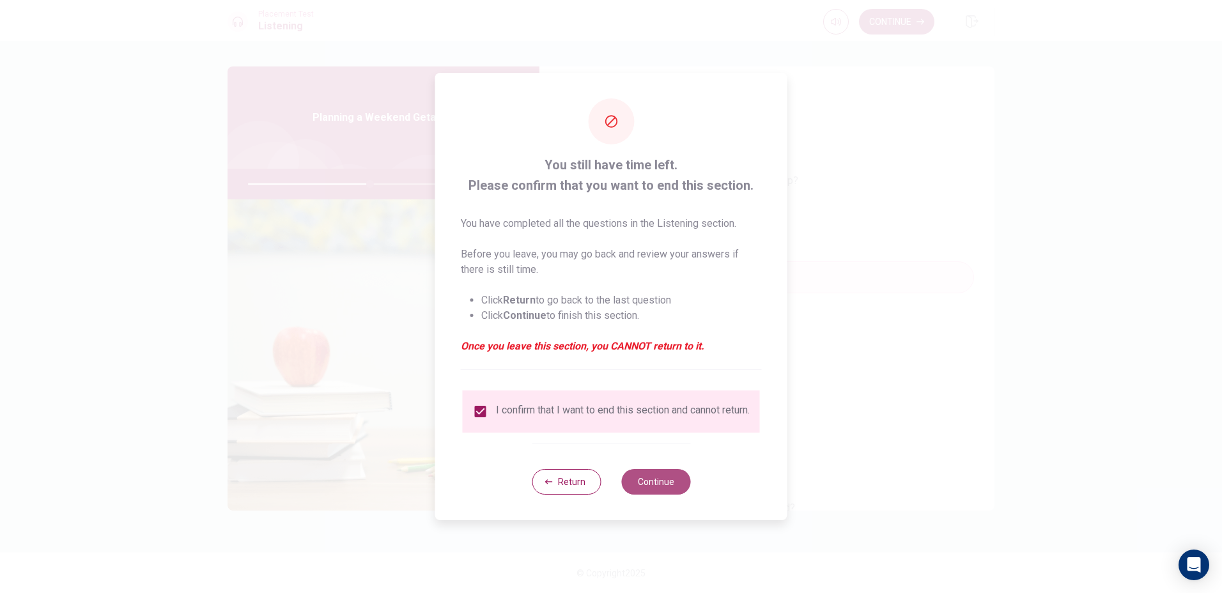
click at [669, 490] on button "Continue" at bounding box center [655, 482] width 69 height 26
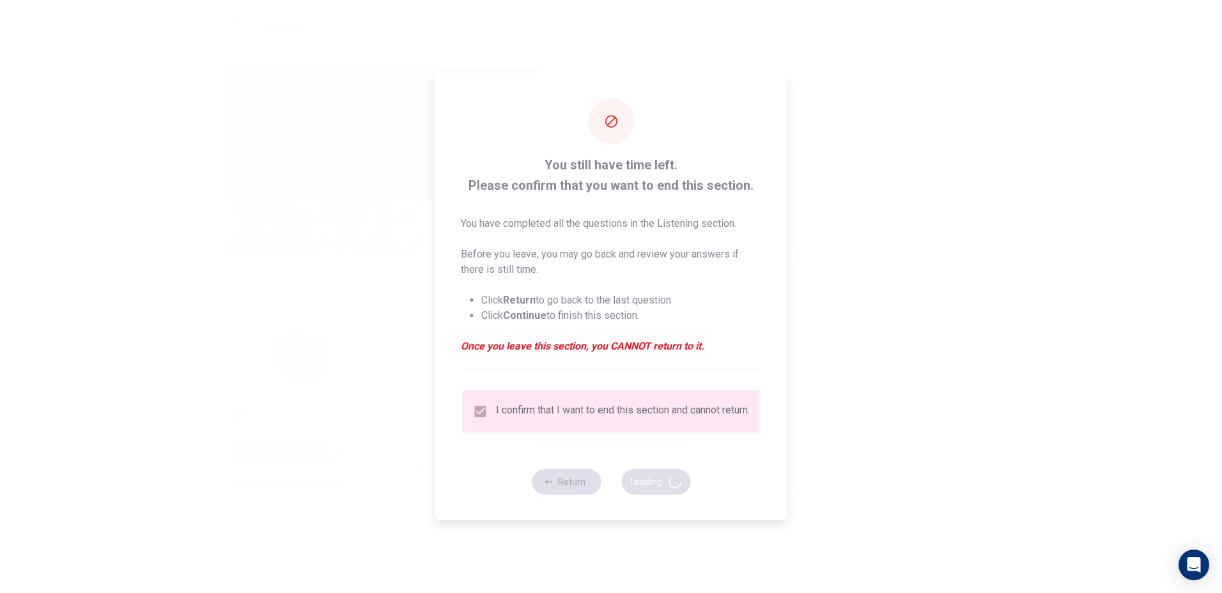
type input "54"
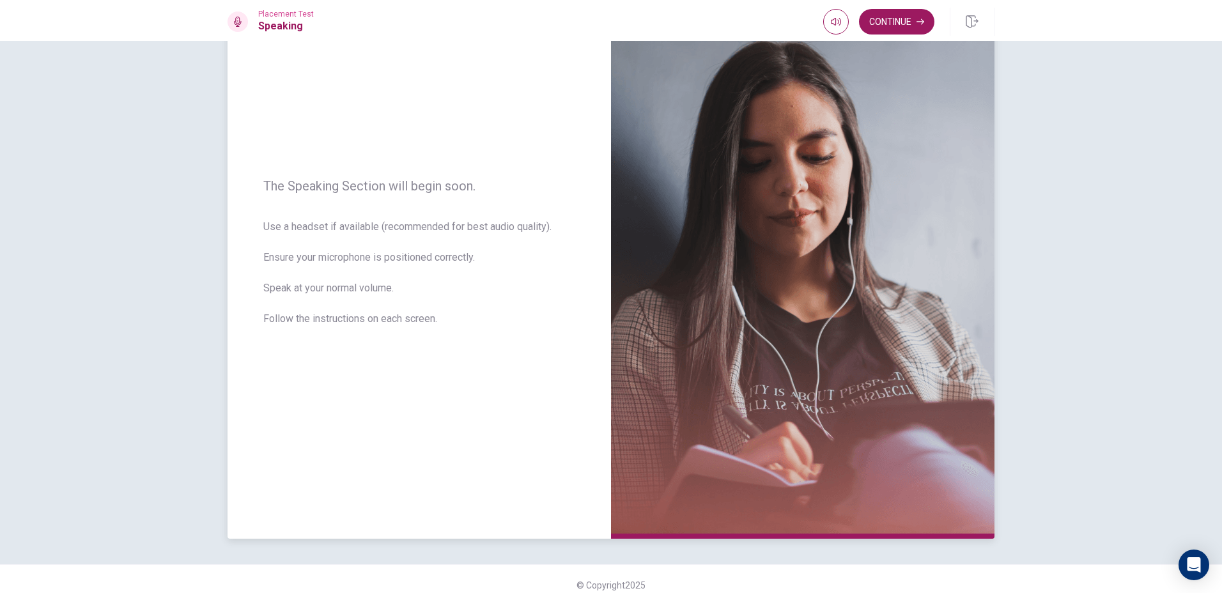
scroll to position [97, 0]
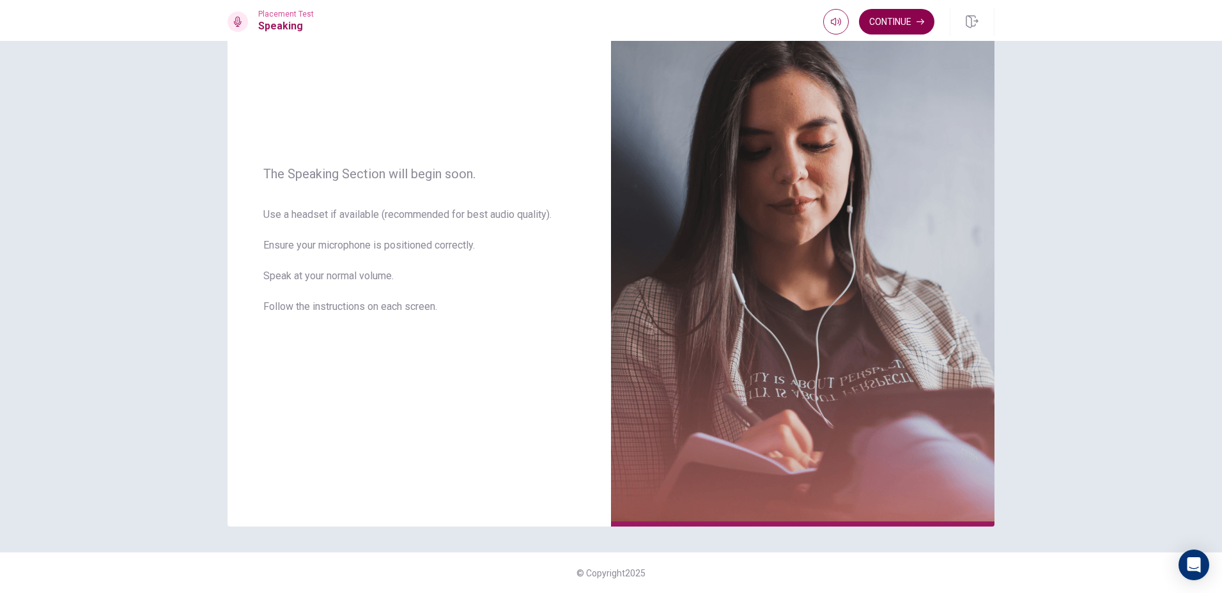
click at [926, 33] on button "Continue" at bounding box center [896, 22] width 75 height 26
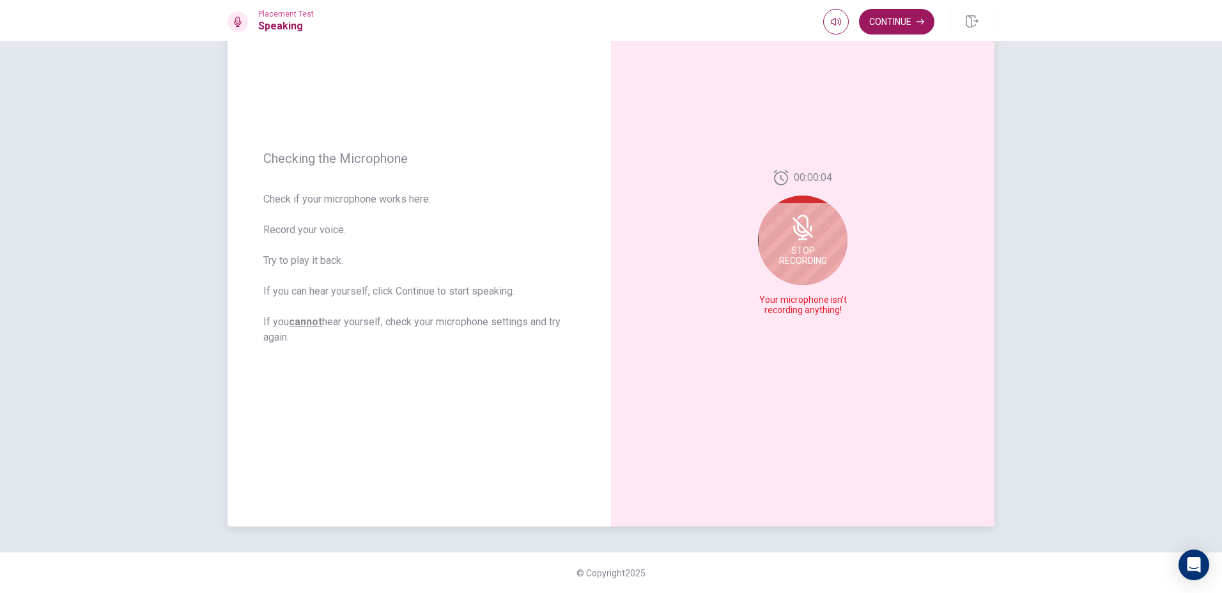
click at [807, 251] on span "Stop Recording" at bounding box center [803, 255] width 48 height 20
click at [807, 251] on icon at bounding box center [802, 247] width 19 height 26
click at [819, 315] on button "Play Audio" at bounding box center [817, 311] width 18 height 18
click at [816, 301] on div "00:00:04" at bounding box center [802, 247] width 89 height 143
click at [819, 307] on button "Pause Audio" at bounding box center [817, 311] width 18 height 18
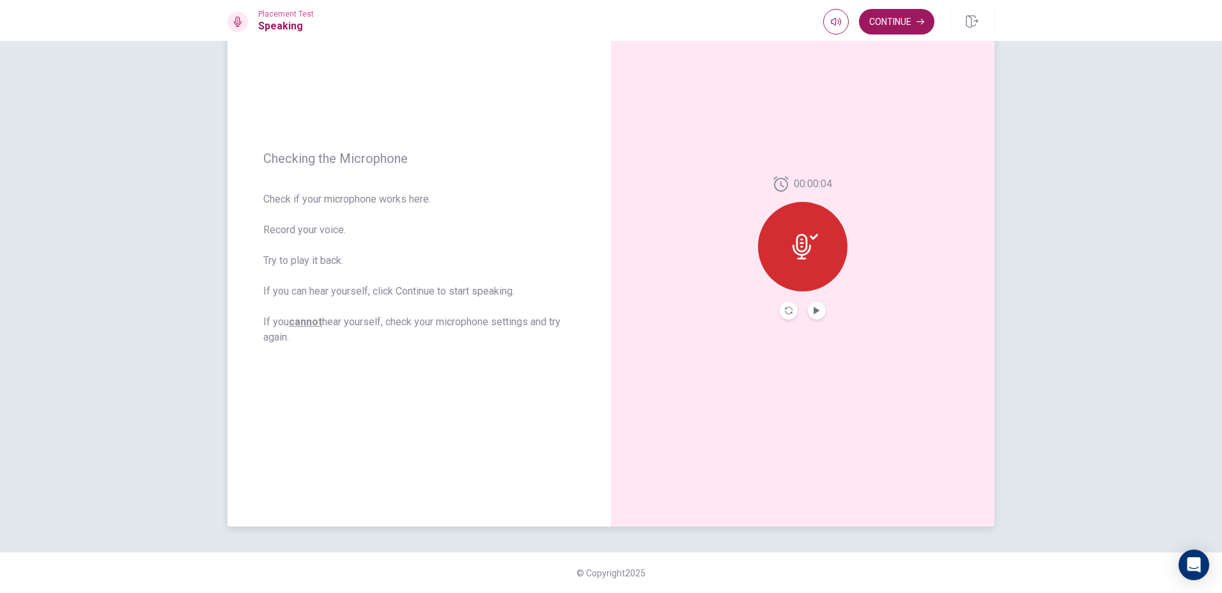
click at [787, 304] on button "Record Again" at bounding box center [789, 311] width 18 height 18
click at [805, 274] on span "Stop Recording" at bounding box center [803, 271] width 48 height 20
click at [804, 281] on div at bounding box center [802, 242] width 89 height 89
click at [804, 314] on button "Record Again" at bounding box center [802, 311] width 95 height 26
click at [803, 275] on span "Stop Recording" at bounding box center [803, 271] width 48 height 20
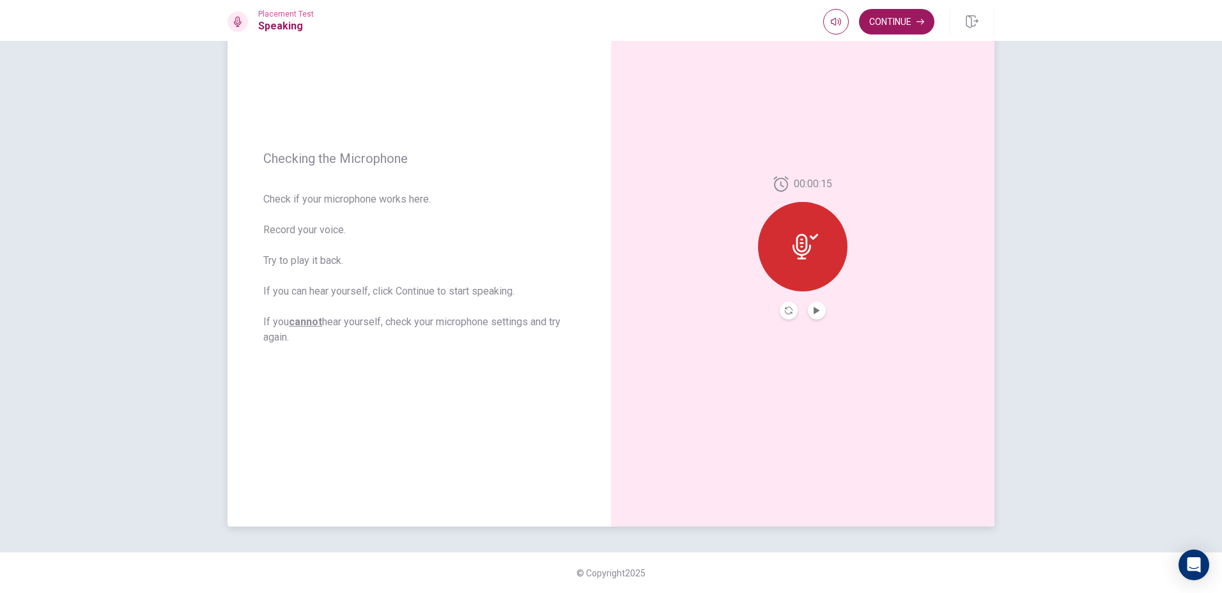
click at [810, 271] on div at bounding box center [802, 246] width 89 height 89
click at [784, 321] on div "00:00:15" at bounding box center [802, 247] width 383 height 557
click at [787, 313] on icon "Record Again" at bounding box center [789, 311] width 8 height 8
click at [812, 271] on div "Stop Recording" at bounding box center [802, 240] width 89 height 89
click at [814, 309] on icon "Play Audio" at bounding box center [817, 311] width 6 height 8
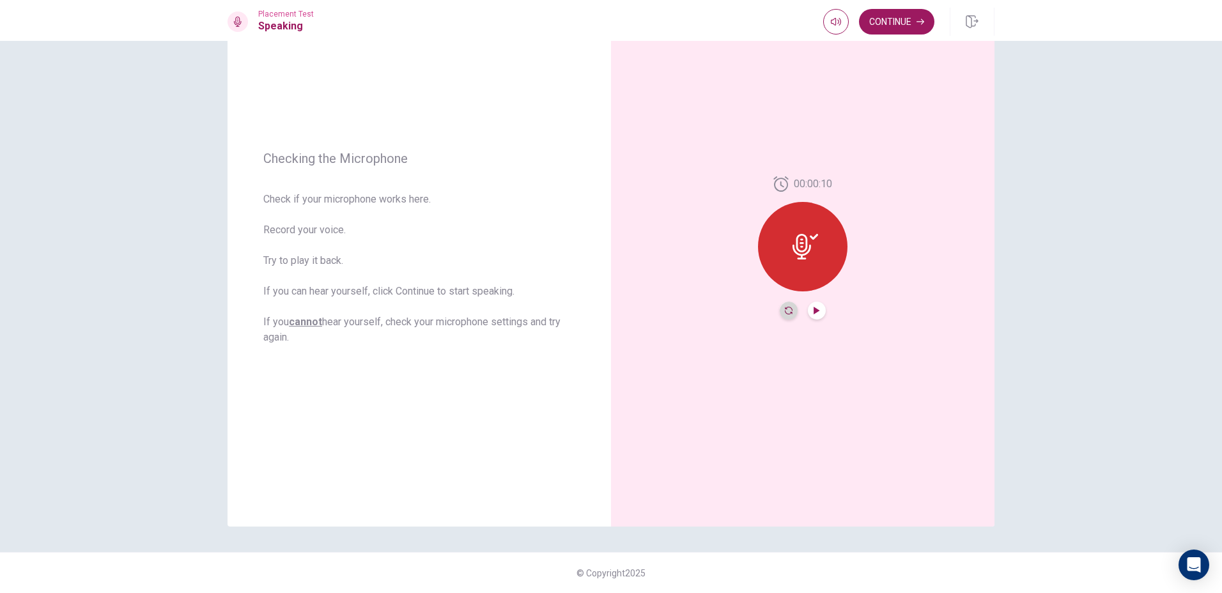
click at [786, 313] on icon "Record Again" at bounding box center [789, 311] width 8 height 8
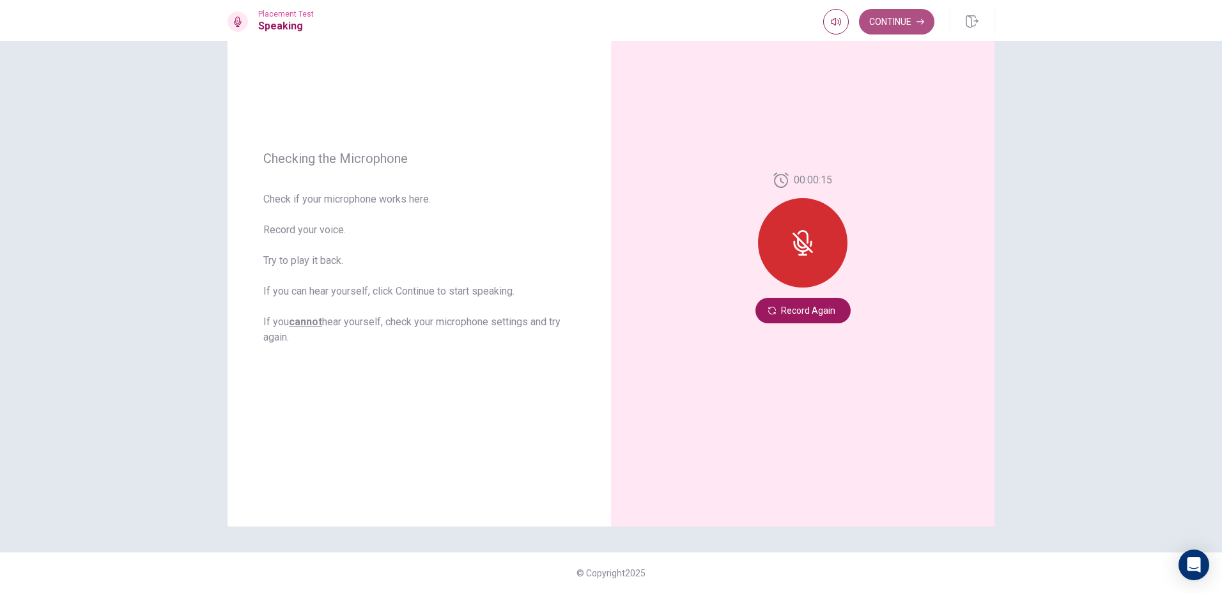
click at [901, 24] on button "Continue" at bounding box center [896, 22] width 75 height 26
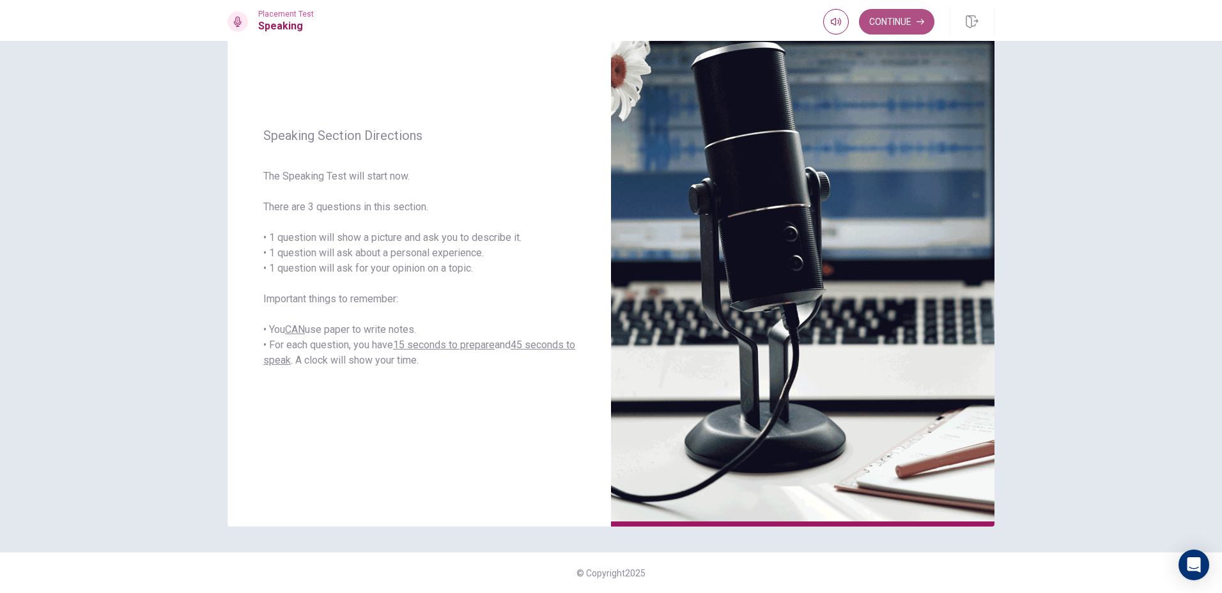
click at [912, 20] on button "Continue" at bounding box center [896, 22] width 75 height 26
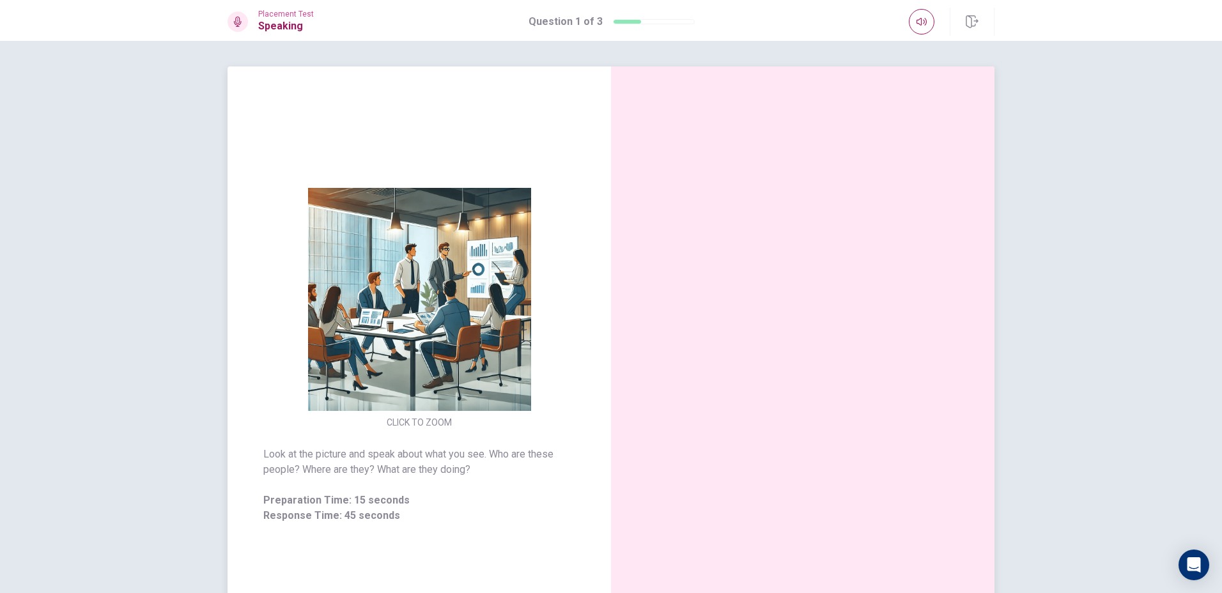
click at [963, 358] on div at bounding box center [802, 344] width 383 height 557
click at [766, 357] on div at bounding box center [802, 342] width 89 height 89
click at [784, 366] on div at bounding box center [802, 342] width 89 height 89
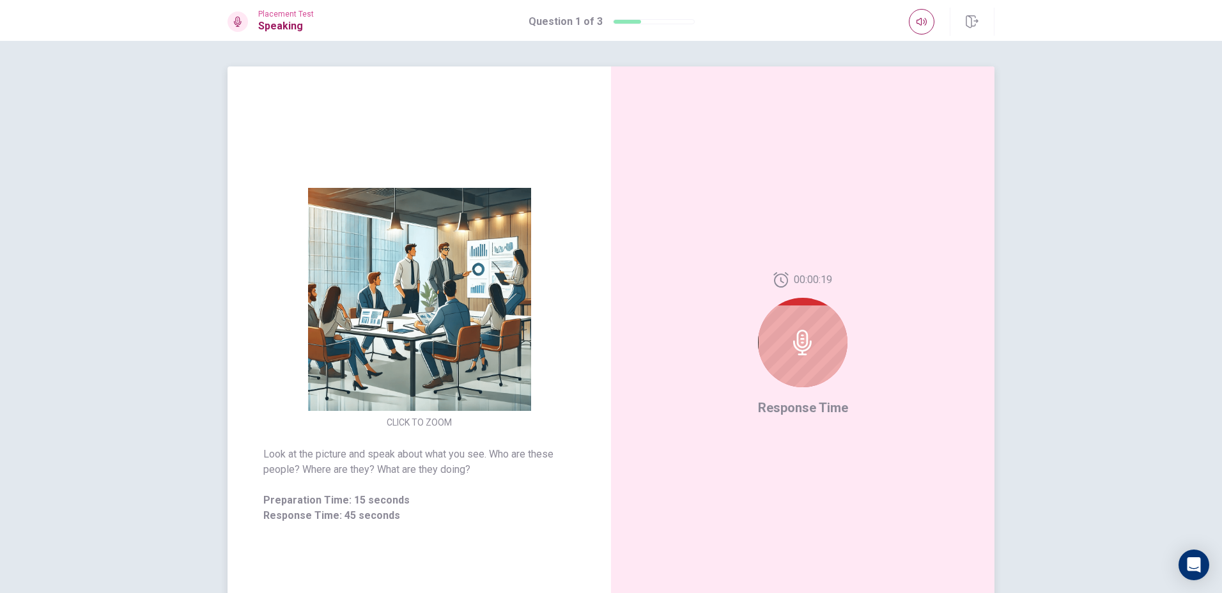
click at [784, 366] on div at bounding box center [802, 342] width 89 height 89
click at [816, 328] on div at bounding box center [802, 342] width 89 height 89
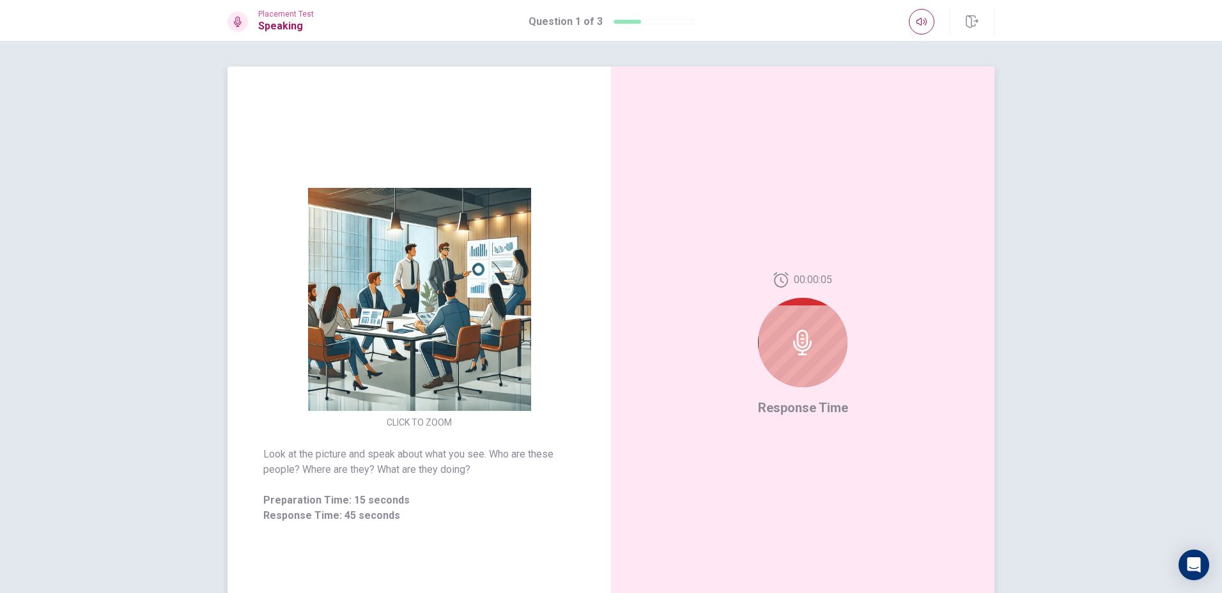
click at [815, 330] on div at bounding box center [802, 342] width 89 height 89
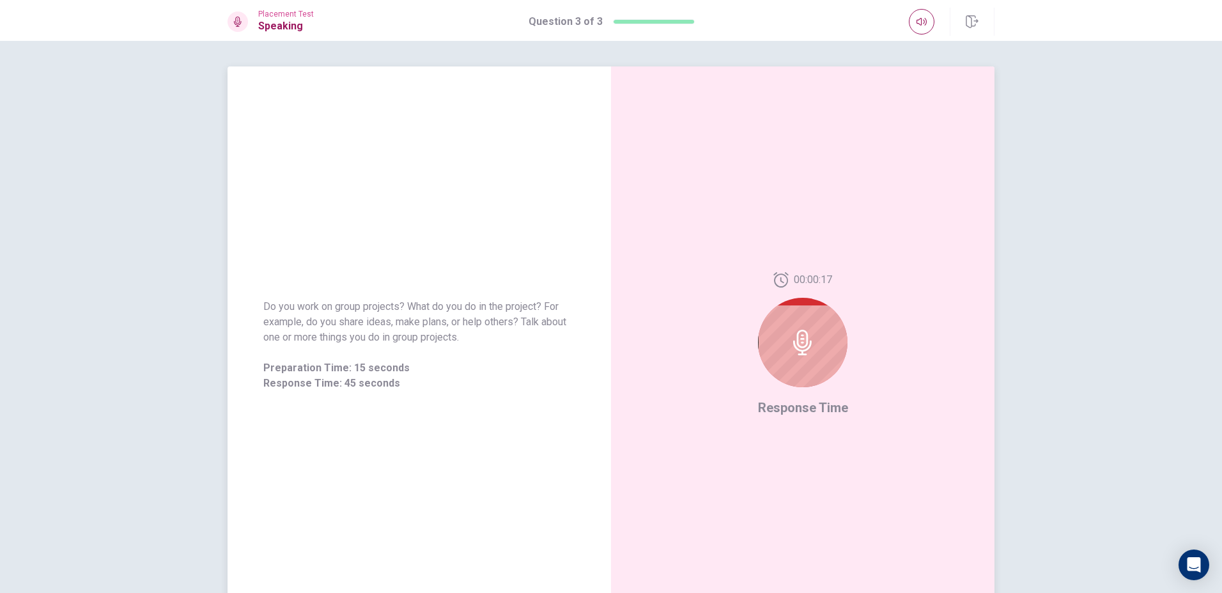
click at [791, 339] on icon at bounding box center [803, 343] width 26 height 26
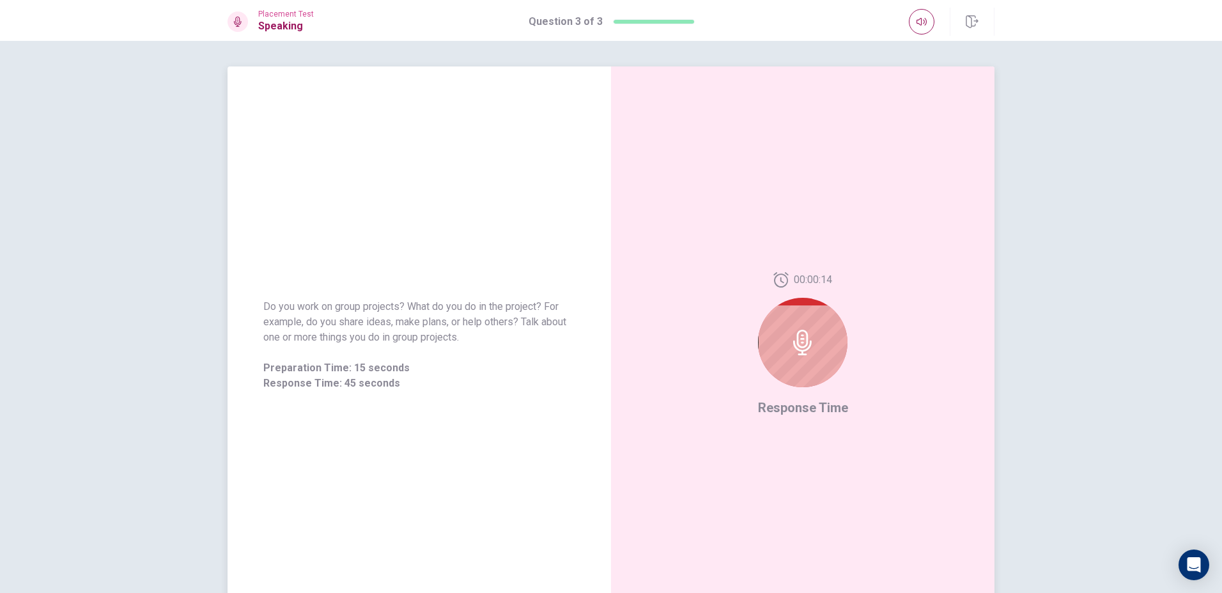
click at [791, 339] on icon at bounding box center [803, 343] width 26 height 26
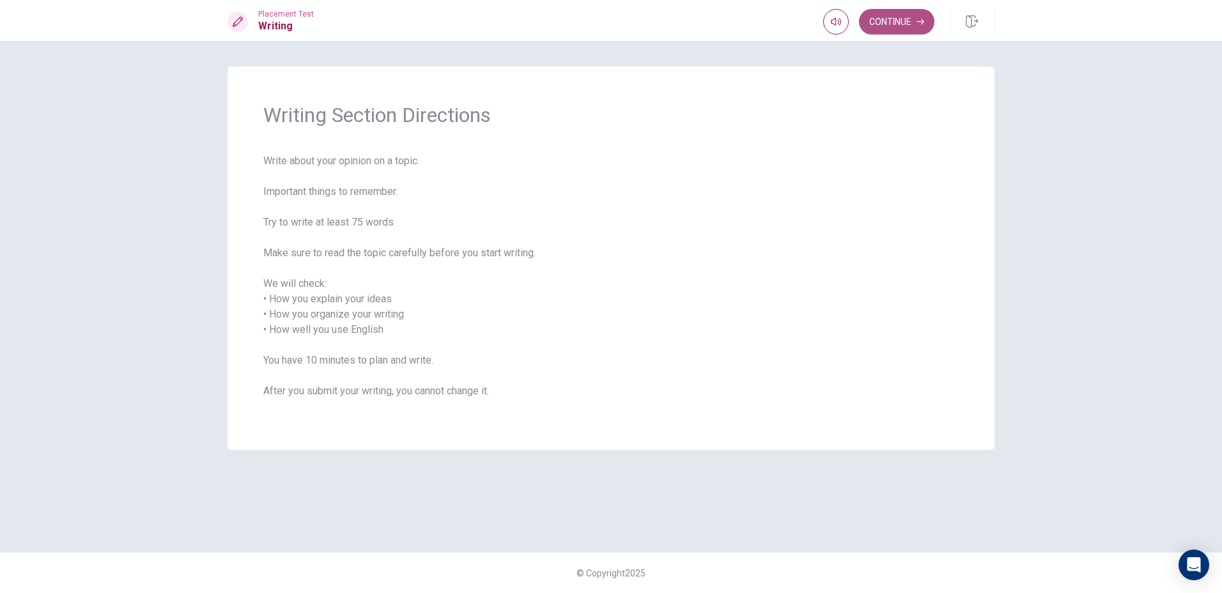
click at [908, 19] on button "Continue" at bounding box center [896, 22] width 75 height 26
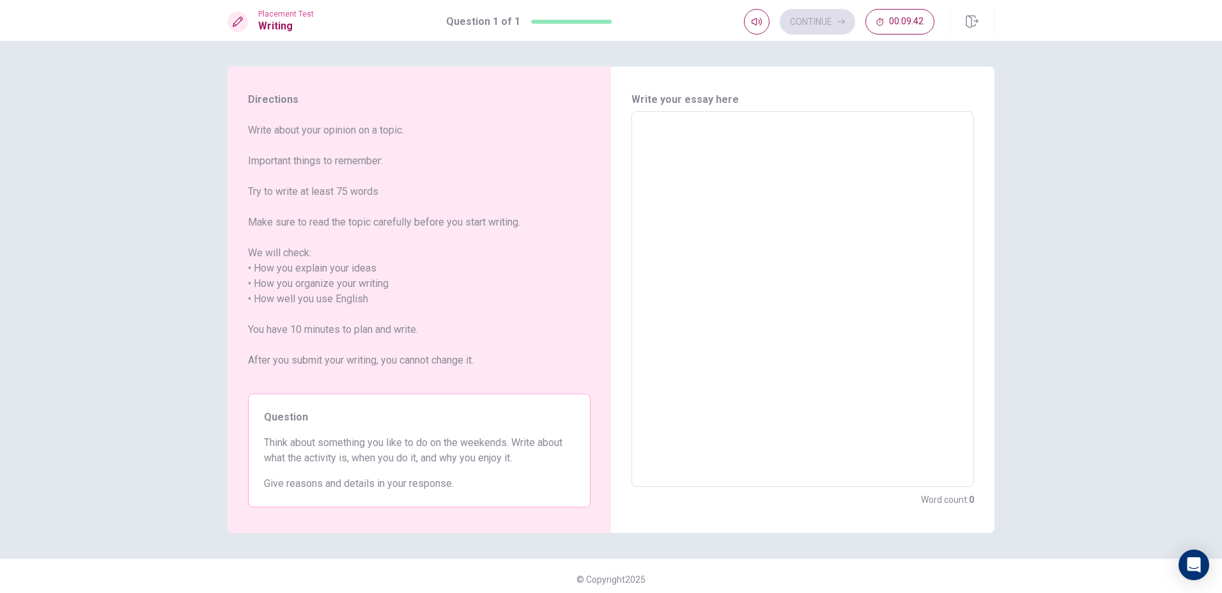
drag, startPoint x: 805, startPoint y: 208, endPoint x: 803, endPoint y: 200, distance: 8.4
click at [807, 208] on textarea at bounding box center [802, 299] width 325 height 355
click at [816, 160] on textarea at bounding box center [802, 299] width 325 height 355
click at [833, 138] on textarea at bounding box center [802, 299] width 325 height 355
type textarea "I"
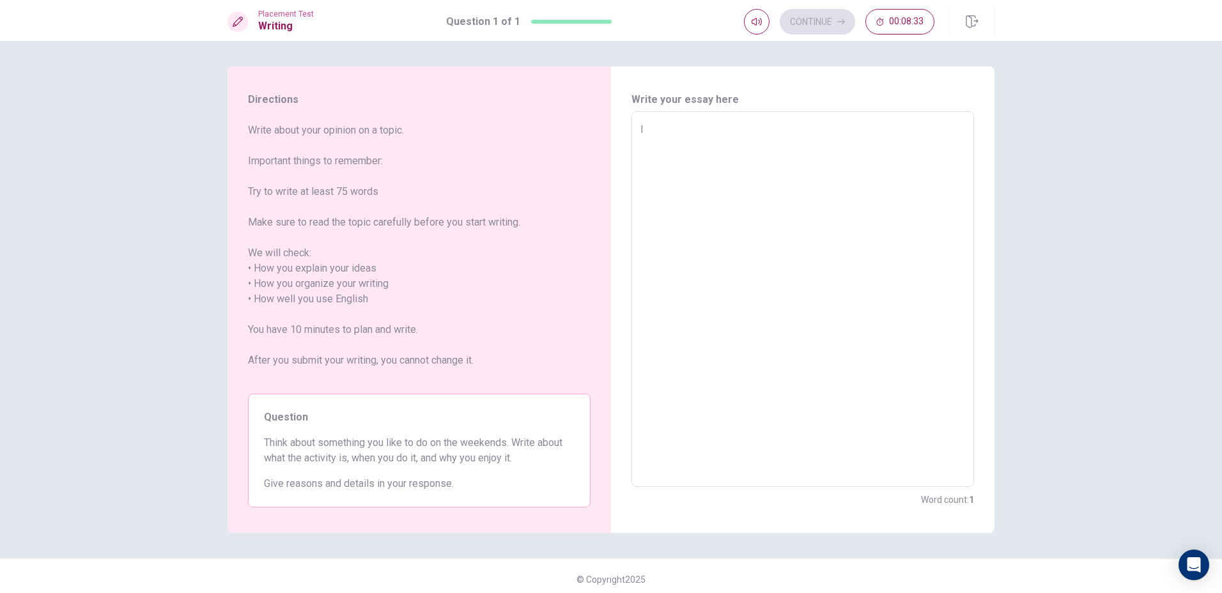
type textarea "x"
type textarea "I"
type textarea "x"
type textarea "I l"
type textarea "x"
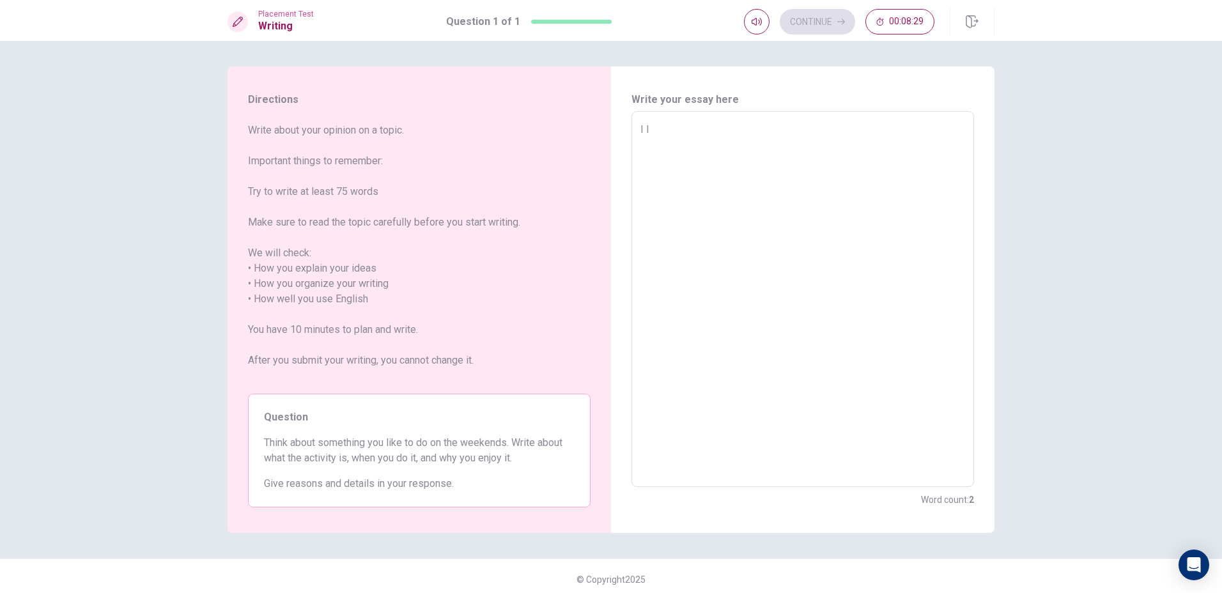
type textarea "I li"
type textarea "x"
type textarea "I lik"
type textarea "x"
type textarea "I like"
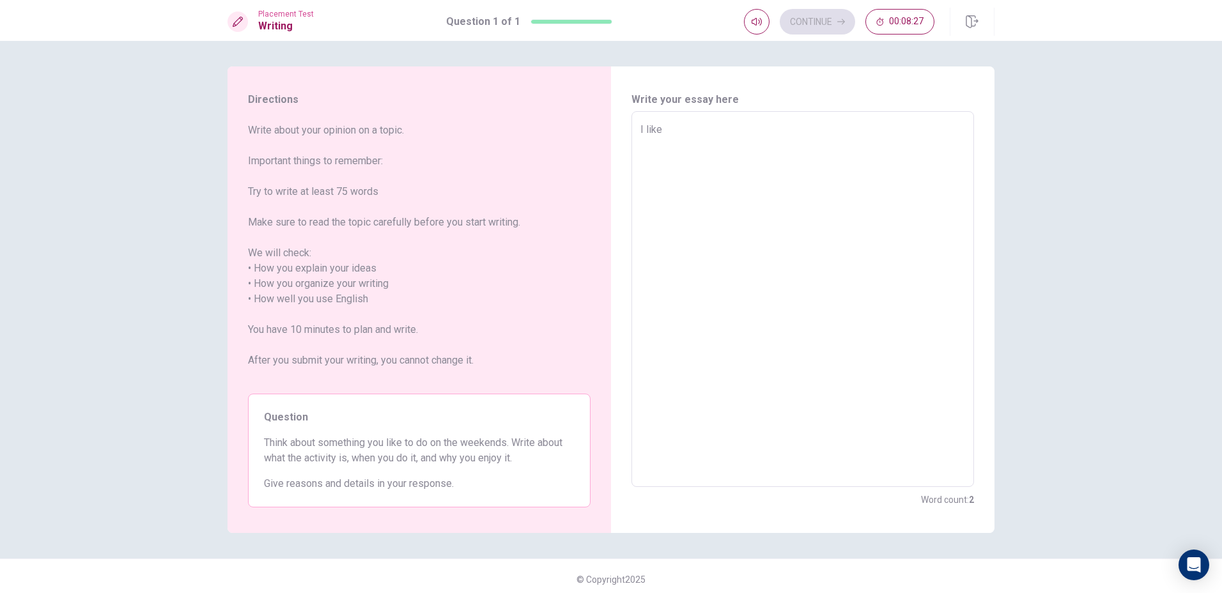
type textarea "x"
type textarea "I like"
type textarea "x"
type textarea "I like p"
type textarea "x"
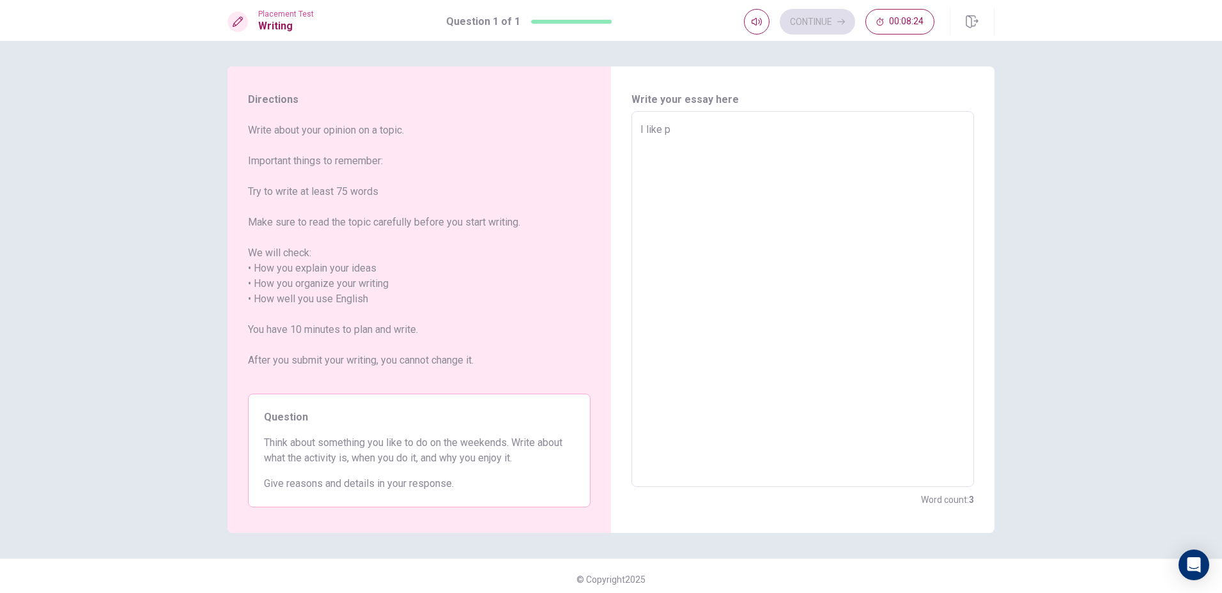
type textarea "I like pl"
type textarea "x"
type textarea "I like pla"
type textarea "x"
type textarea "I like play"
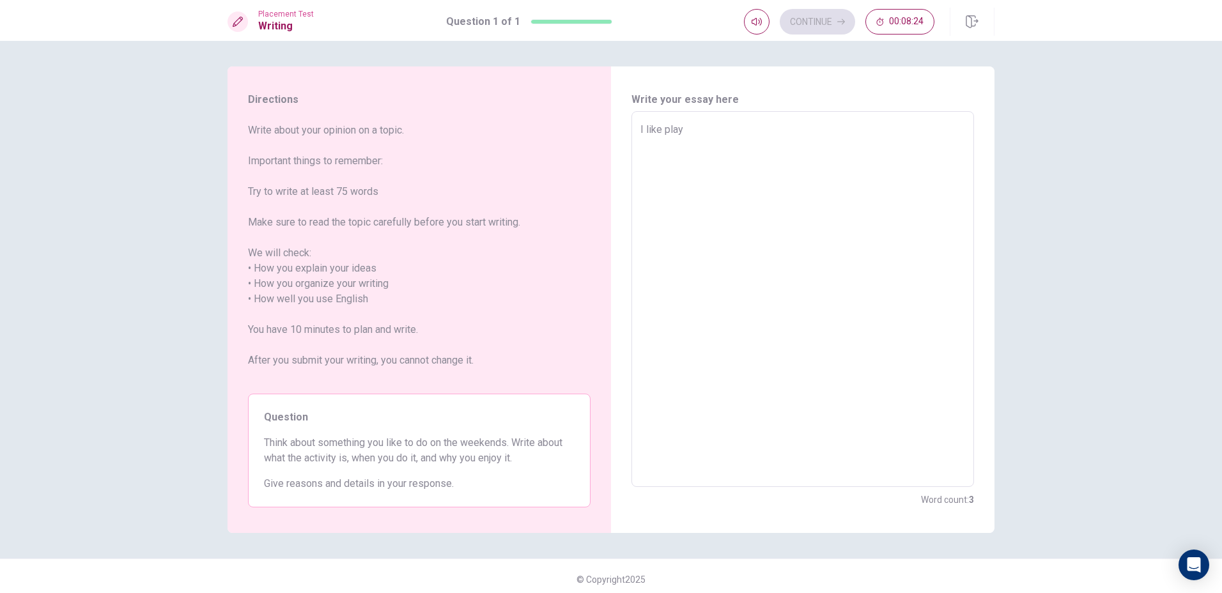
type textarea "x"
type textarea "I like play"
type textarea "x"
type textarea "I like play b"
type textarea "x"
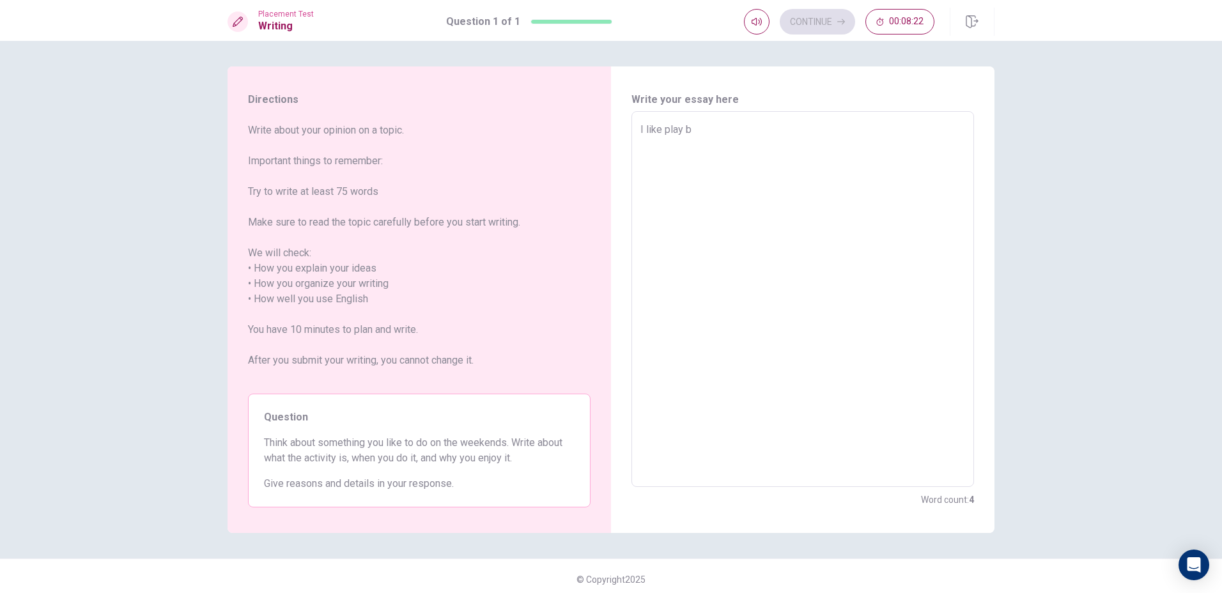
type textarea "I like play ba"
type textarea "x"
type textarea "I like play bas"
type textarea "x"
type textarea "I like play bask"
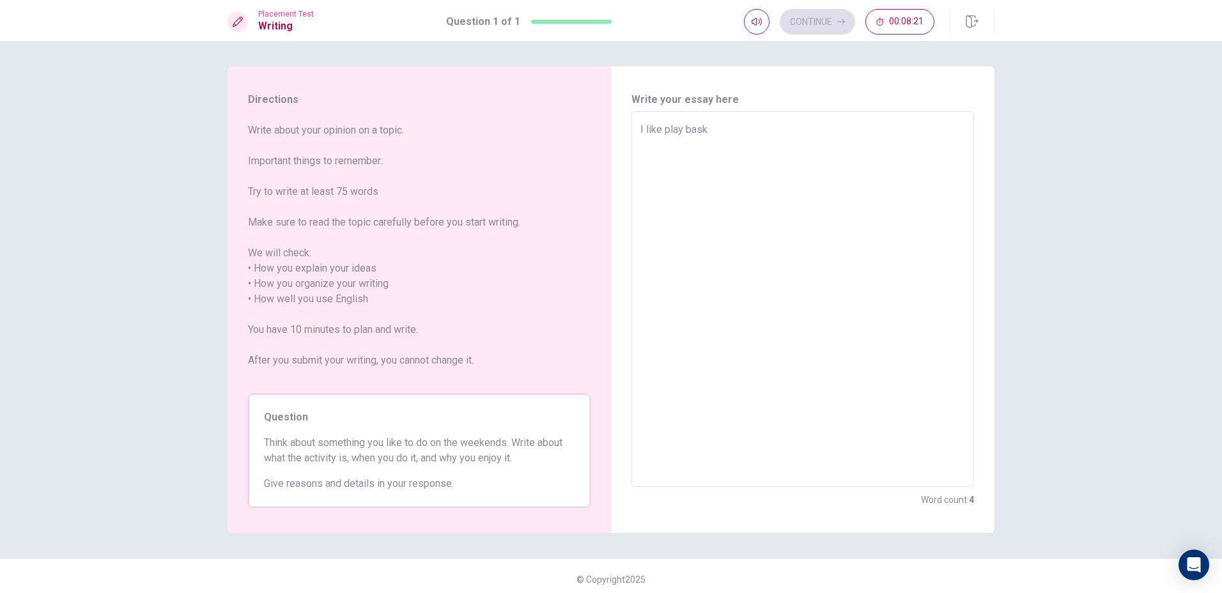
type textarea "x"
type textarea "I like play baske"
type textarea "x"
type textarea "I like play basket"
type textarea "x"
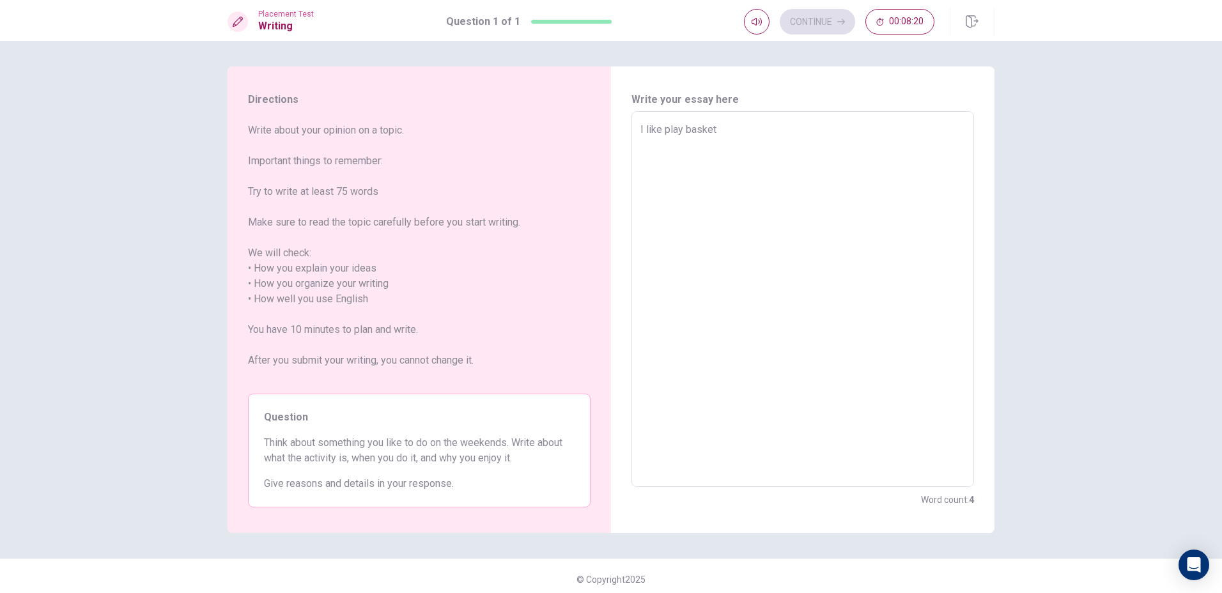
type textarea "I like play basketb"
type textarea "x"
type textarea "I like play basketba"
type textarea "x"
type textarea "I like play basketbal"
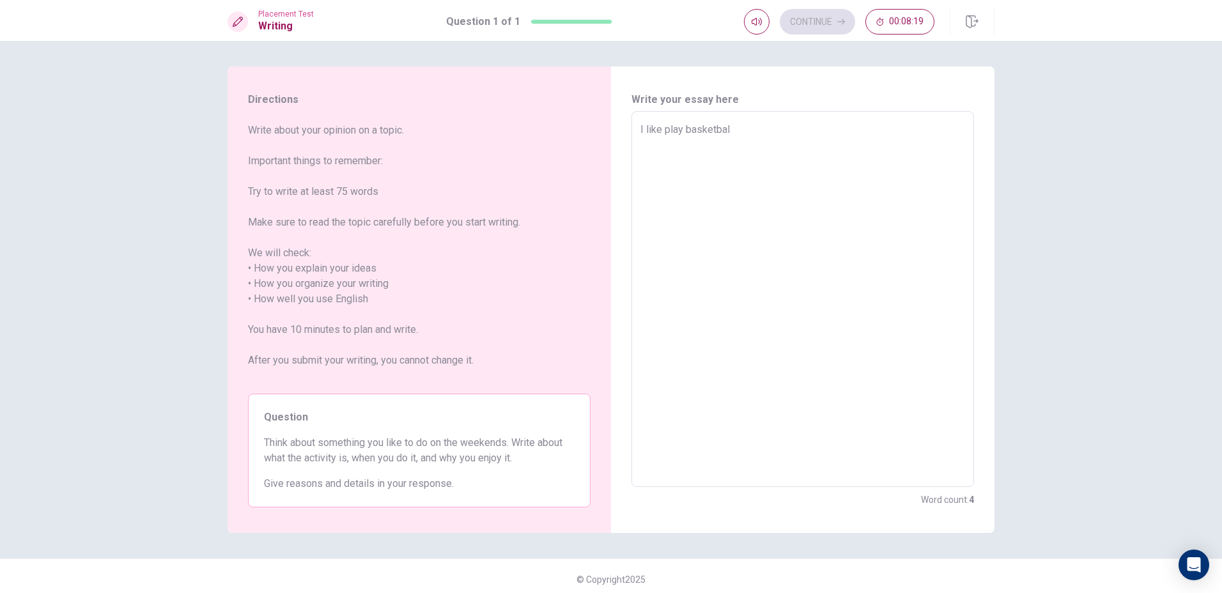
type textarea "x"
type textarea "I like play basketball"
type textarea "x"
type textarea "I like play basketball"
type textarea "x"
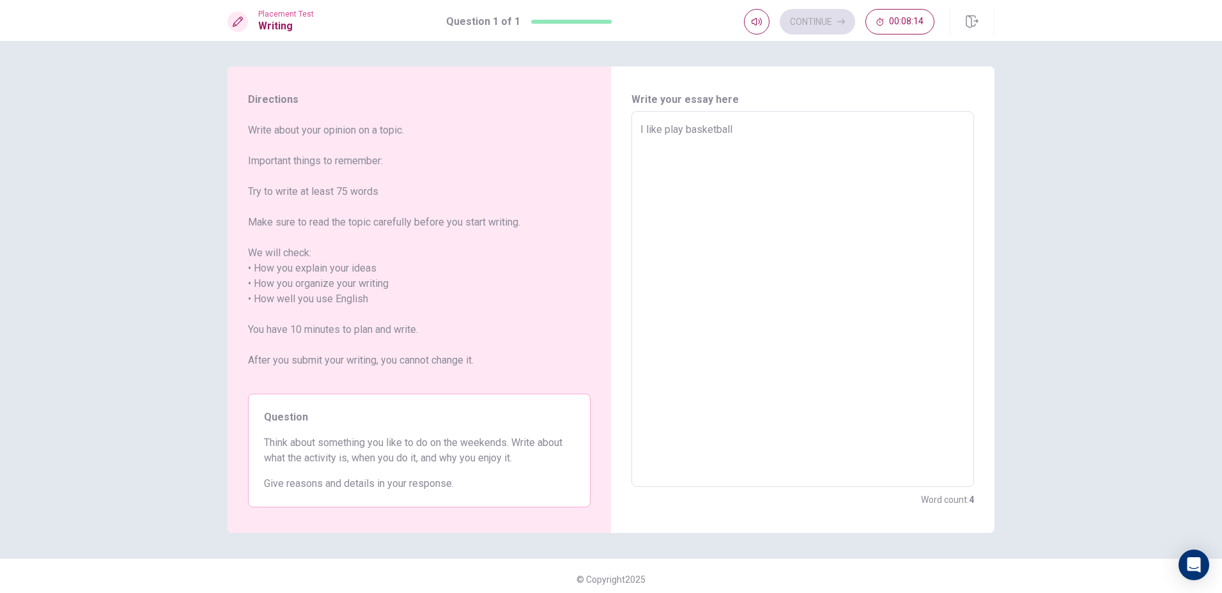
type textarea "I like play basketball o"
type textarea "x"
type textarea "I like play basketball on"
type textarea "x"
type textarea "I like play basketball on"
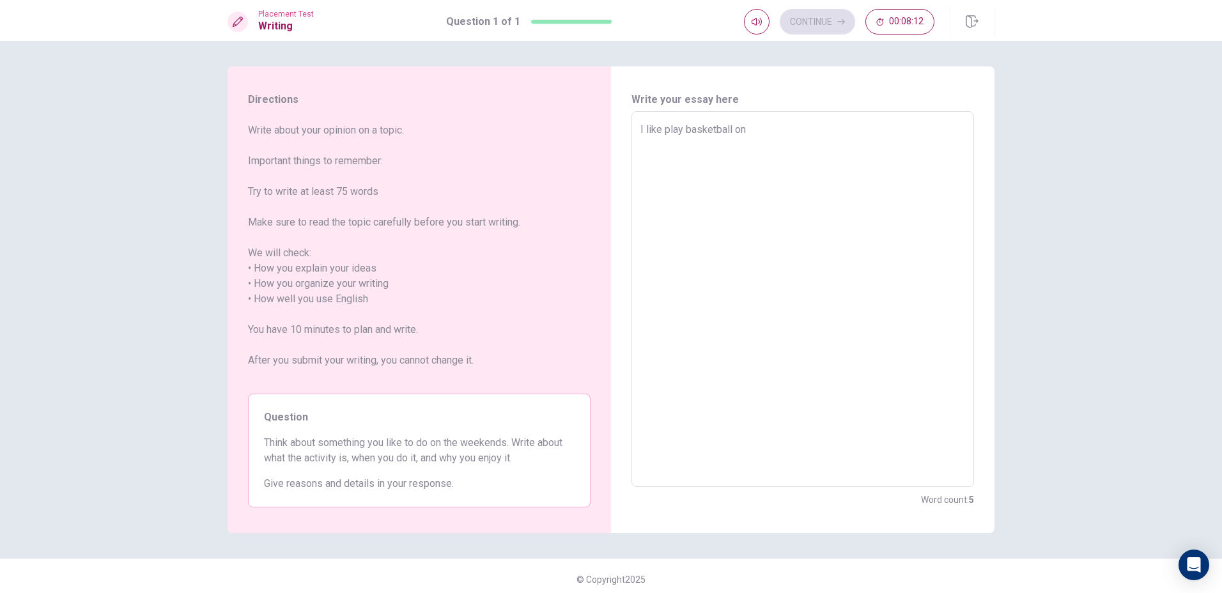
type textarea "x"
type textarea "I like play basketball on t"
type textarea "x"
type textarea "I like play basketball on th"
type textarea "x"
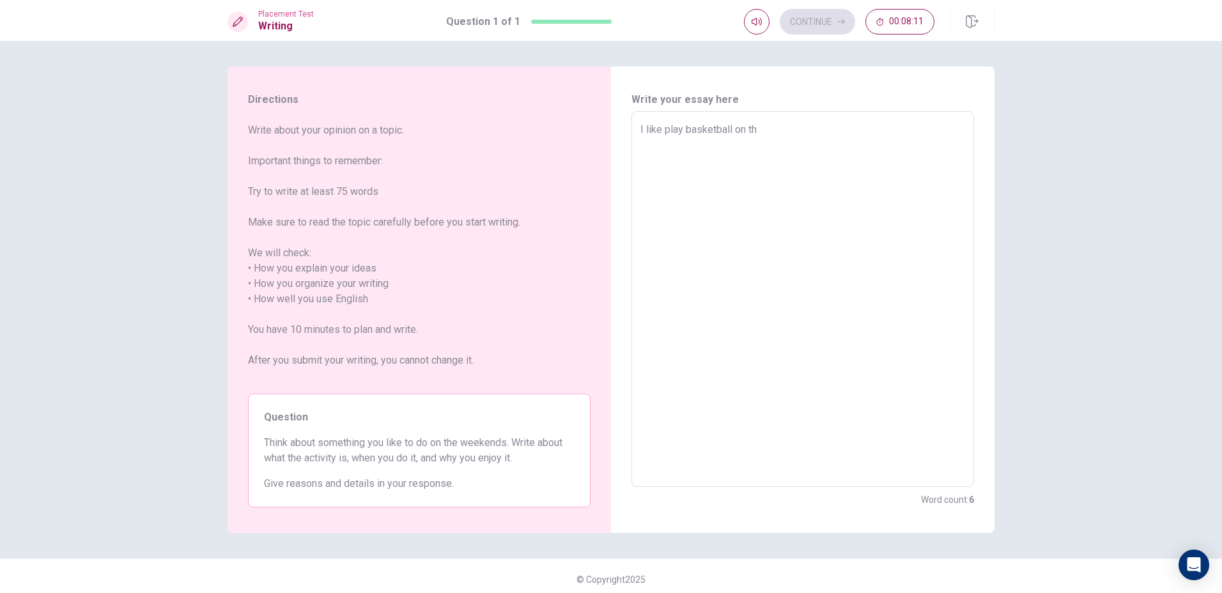
type textarea "I like play basketball on the"
type textarea "x"
type textarea "I like play basketball on the"
type textarea "x"
type textarea "I like play basketball on the w"
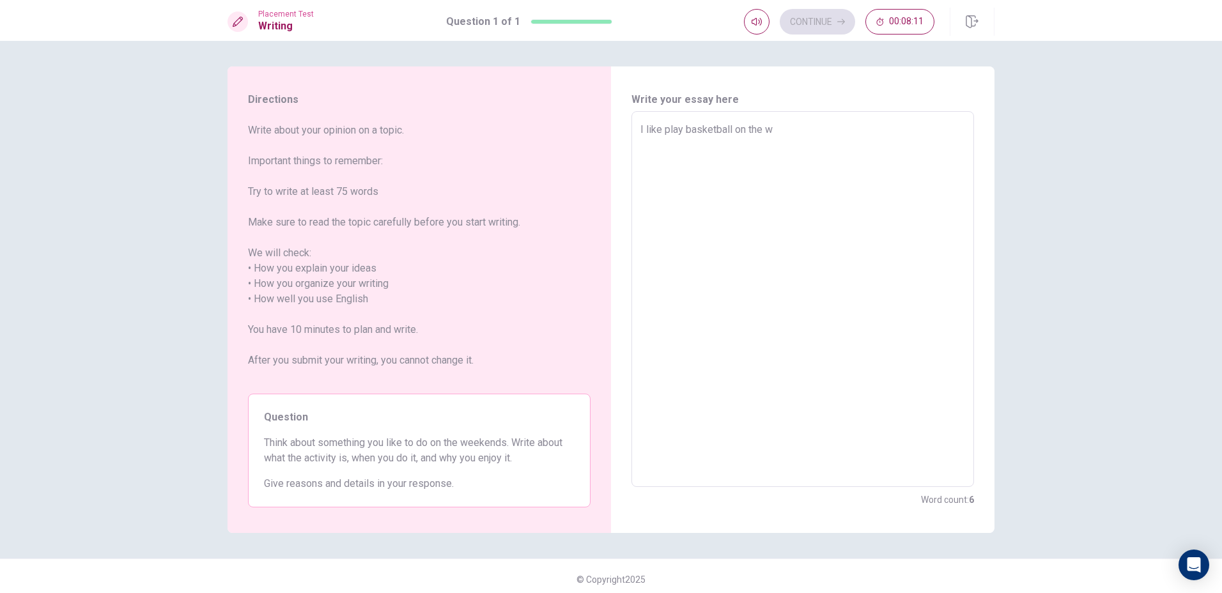
type textarea "x"
type textarea "I like play basketball on the we"
type textarea "x"
type textarea "I like play basketball on the wee"
type textarea "x"
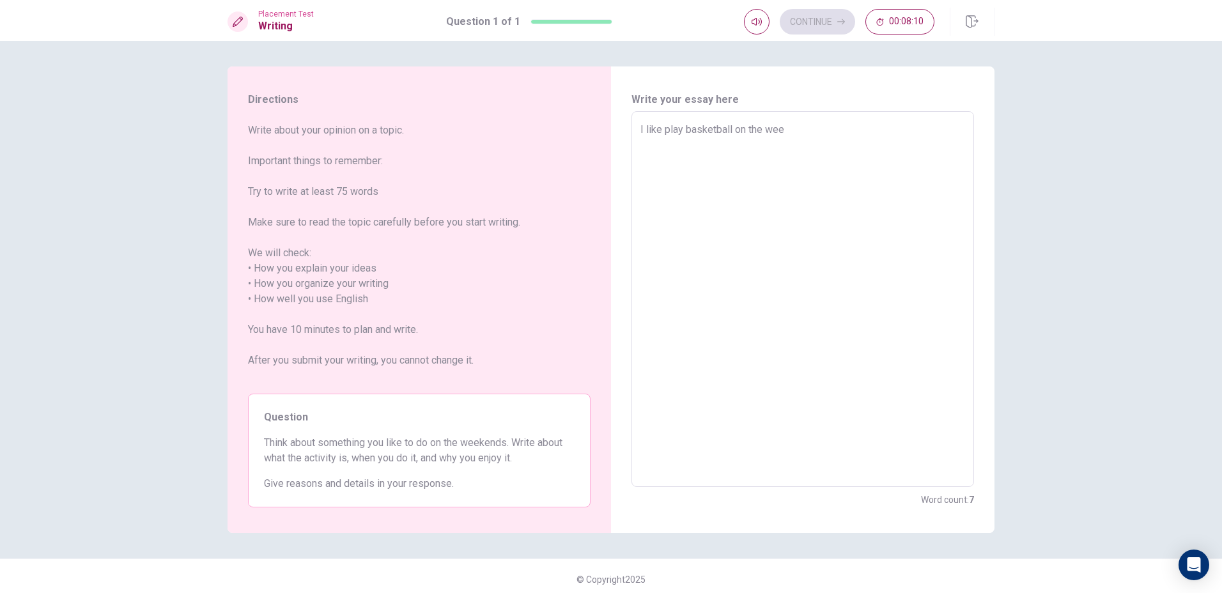
type textarea "I like play basketball on the week"
type textarea "x"
type textarea "I like play basketball on the weeke"
type textarea "x"
type textarea "I like play basketball on the weeken"
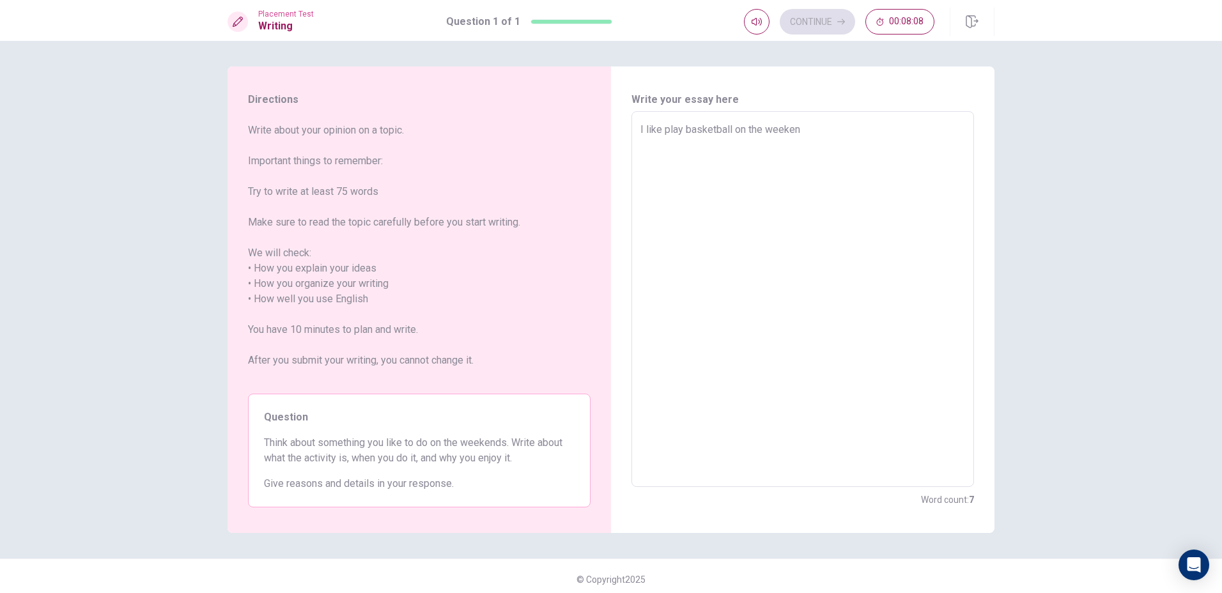
type textarea "x"
type textarea "I like play basketball on the weekend"
type textarea "x"
type textarea "I like play basketball on the weekend."
type textarea "x"
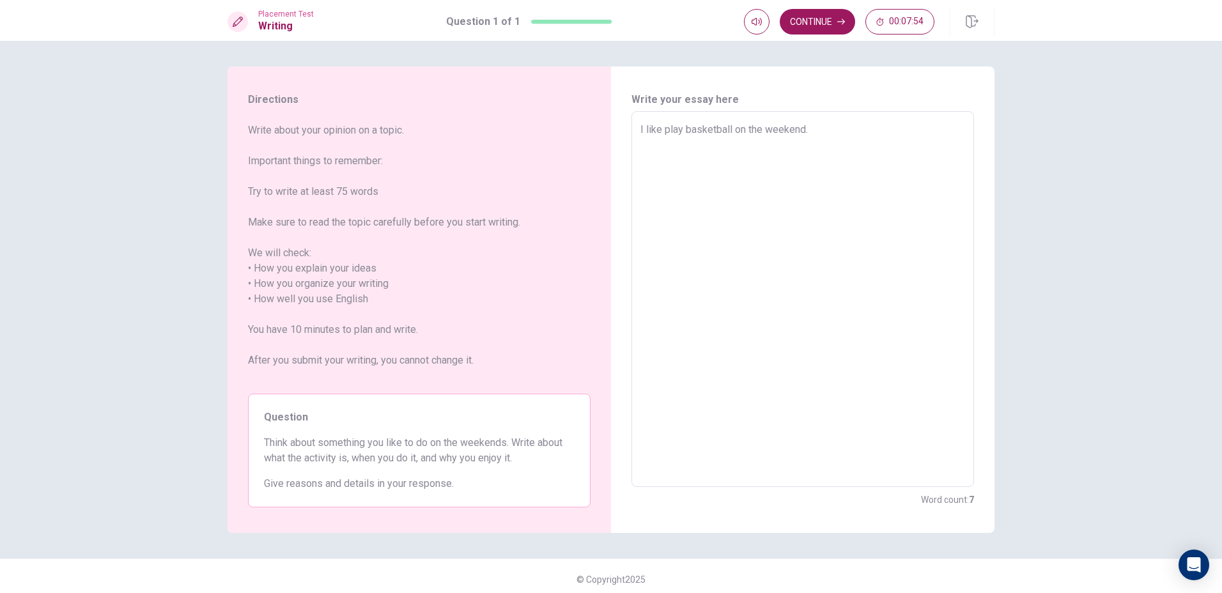
type textarea "I like play basketball on the weekend."
type textarea "x"
type textarea "I like play basketball on the weekend. w"
type textarea "x"
type textarea "I like play basketball on the weekend. wh"
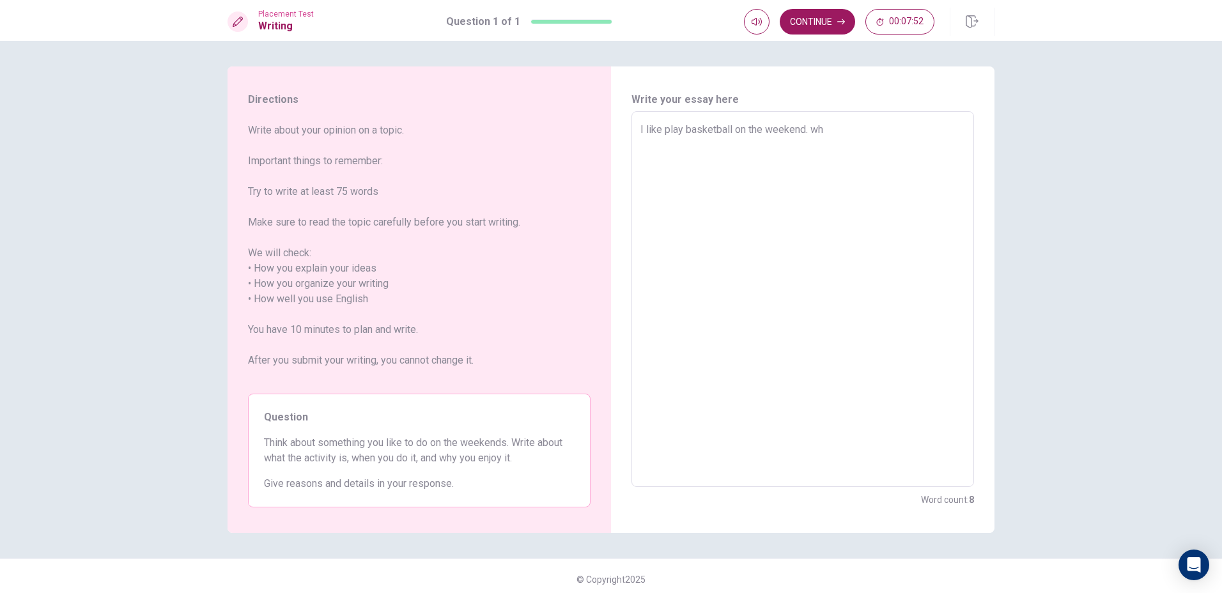
type textarea "x"
type textarea "I like play basketball on the weekend. w"
type textarea "x"
type textarea "I like play basketball on the weekend."
type textarea "x"
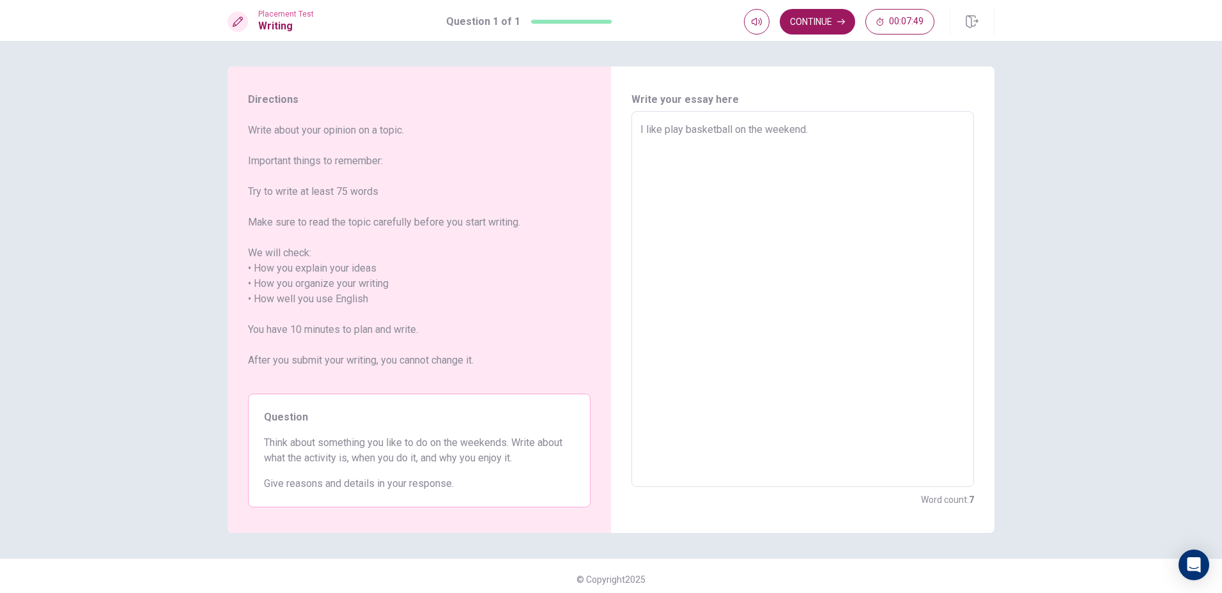
type textarea "I like play basketball on the weekend. W"
type textarea "x"
type textarea "I like play basketball on the weekend. Wh"
type textarea "x"
type textarea "I like play basketball on the weekend. Whe"
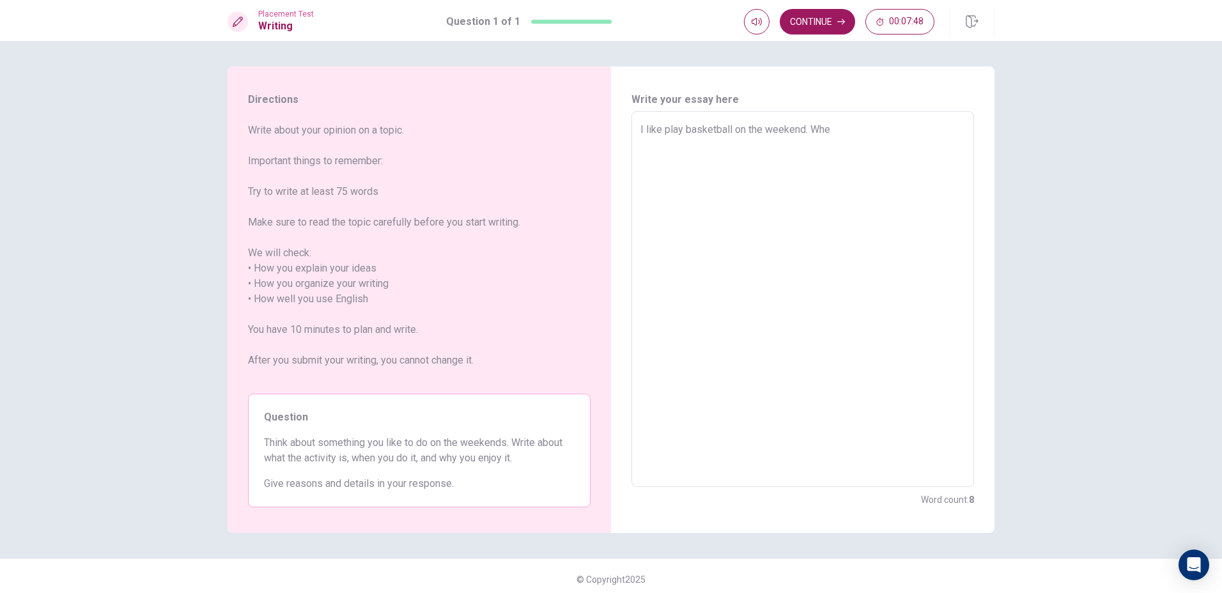
type textarea "x"
type textarea "I like play basketball on the weekend. When"
type textarea "x"
type textarea "I like play basketball on the weekend. When"
type textarea "x"
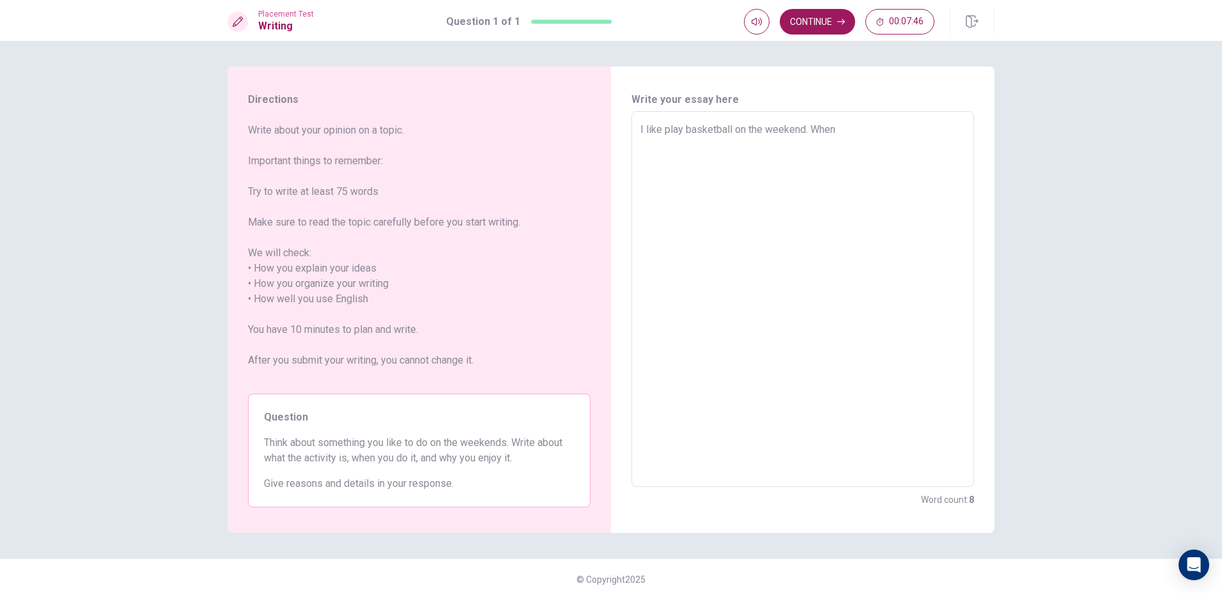
type textarea "I like play basketball on the weekend. When i"
type textarea "x"
type textarea "I like play basketball on the weekend. When i"
type textarea "x"
type textarea "I like play basketball on the weekend. When i f"
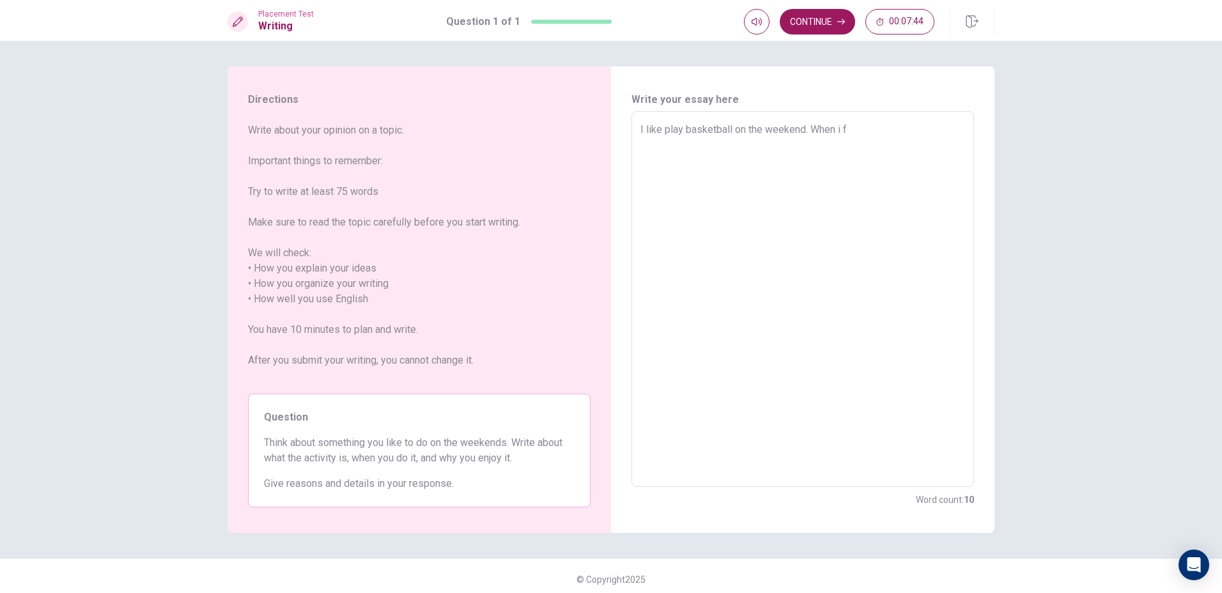
type textarea "x"
type textarea "I like play basketball on the weekend. When i fe"
type textarea "x"
type textarea "I like play basketball on the weekend. When i fee"
type textarea "x"
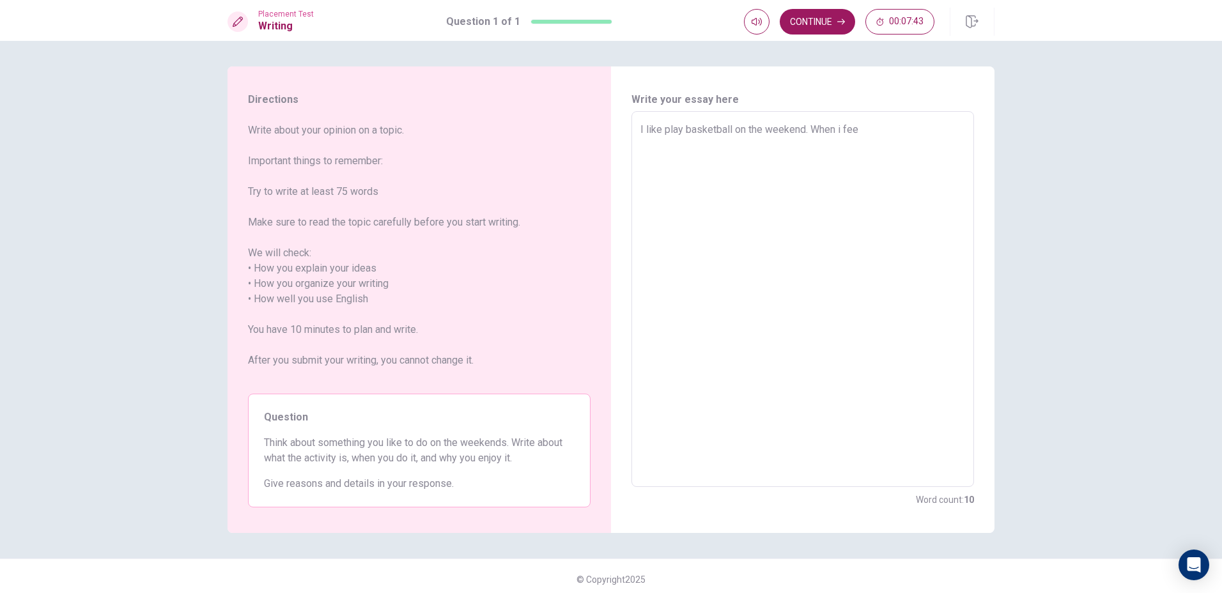
type textarea "I like play basketball on the weekend. When i feel"
type textarea "x"
type textarea "I like play basketball on the weekend. When i feel"
type textarea "x"
type textarea "I like play basketball on the weekend. When i feel b"
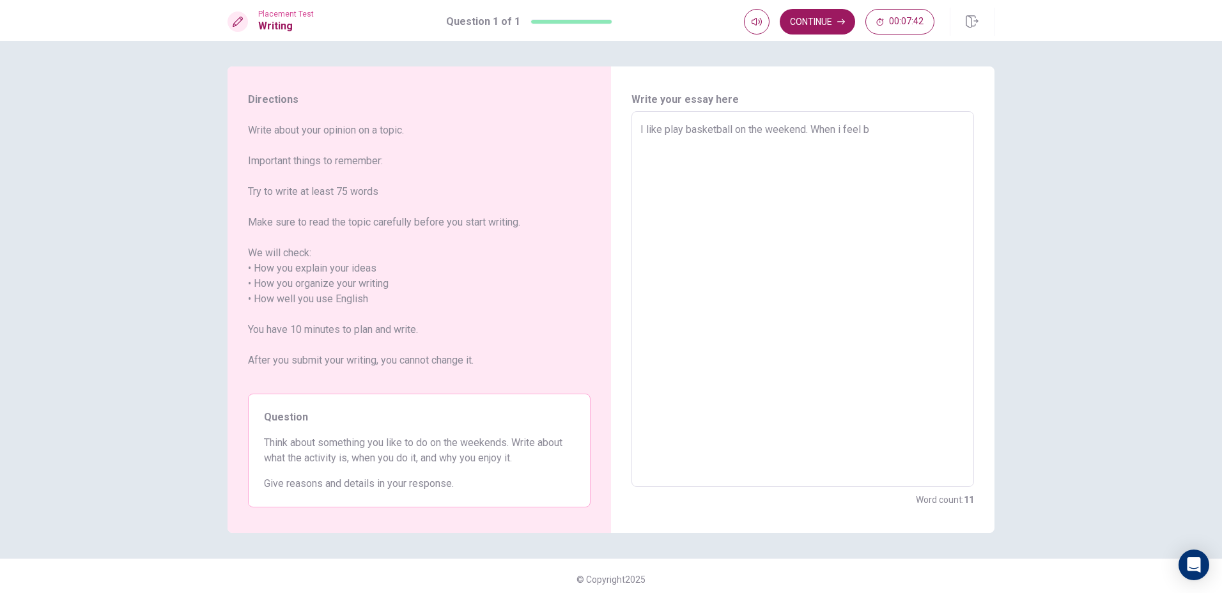
type textarea "x"
type textarea "I like play basketball on the weekend. When i feel bo"
type textarea "x"
type textarea "I like play basketball on the weekend. When i feel boa"
type textarea "x"
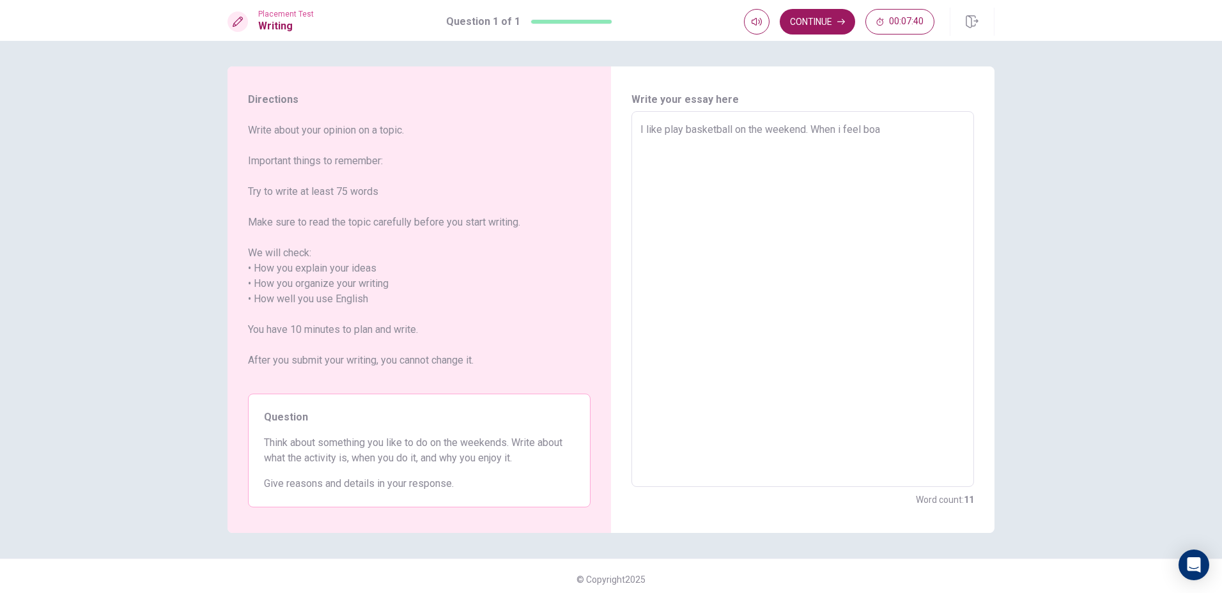
type textarea "I like play basketball on the weekend. When i feel boar"
type textarea "x"
type textarea "I like play basketball on the weekend. When i feel board"
type textarea "x"
type textarea "I like play basketball on the weekend. When i feel boardi"
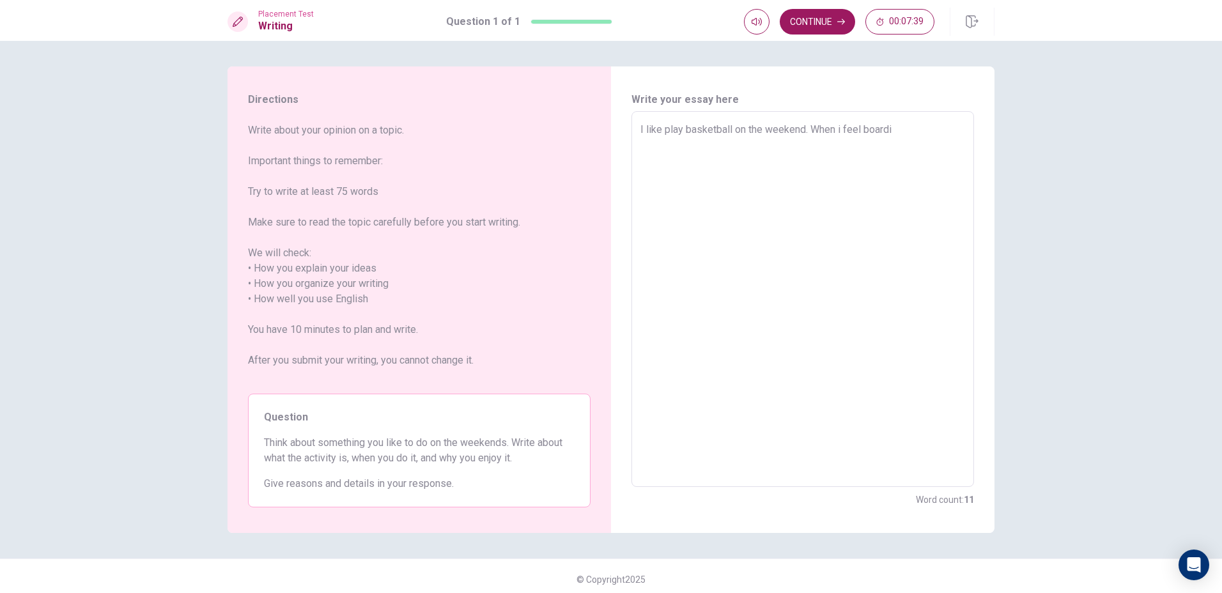
type textarea "x"
type textarea "I like play basketball on the weekend. When i feel boardin"
type textarea "x"
type textarea "I like play basketball on the weekend. When i feel boarding"
type textarea "x"
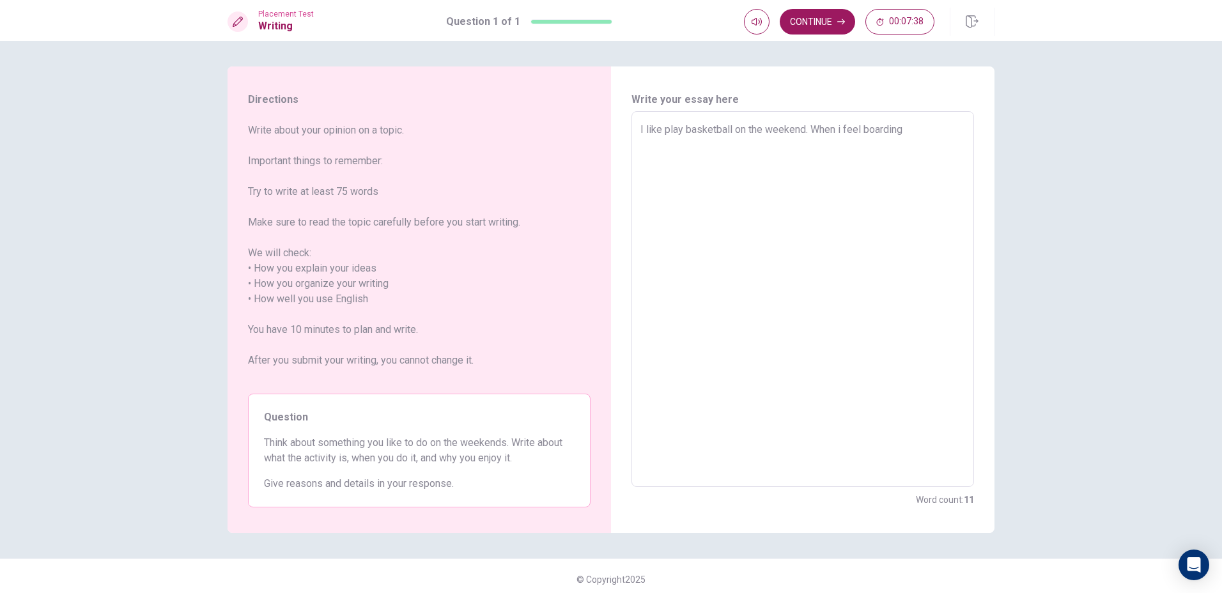
type textarea "I like play basketball on the weekend. When i feel boarding"
type textarea "x"
type textarea "I like play basketball on the weekend. When i feel boarding o"
type textarea "x"
type textarea "I like play basketball on the weekend. When i feel boarding or"
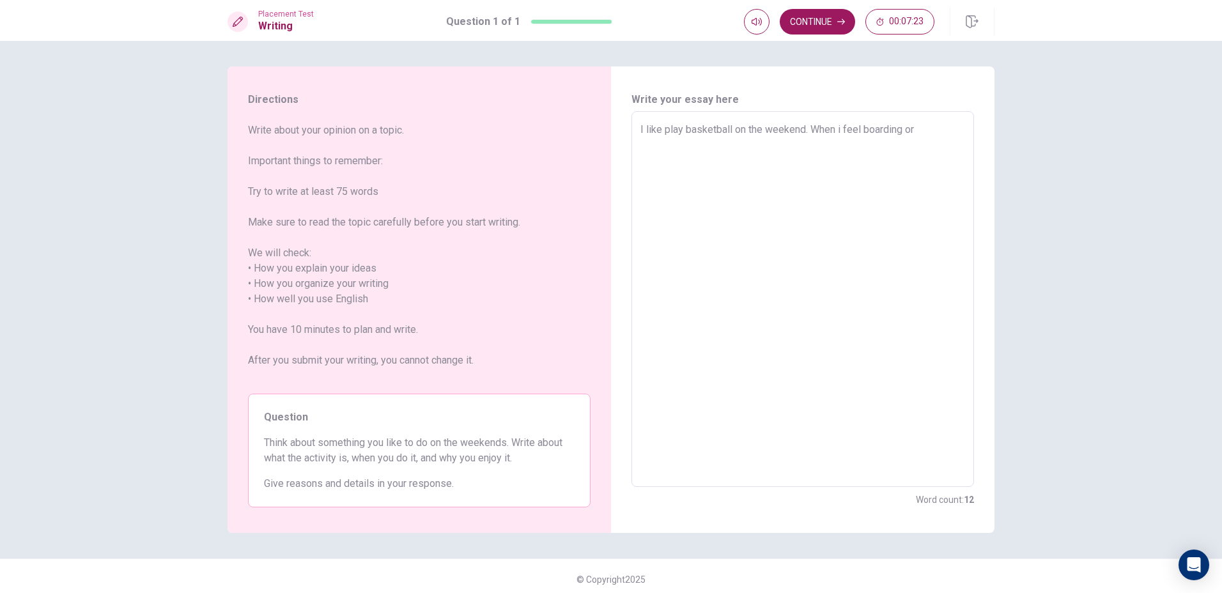
type textarea "x"
type textarea "I like play basketball on the weekend. When i feel boarding or"
type textarea "x"
type textarea "I like play basketball on the weekend. When i feel boarding or u"
type textarea "x"
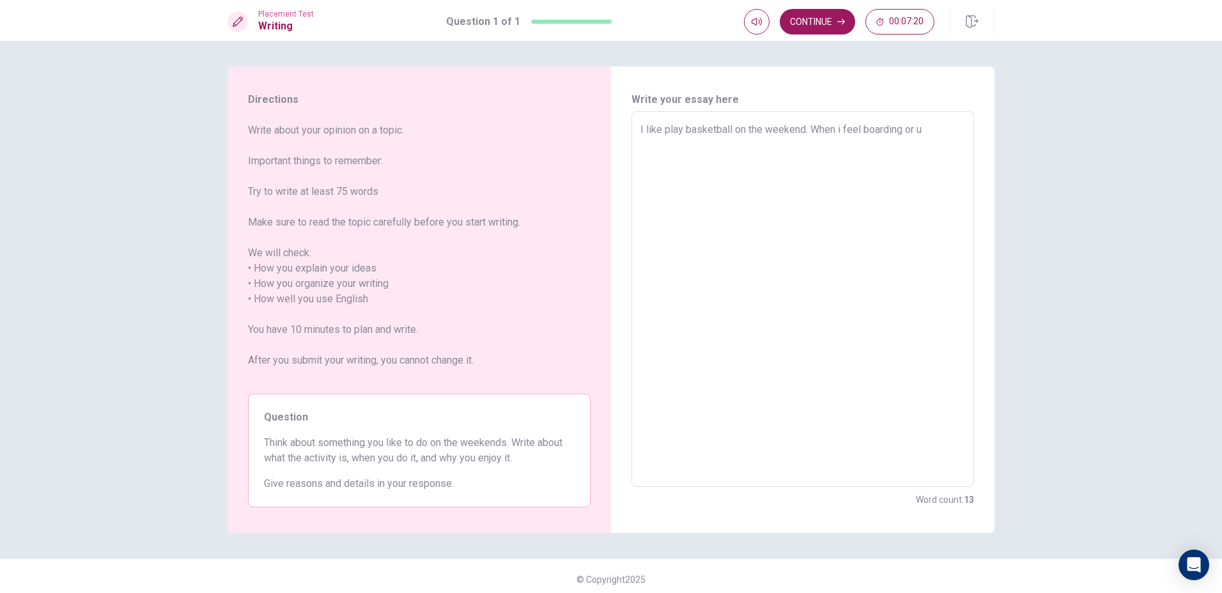
type textarea "I like play basketball on the weekend. When i feel boarding or un"
type textarea "x"
type textarea "I like play basketball on the weekend. When i feel boarding or unh"
type textarea "x"
type textarea "I like play basketball on the weekend. When i feel boarding or unha"
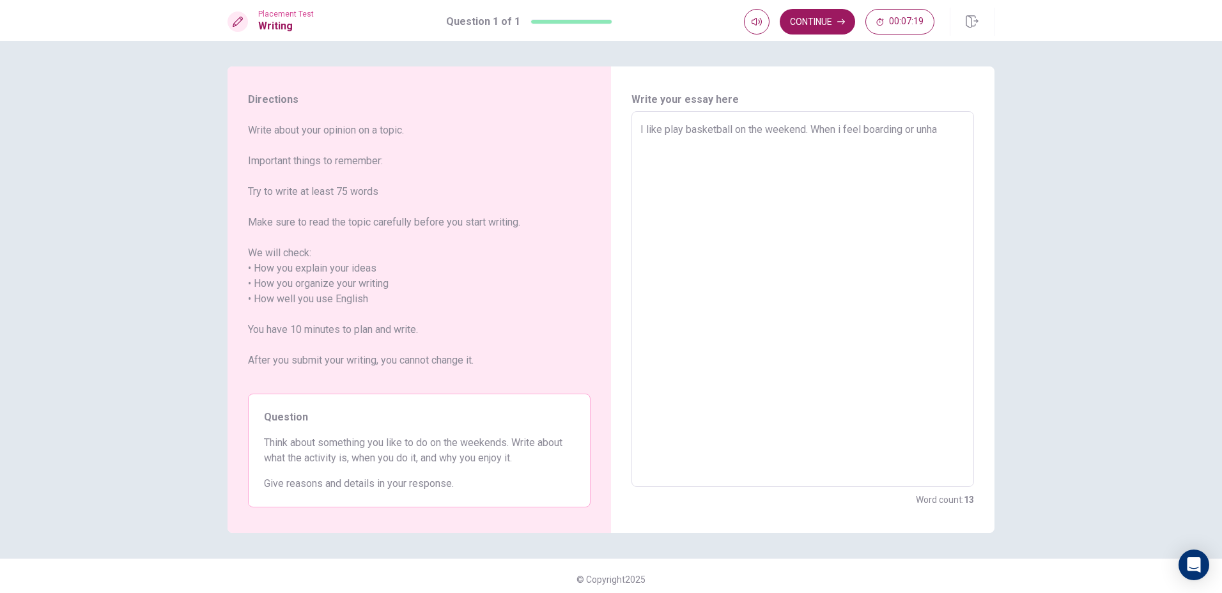
type textarea "x"
type textarea "I like play basketball on the weekend. When i feel boarding or unhap"
type textarea "x"
type textarea "I like play basketball on the weekend. When i feel boarding or unhapp"
type textarea "x"
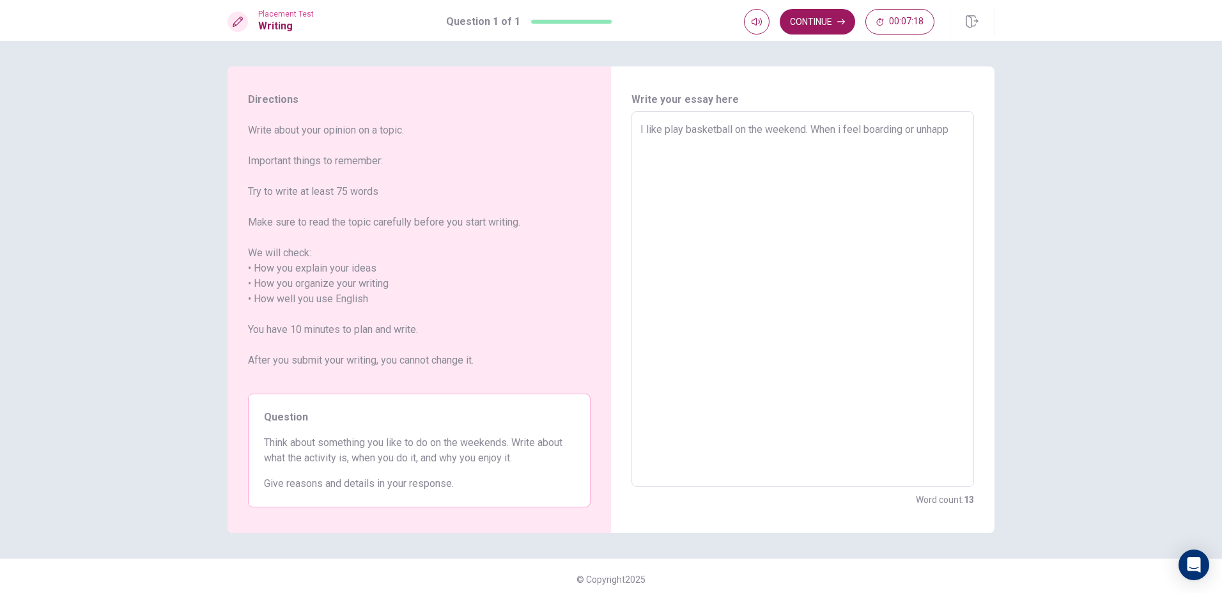
type textarea "I like play basketball on the weekend. When i feel boarding or unhappy"
type textarea "x"
type textarea "I like play basketball on the weekend. When i feel boarding or unhappy."
type textarea "x"
type textarea "I like play basketball on the weekend. When i feel boarding or unhappy."
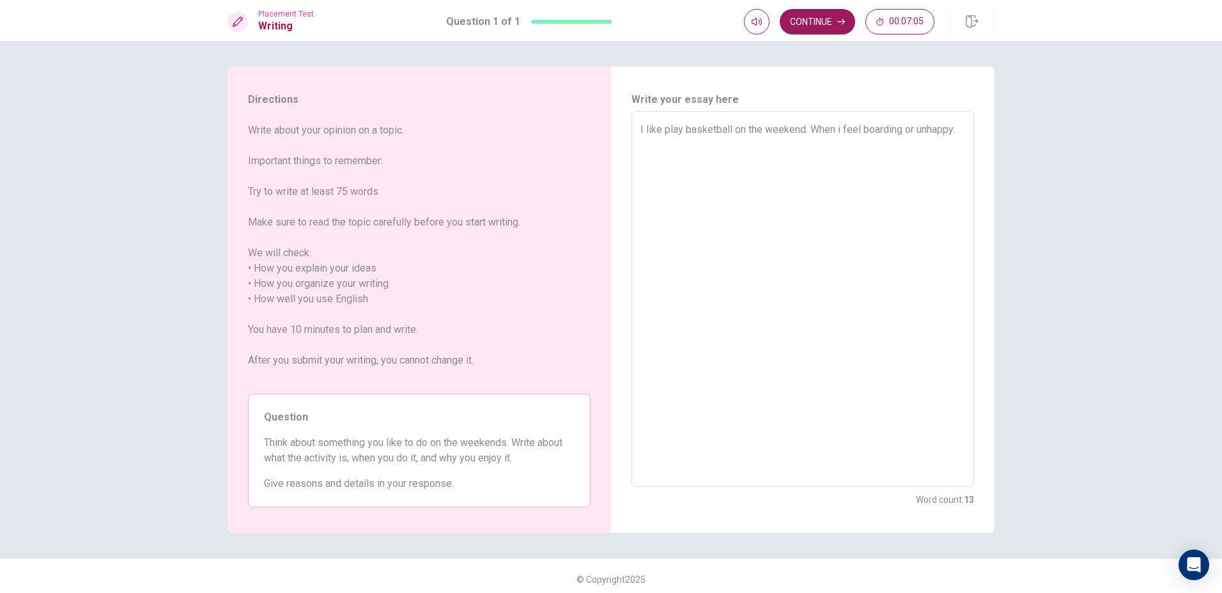
type textarea "x"
type textarea "I like play basketball on the weekend. When i feel boarding or unhappy. i"
type textarea "x"
type textarea "I like play basketball on the weekend. When i feel boarding or unhappy."
type textarea "x"
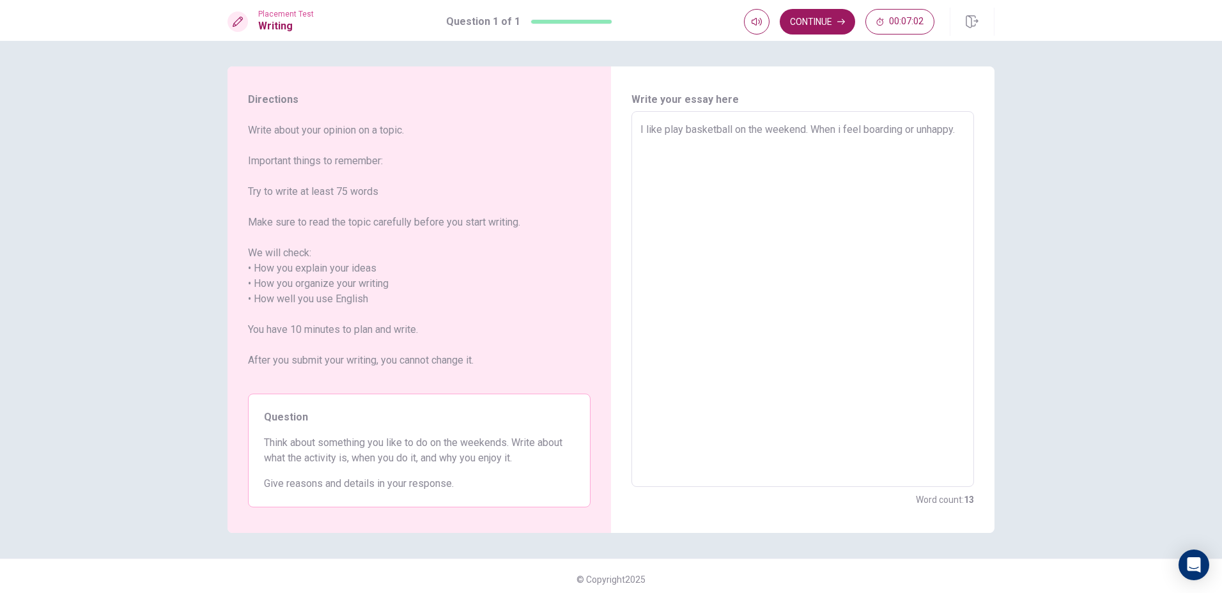
type textarea "I like play basketball on the weekend. When i feel boarding or unhappy. I"
type textarea "x"
type textarea "I like play basketball on the weekend. When i feel boarding or unhappy. I"
type textarea "x"
type textarea "I like play basketball on the weekend. When i feel boarding or unhappy. I T"
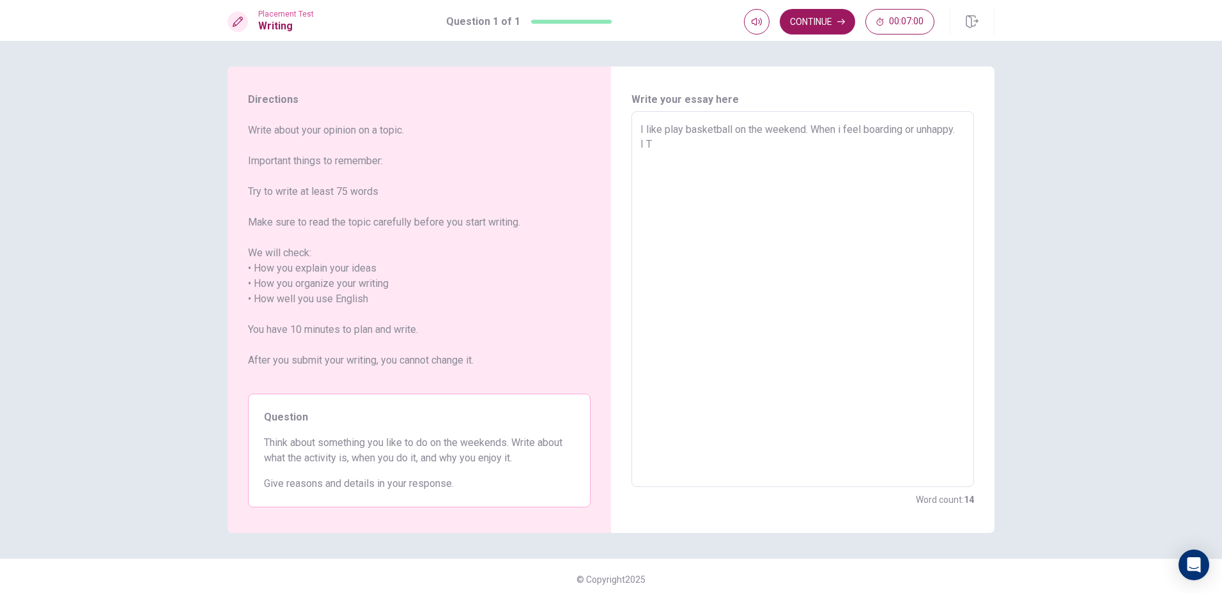
type textarea "x"
type textarea "I like play basketball on the weekend. When i feel boarding or unhappy. I TH"
type textarea "x"
type textarea "I like play basketball on the weekend. When i feel boarding or unhappy. I THI"
type textarea "x"
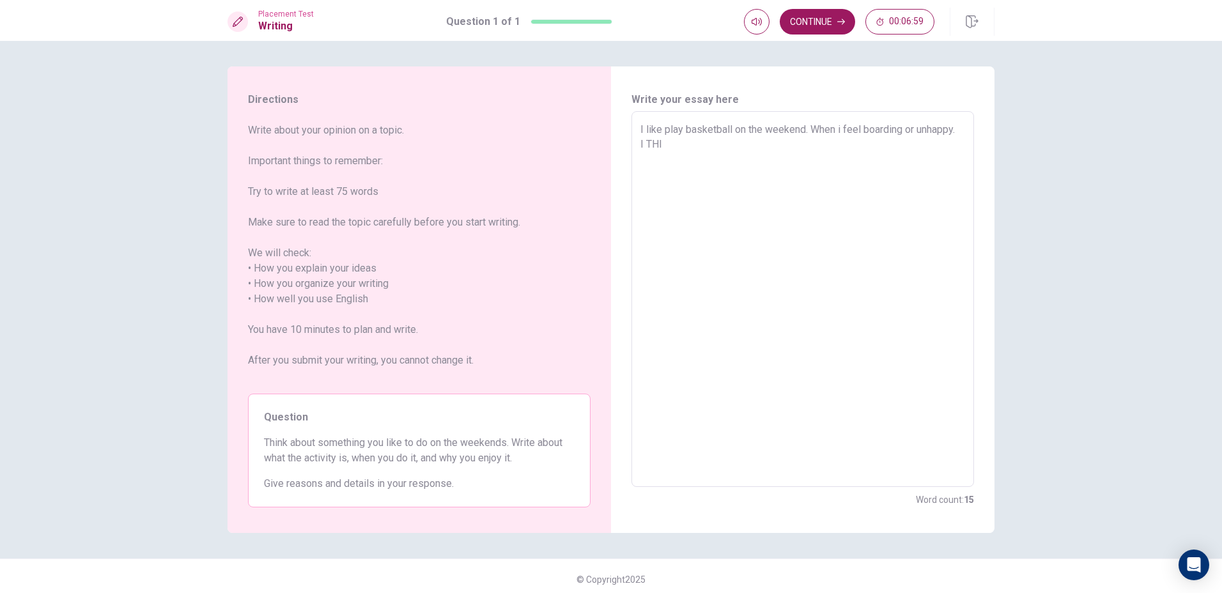
type textarea "I like play basketball on the weekend. When i feel boarding or unhappy. I THIN"
type textarea "x"
type textarea "I like play basketball on the weekend. When i feel boarding or unhappy. I THINK"
type textarea "x"
type textarea "I like play basketball on the weekend. When i feel boarding or unhappy. I THINK"
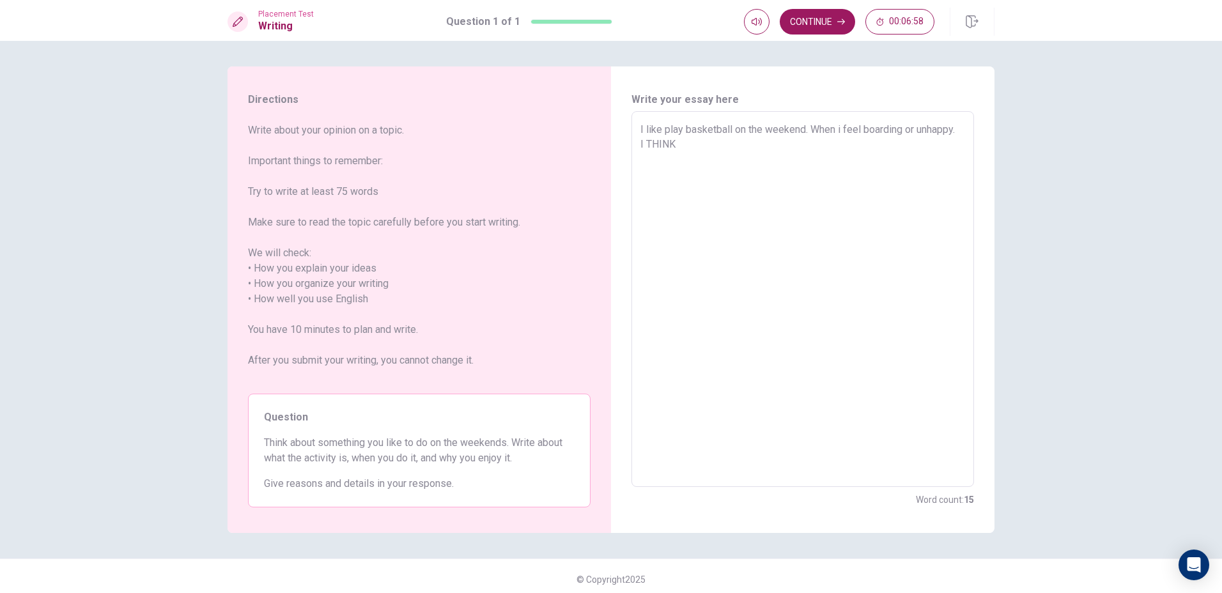
type textarea "x"
type textarea "I like play basketball on the weekend. When i feel boarding or unhappy. I THINK"
type textarea "x"
type textarea "I like play basketball on the weekend. When i feel boarding or unhappy. I THIN"
type textarea "x"
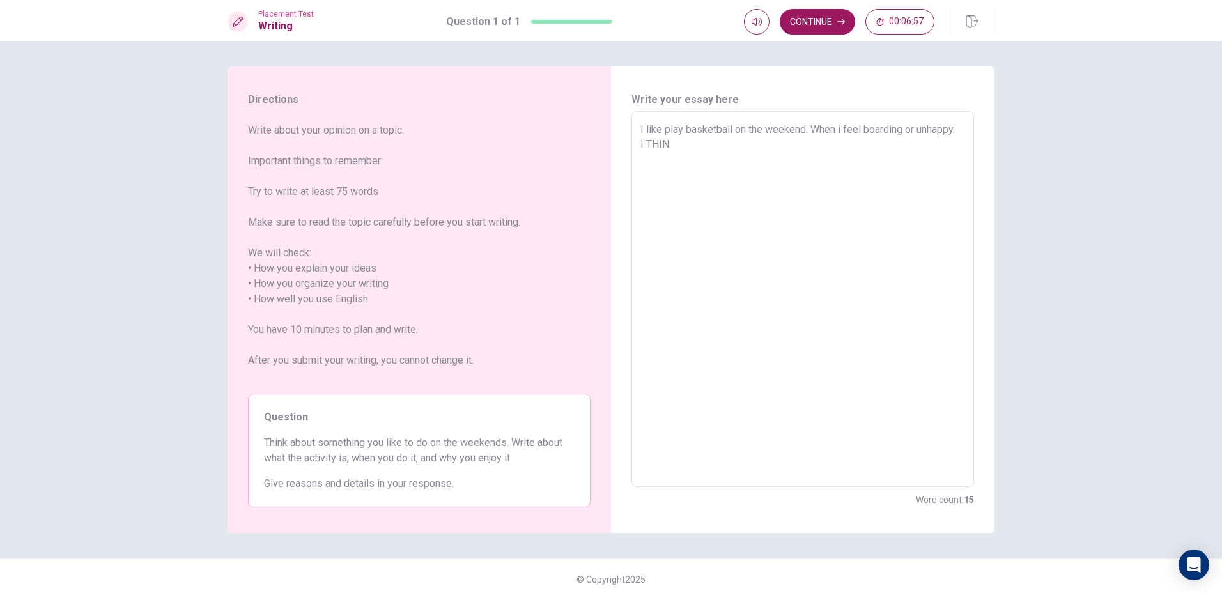
type textarea "I like play basketball on the weekend. When i feel boarding or unhappy. I THI"
type textarea "x"
type textarea "I like play basketball on the weekend. When i feel boarding or unhappy. I TH"
type textarea "x"
type textarea "I like play basketball on the weekend. When i feel boarding or unhappy. I T"
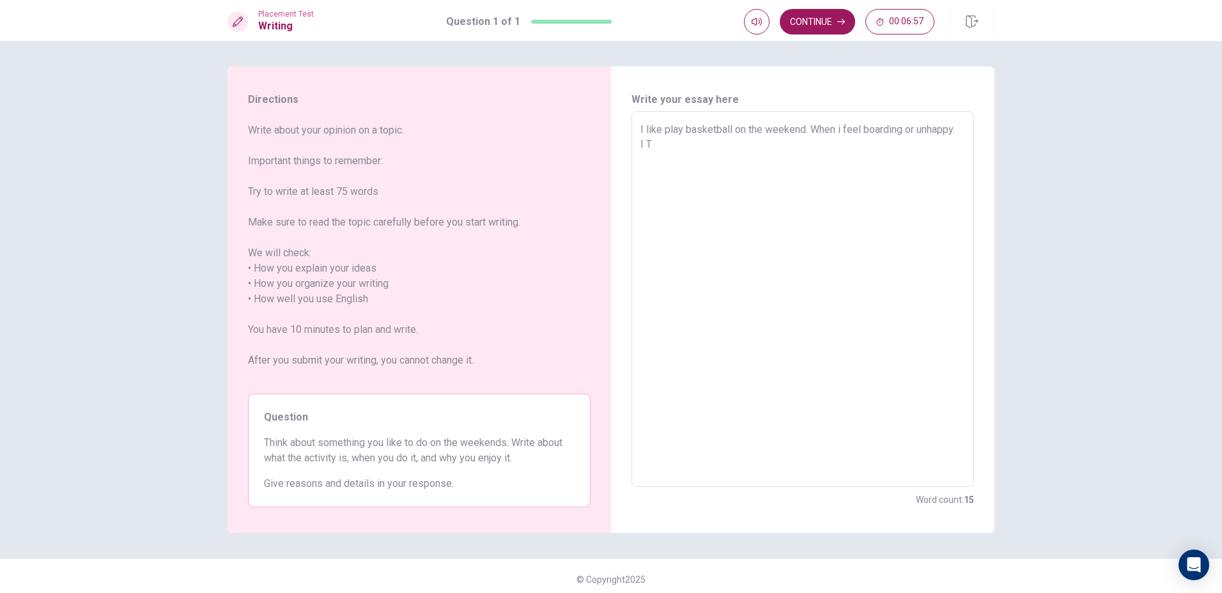
type textarea "x"
type textarea "I like play basketball on the weekend. When i feel boarding or unhappy. I"
type textarea "x"
type textarea "I like play basketball on the weekend. When i feel boarding or unhappy. I t"
type textarea "x"
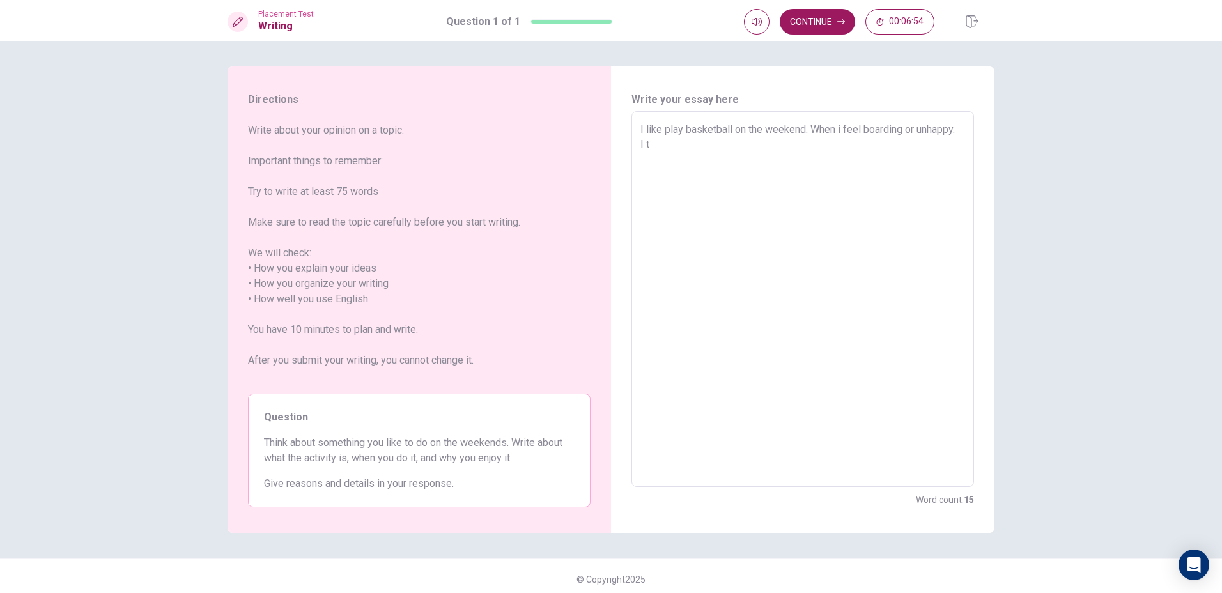
type textarea "I like play basketball on the weekend. When i feel boarding or unhappy. I th"
type textarea "x"
type textarea "I like play basketball on the weekend. When i feel boarding or unhappy. I thi"
type textarea "x"
type textarea "I like play basketball on the weekend. When i feel boarding or unhappy. I thin"
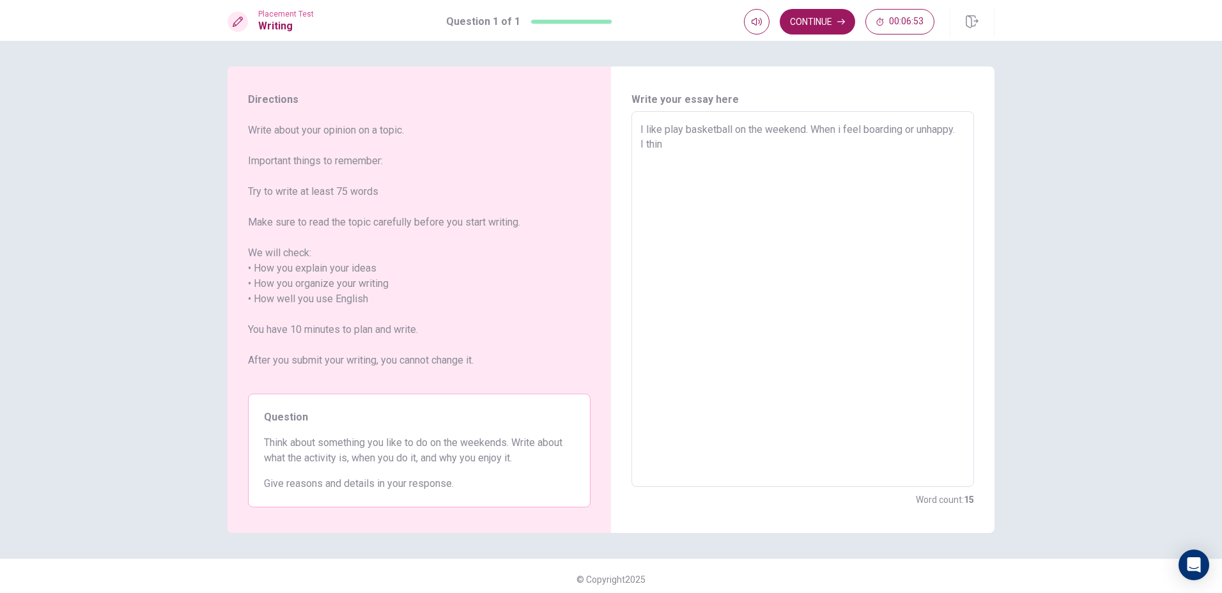
type textarea "x"
type textarea "I like play basketball on the weekend. When i feel boarding or unhappy. I think"
type textarea "x"
type textarea "I like play basketball on the weekend. When i feel boarding or unhappy. I think"
type textarea "x"
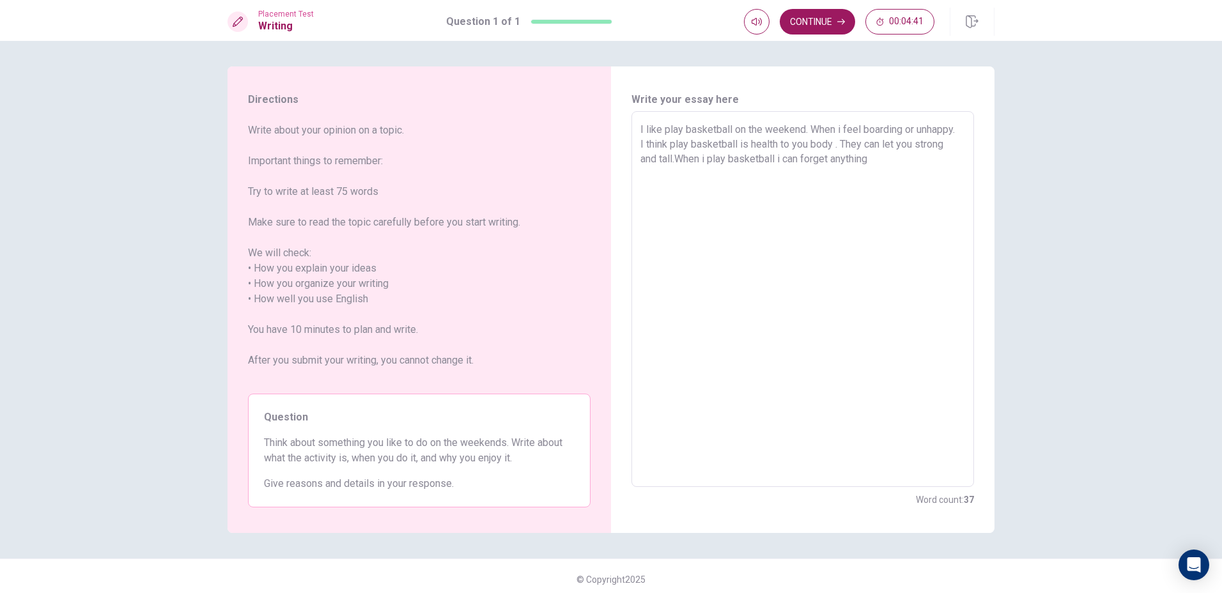
click at [885, 131] on textarea "I like play basketball on the weekend. When i feel boarding or unhappy. I think…" at bounding box center [802, 299] width 325 height 355
click at [877, 159] on textarea "I like play basketball on the weekend. When i feel boaring or unhappy. I think …" at bounding box center [802, 299] width 325 height 355
click at [821, 18] on button "Continue" at bounding box center [817, 22] width 75 height 26
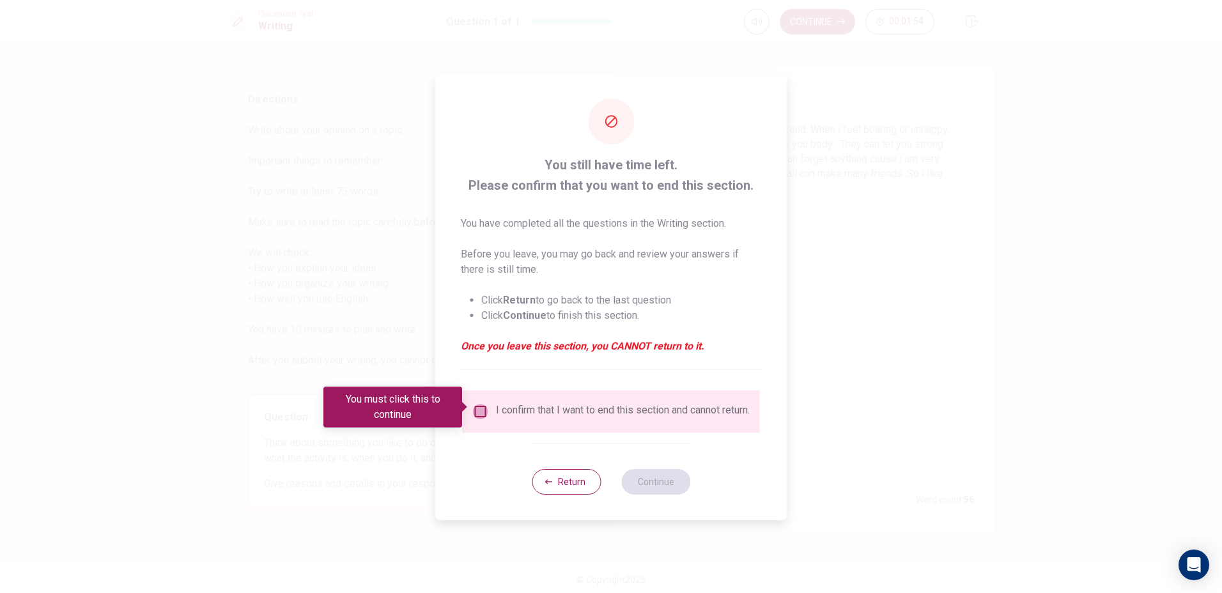
click at [484, 406] on input "You must click this to continue" at bounding box center [480, 411] width 15 height 15
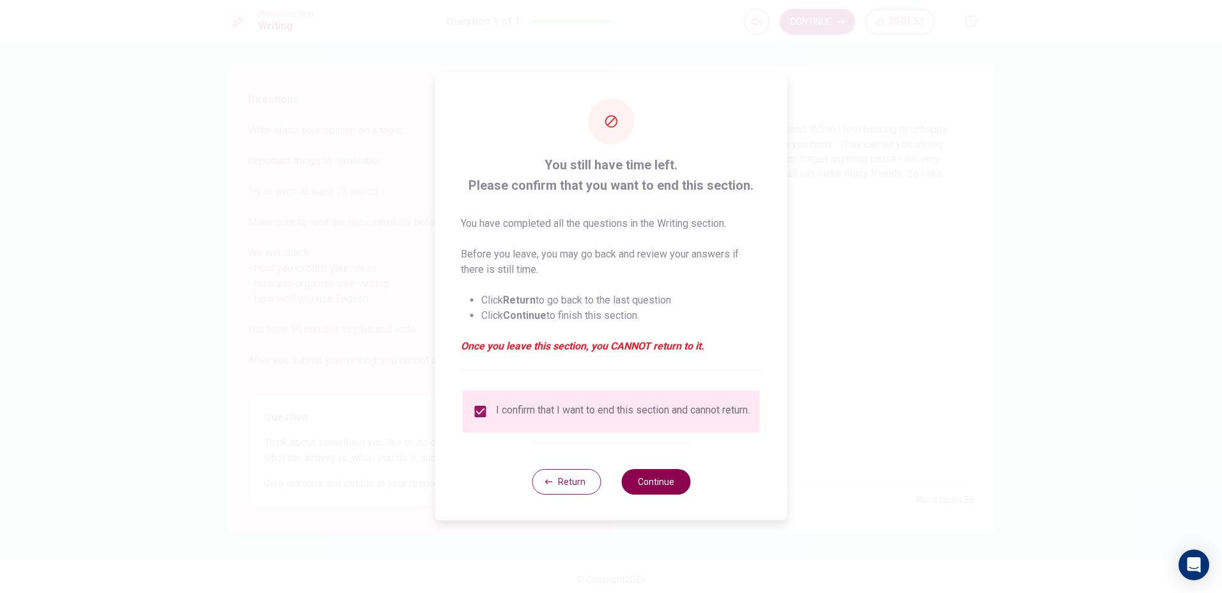
click at [664, 485] on button "Continue" at bounding box center [655, 482] width 69 height 26
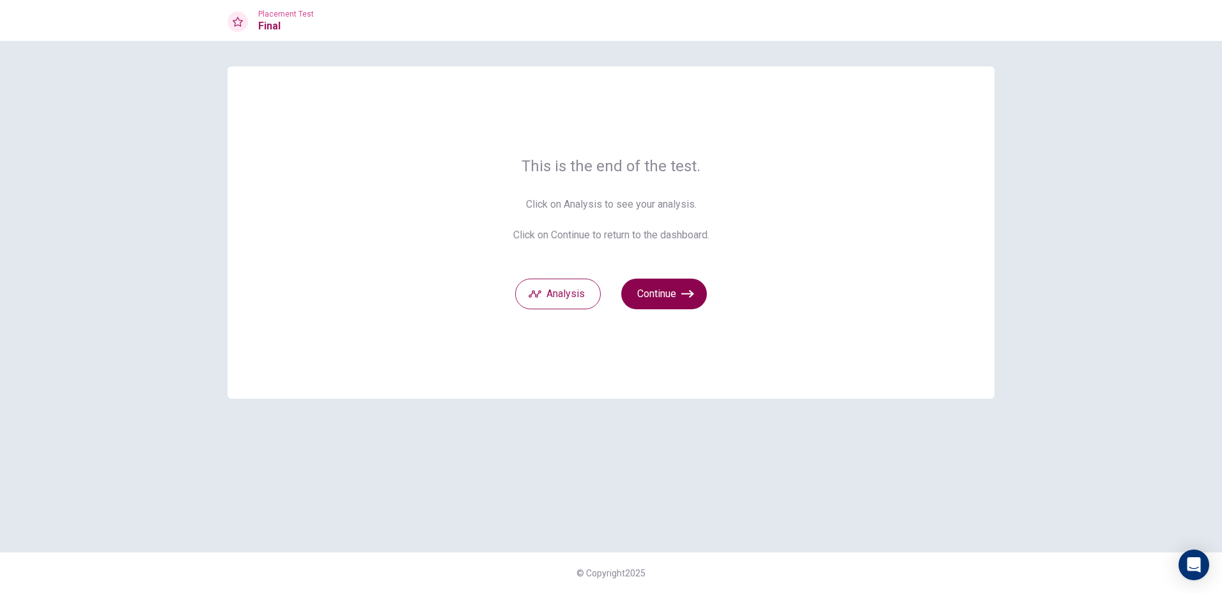
click at [693, 307] on button "Continue" at bounding box center [664, 294] width 86 height 31
